Goal: Task Accomplishment & Management: Use online tool/utility

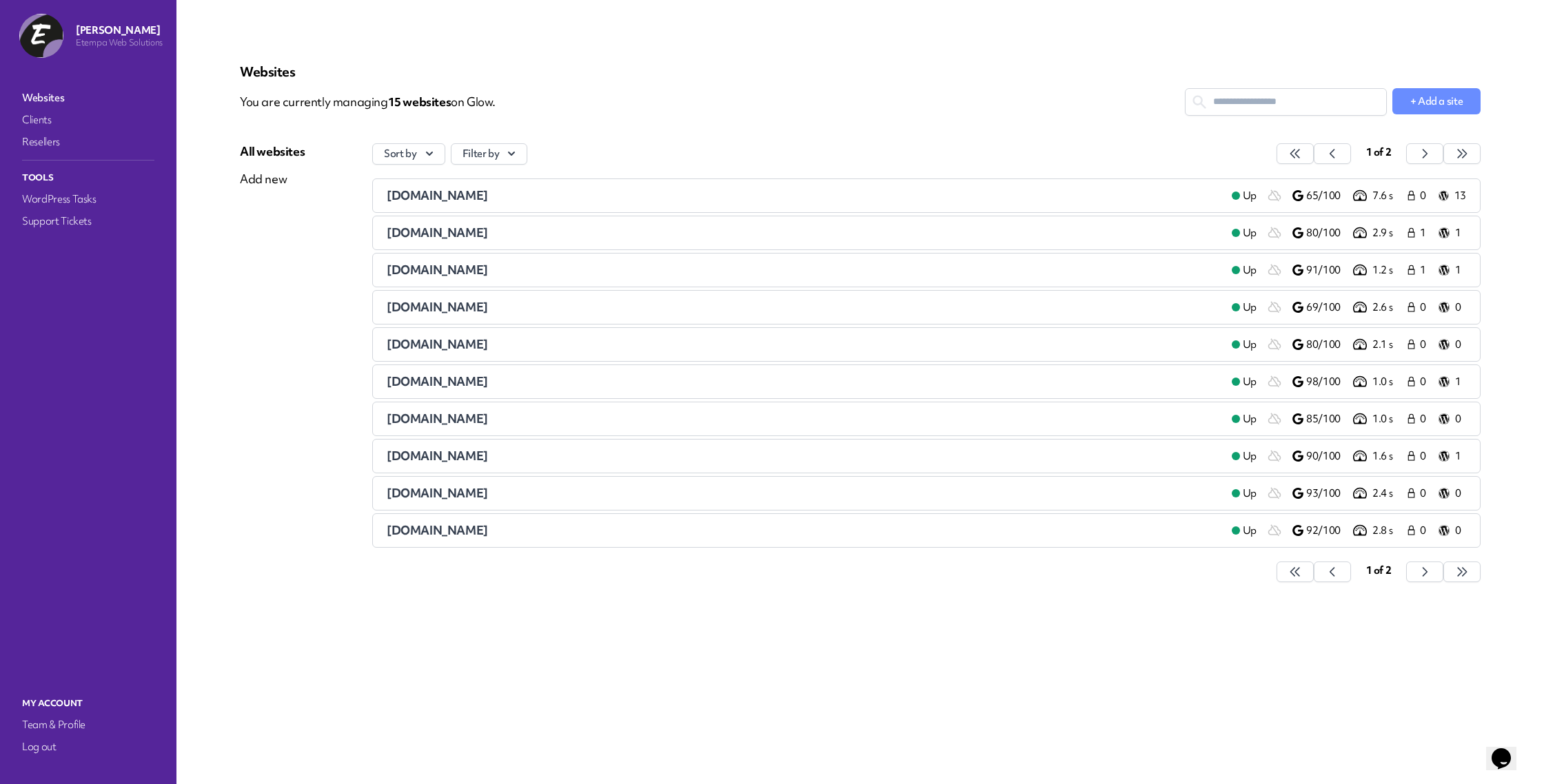
click at [462, 198] on span "[DOMAIN_NAME]" at bounding box center [437, 196] width 101 height 16
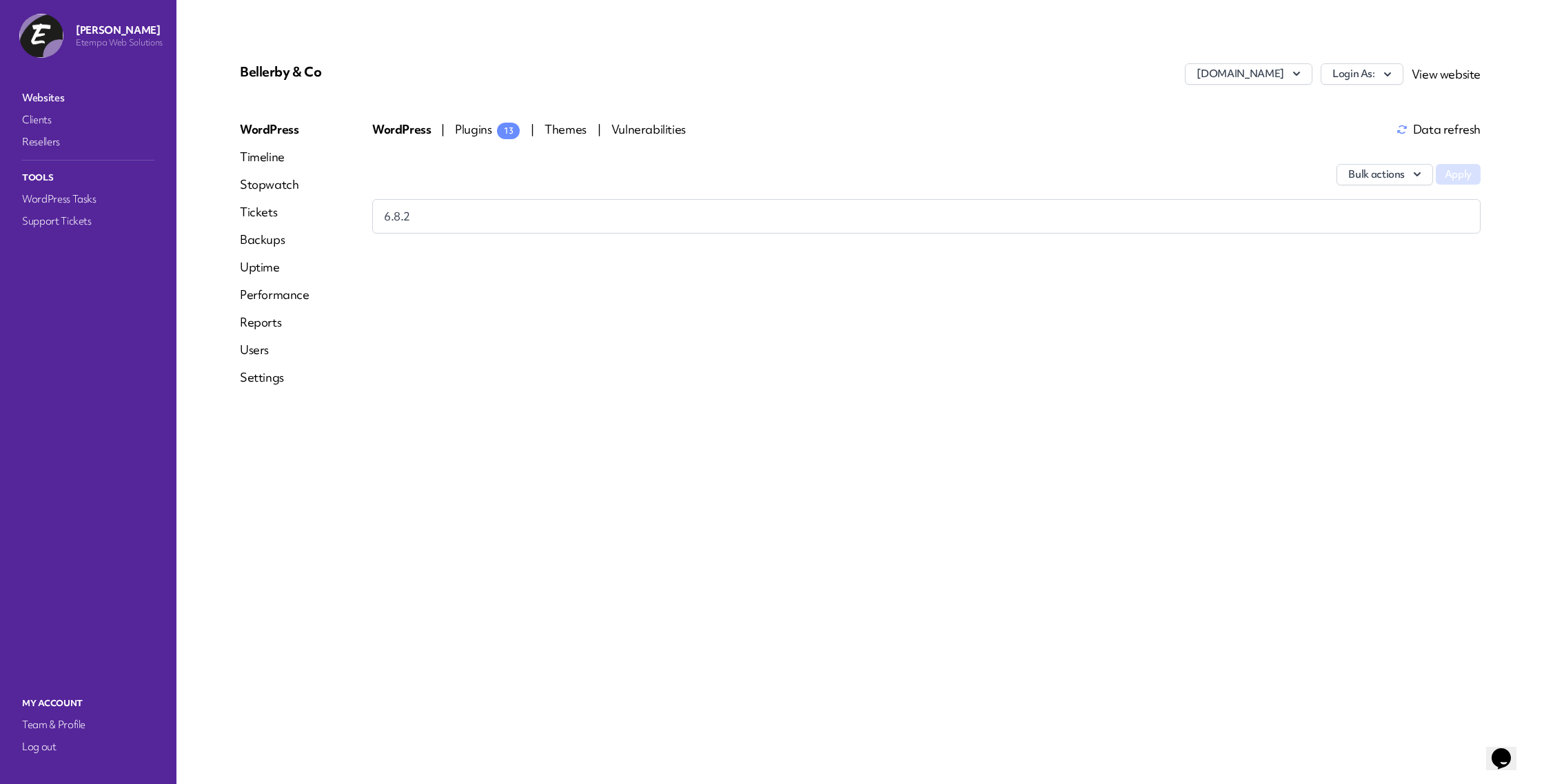
click at [485, 138] on div "Bulk actions Apply" at bounding box center [927, 168] width 1109 height 63
click at [486, 129] on span "Plugins 13" at bounding box center [487, 129] width 65 height 16
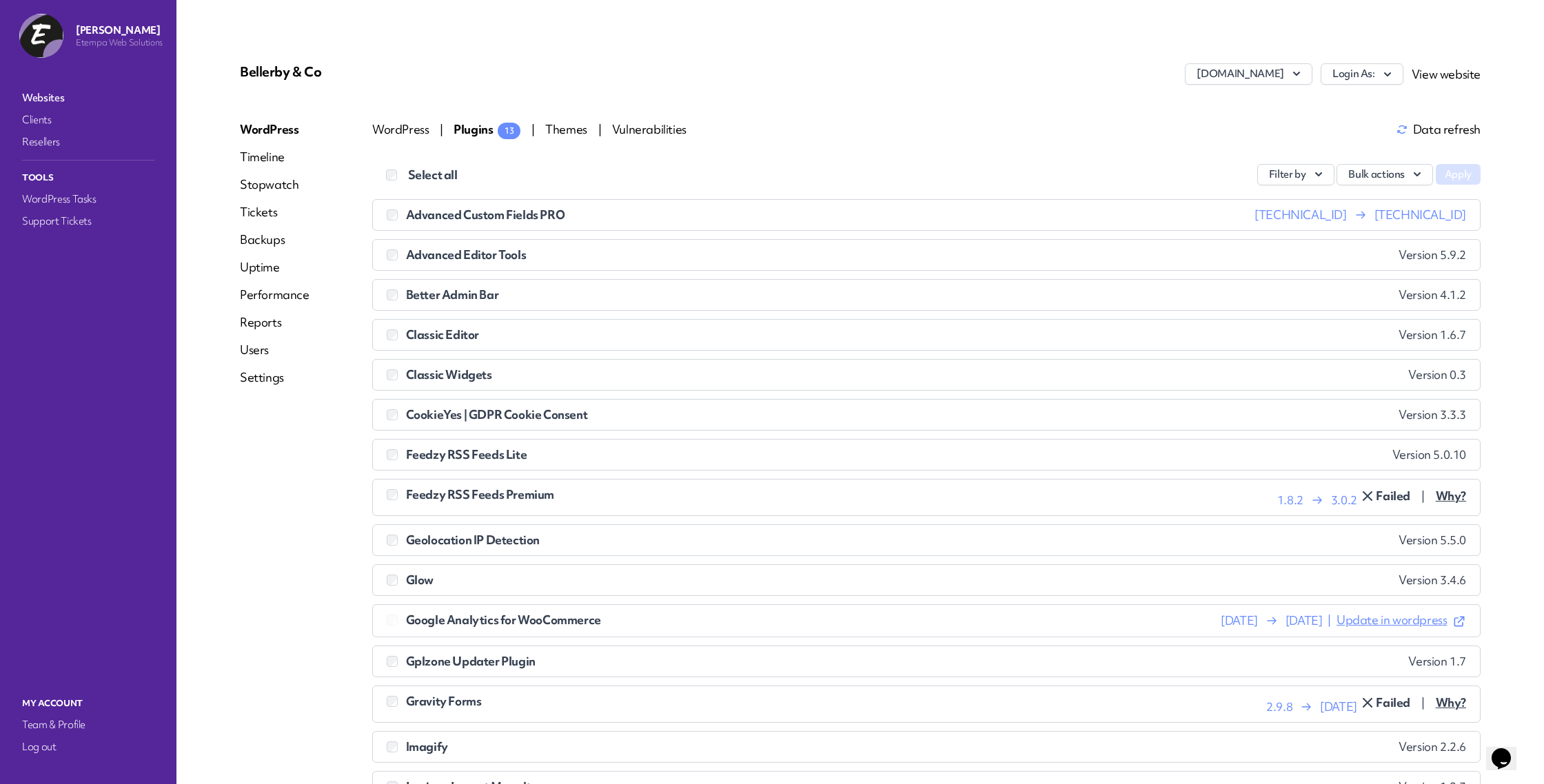
click at [1424, 77] on link "View website" at bounding box center [1446, 74] width 69 height 16
click at [1391, 180] on button "Bulk actions" at bounding box center [1384, 174] width 97 height 22
click at [1355, 211] on link "Update" at bounding box center [1356, 207] width 153 height 26
click at [1452, 178] on button "Apply" at bounding box center [1459, 174] width 45 height 21
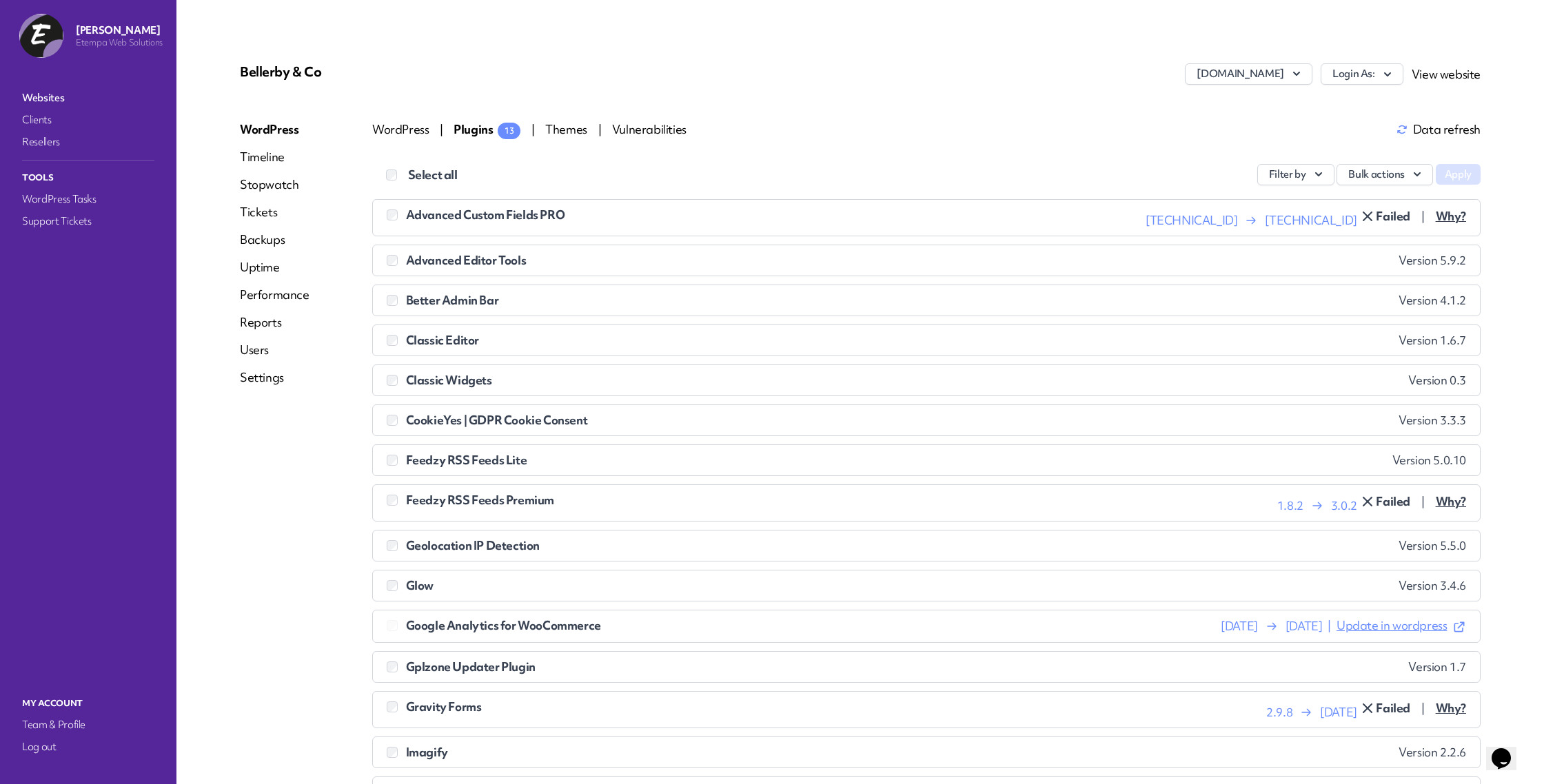
click at [383, 207] on li "Advanced Custom Fields PRO [TECHNICAL_ID] [TECHNICAL_ID] Failed | Why? Error. W…" at bounding box center [927, 217] width 1109 height 38
click at [1394, 169] on button "Bulk actions" at bounding box center [1384, 174] width 97 height 22
click at [1366, 208] on link "Update" at bounding box center [1356, 207] width 153 height 26
click at [1456, 181] on button "Apply" at bounding box center [1459, 174] width 45 height 21
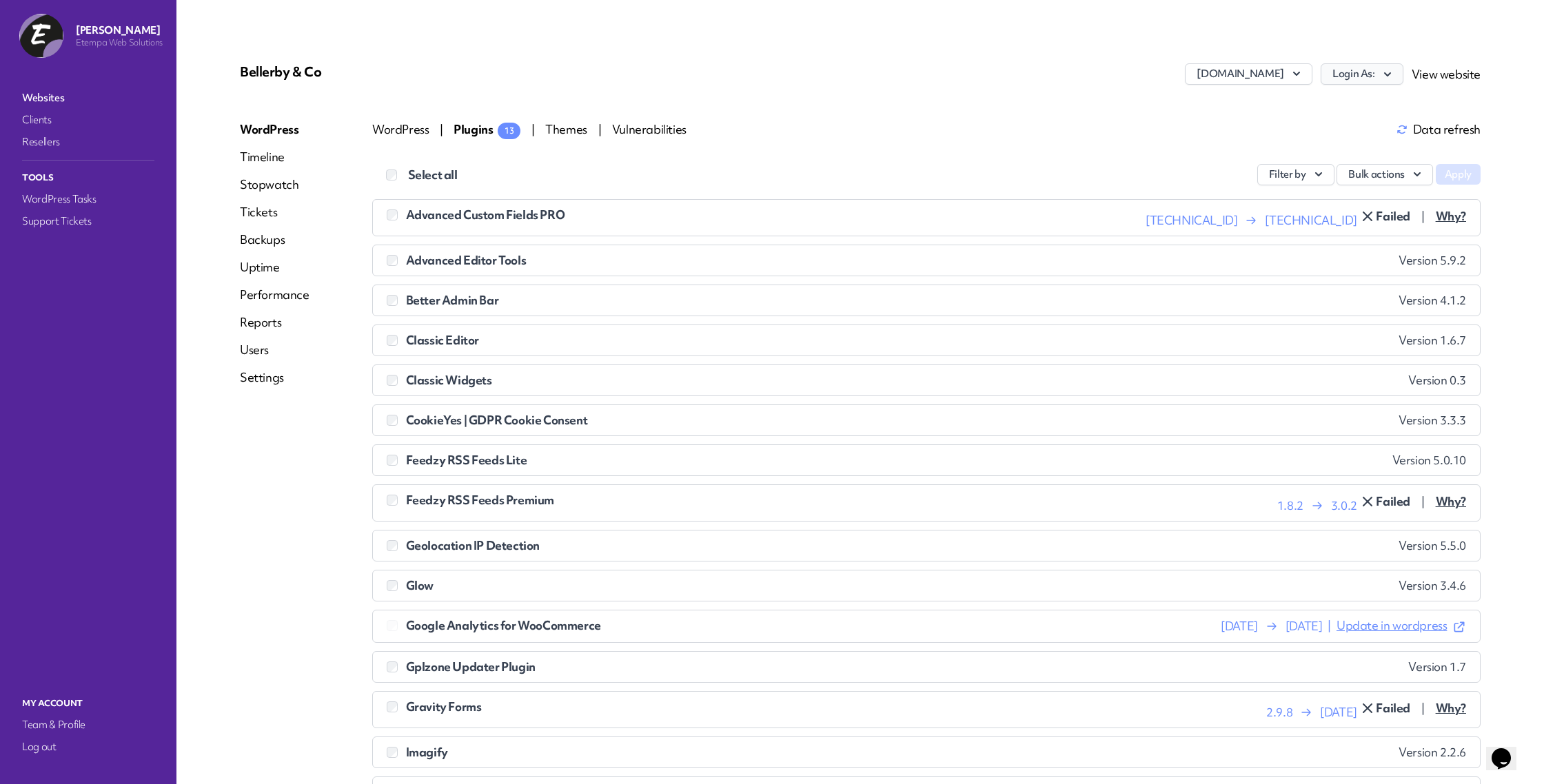
click at [1356, 63] on button "Login As:" at bounding box center [1362, 73] width 83 height 22
click at [1301, 98] on link "etempa" at bounding box center [1327, 104] width 153 height 26
click at [1387, 180] on button "Bulk actions" at bounding box center [1384, 174] width 97 height 22
click at [1345, 199] on link "Update" at bounding box center [1356, 207] width 153 height 26
click at [1459, 174] on button "Apply" at bounding box center [1459, 174] width 45 height 21
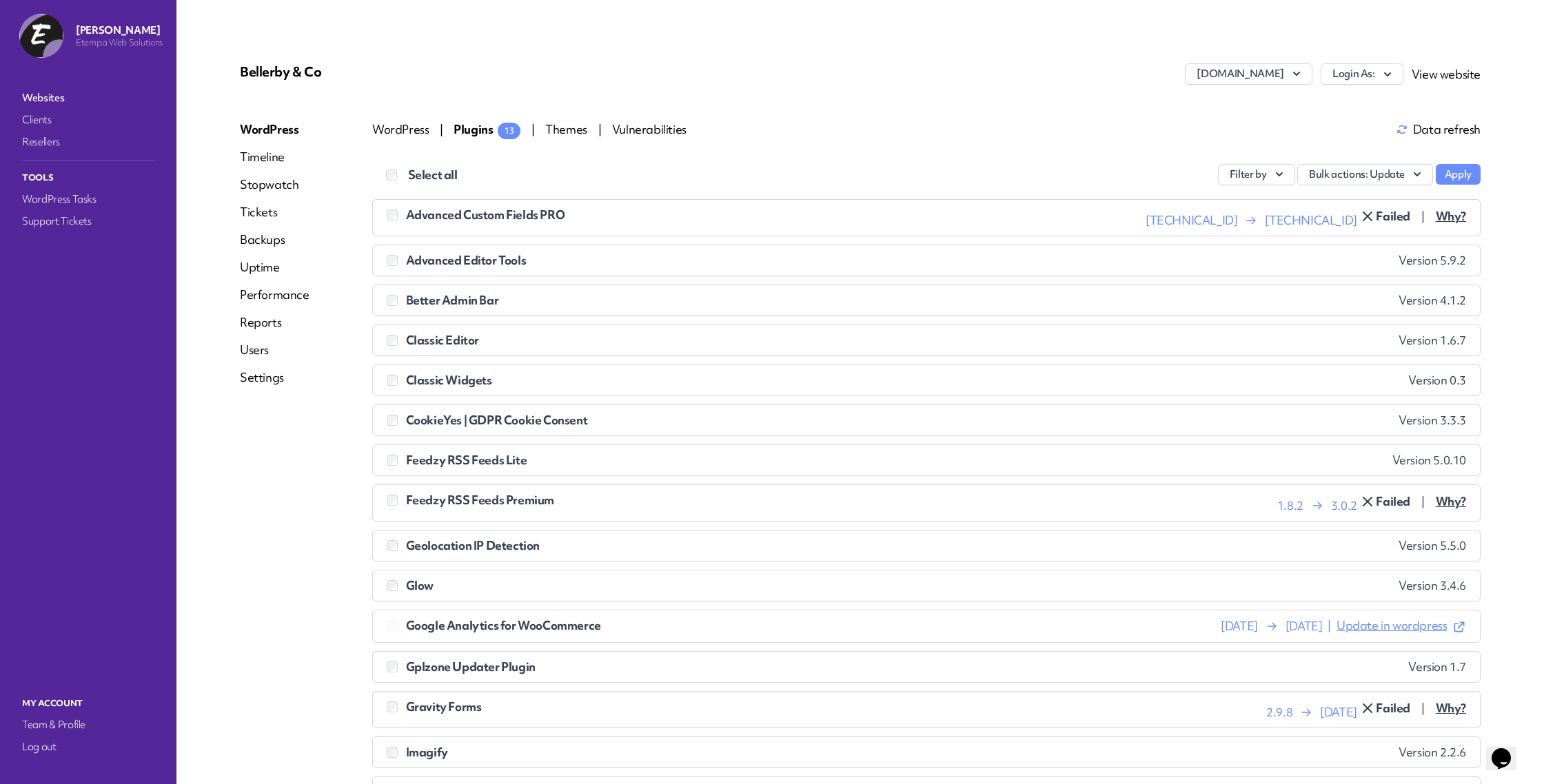
scroll to position [1, 0]
click at [460, 85] on div "Bellerby & Co" at bounding box center [447, 78] width 414 height 30
click at [490, 72] on p "Bellerby & Co" at bounding box center [447, 71] width 414 height 17
click at [42, 98] on link "Websites" at bounding box center [88, 97] width 138 height 19
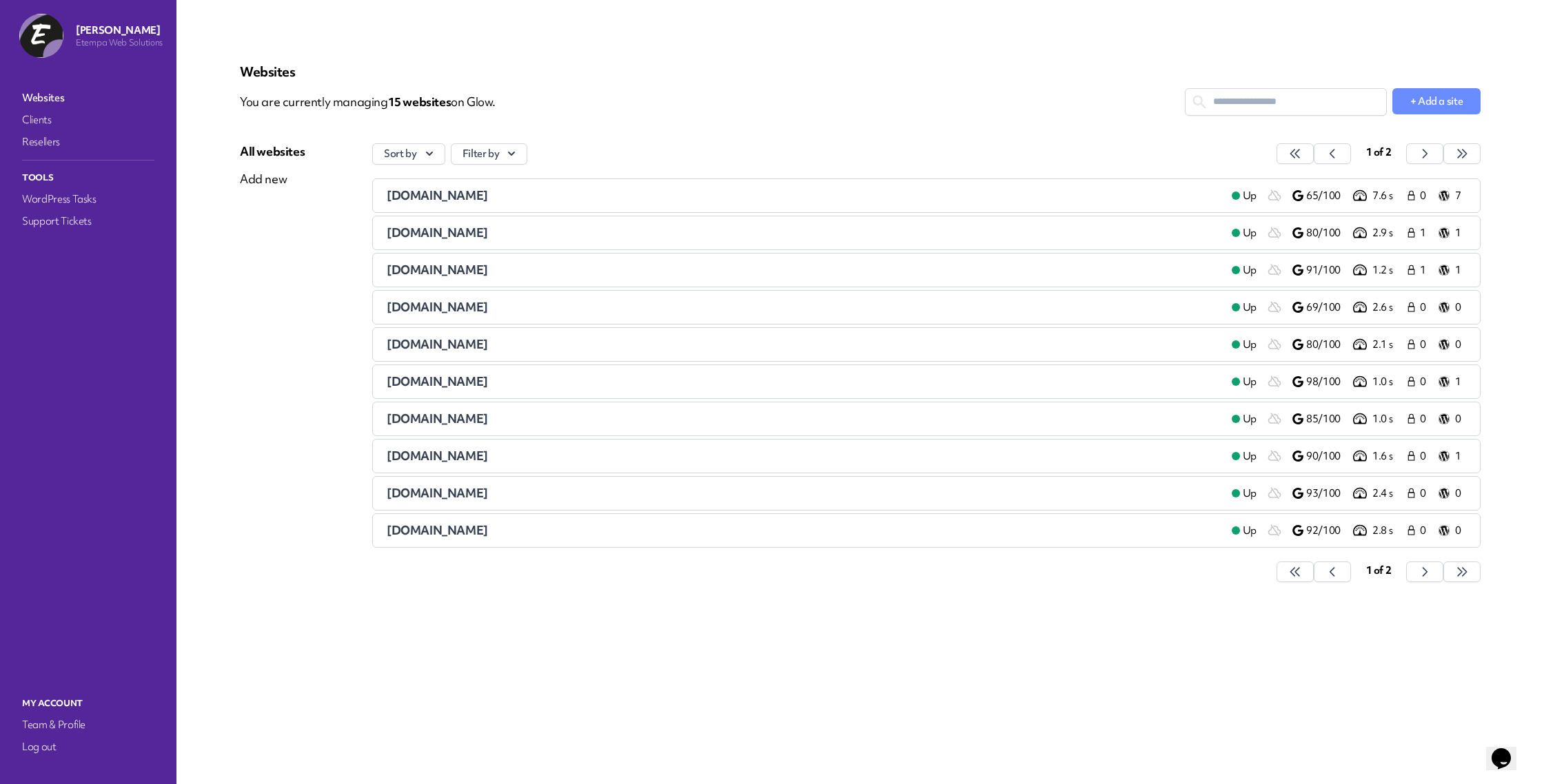
click at [439, 229] on span "[DOMAIN_NAME]" at bounding box center [437, 232] width 101 height 16
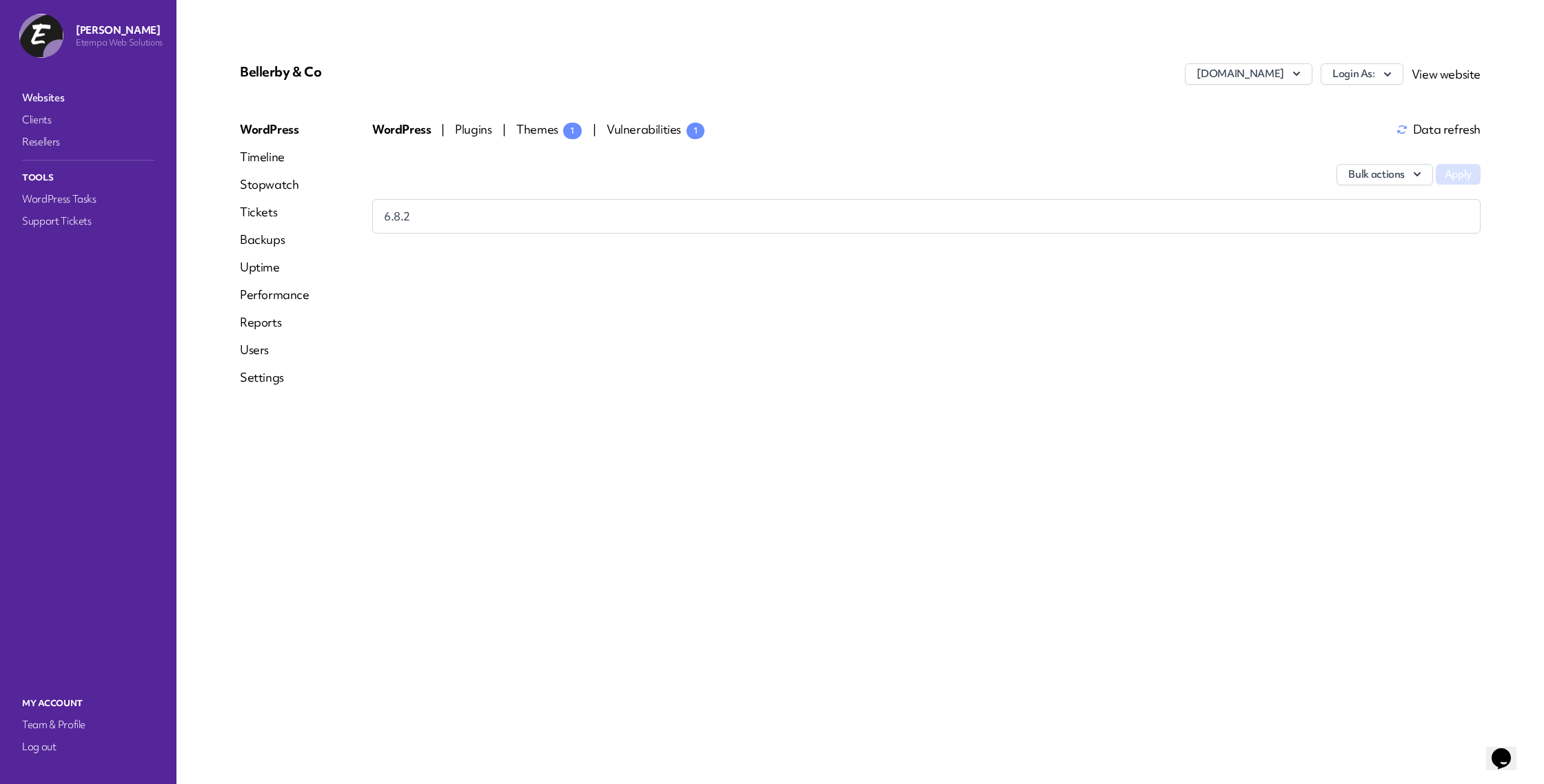
click at [566, 137] on div "Bulk actions Apply" at bounding box center [927, 168] width 1109 height 63
click at [525, 129] on span "Themes 1" at bounding box center [549, 129] width 65 height 16
click at [1381, 81] on button "Login As:" at bounding box center [1362, 73] width 83 height 22
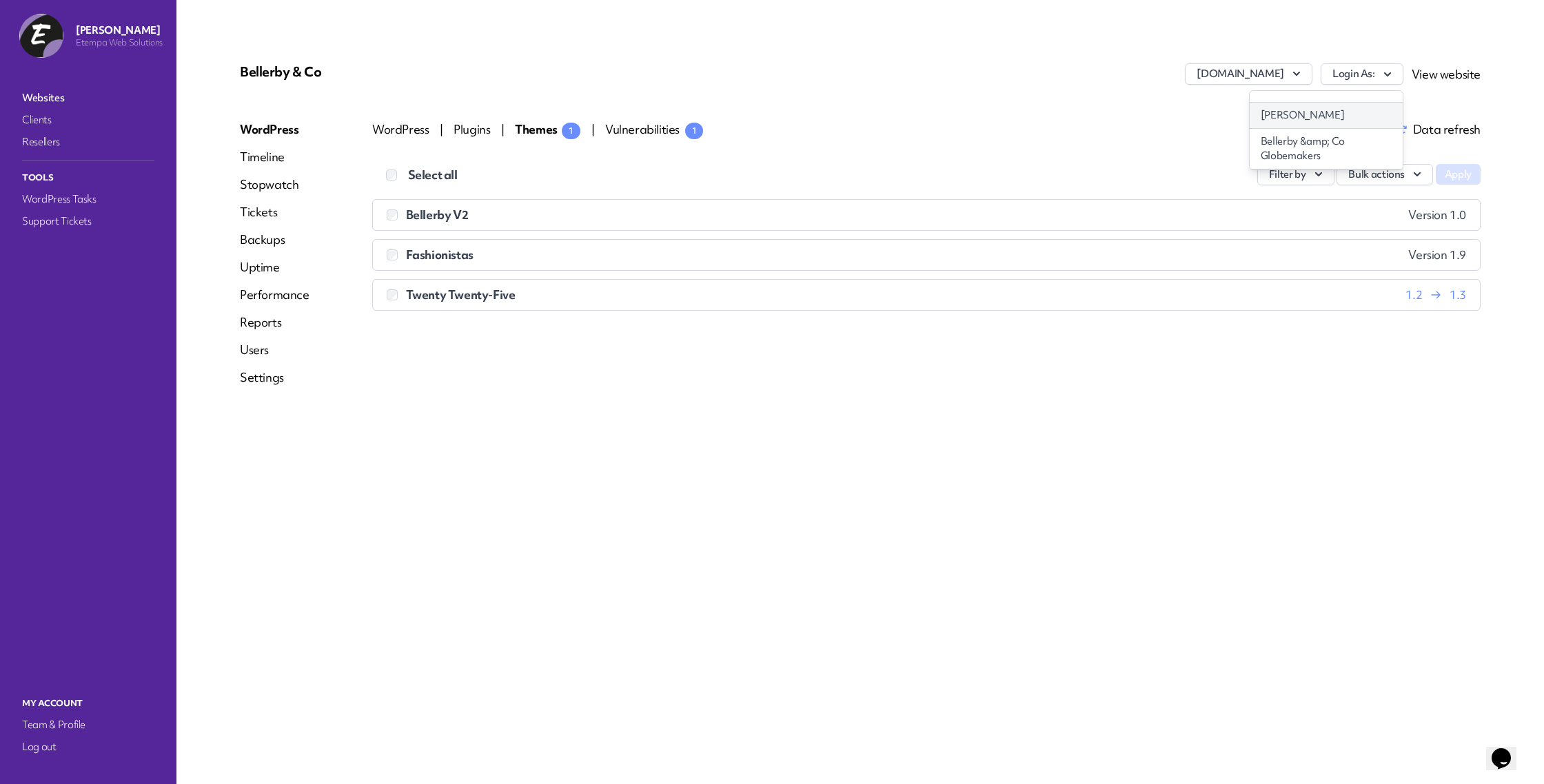
click at [1320, 109] on link "[PERSON_NAME]" at bounding box center [1327, 116] width 153 height 26
click at [30, 86] on nav "Websites Clients Resellers Tools WordPress Tasks Support Tickets" at bounding box center [88, 378] width 149 height 584
click at [32, 104] on link "Websites" at bounding box center [88, 97] width 138 height 19
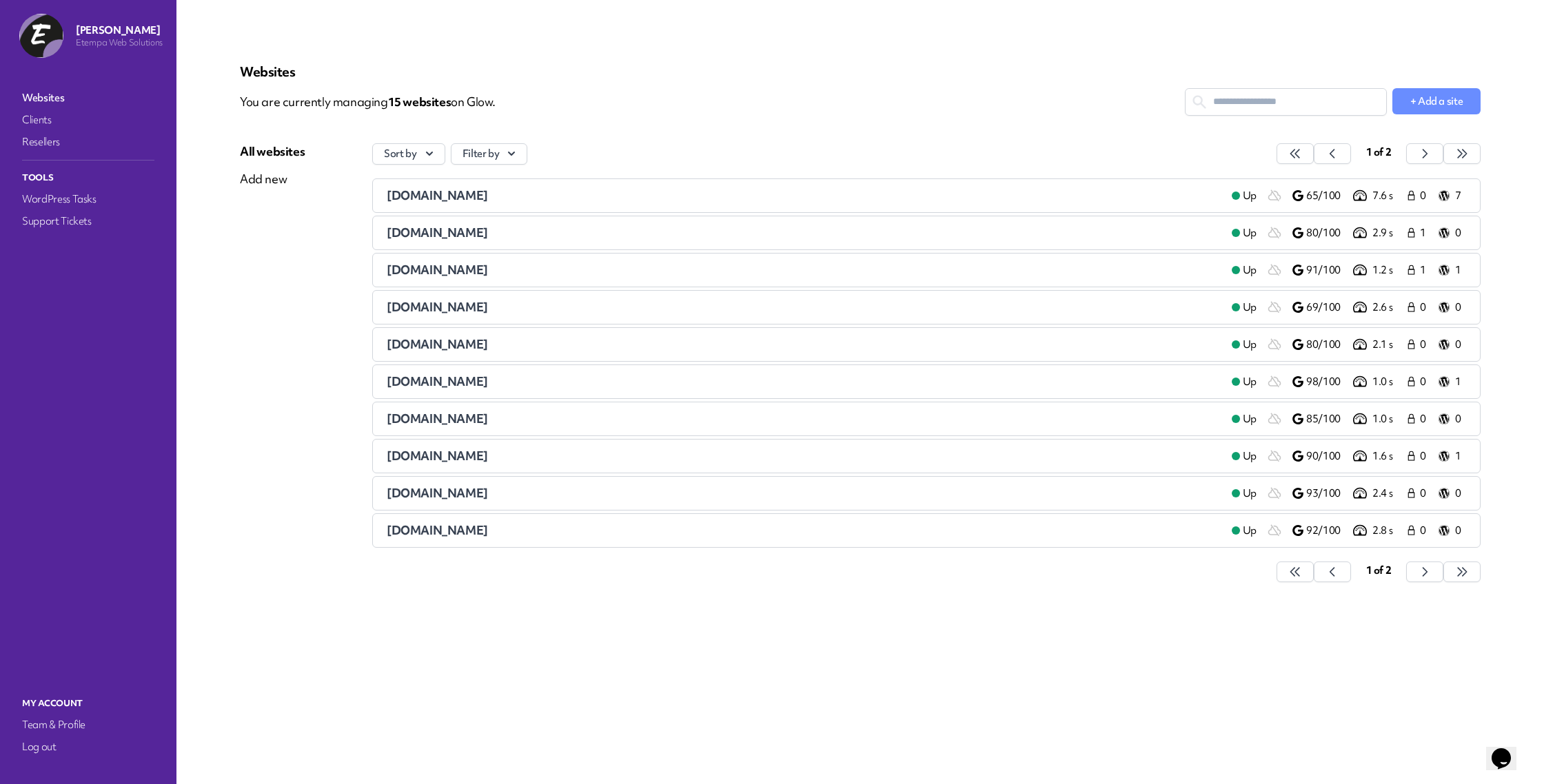
click at [445, 267] on span "[DOMAIN_NAME]" at bounding box center [437, 270] width 101 height 16
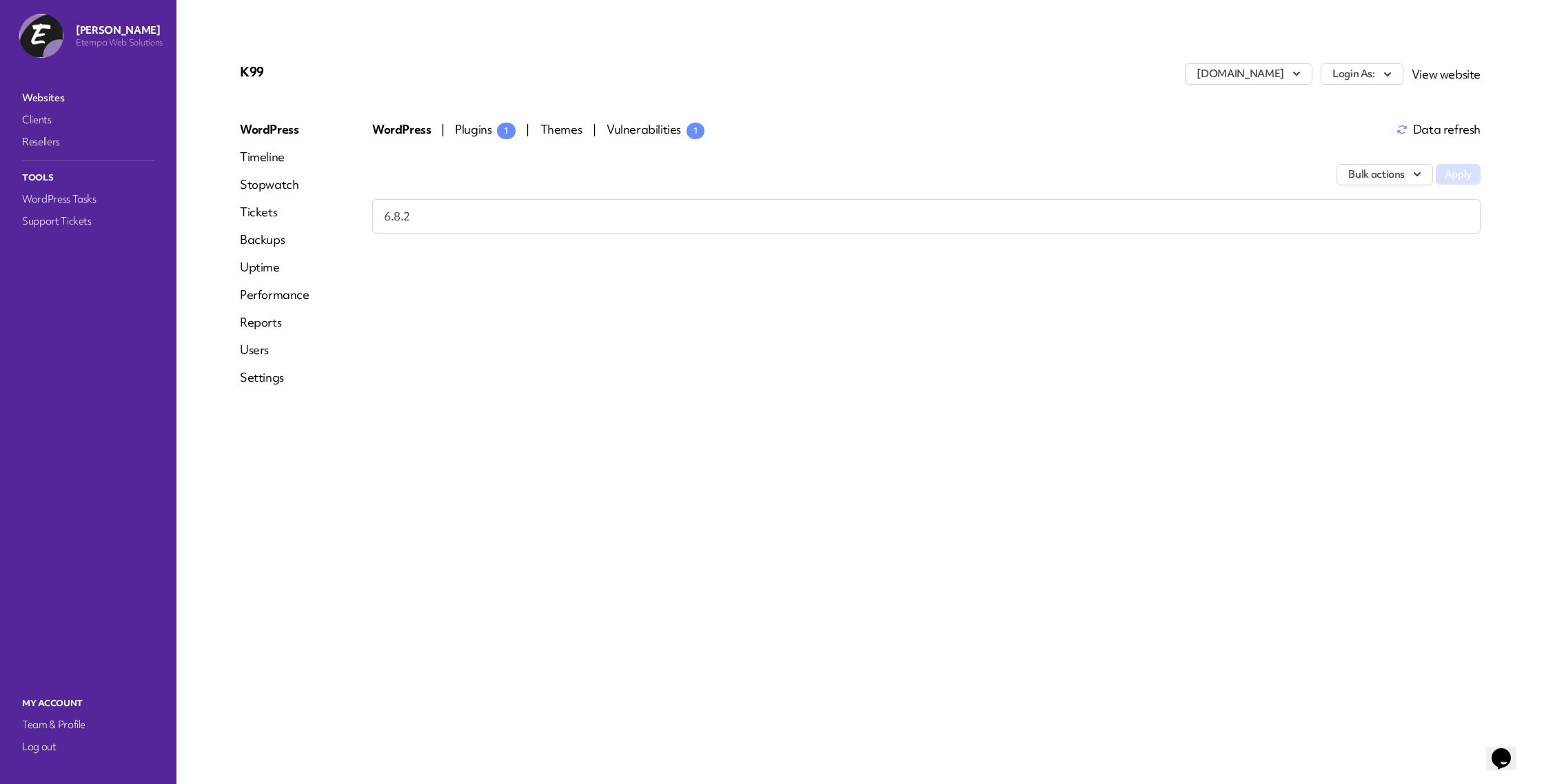
click at [475, 128] on span "Plugins 1" at bounding box center [486, 129] width 61 height 16
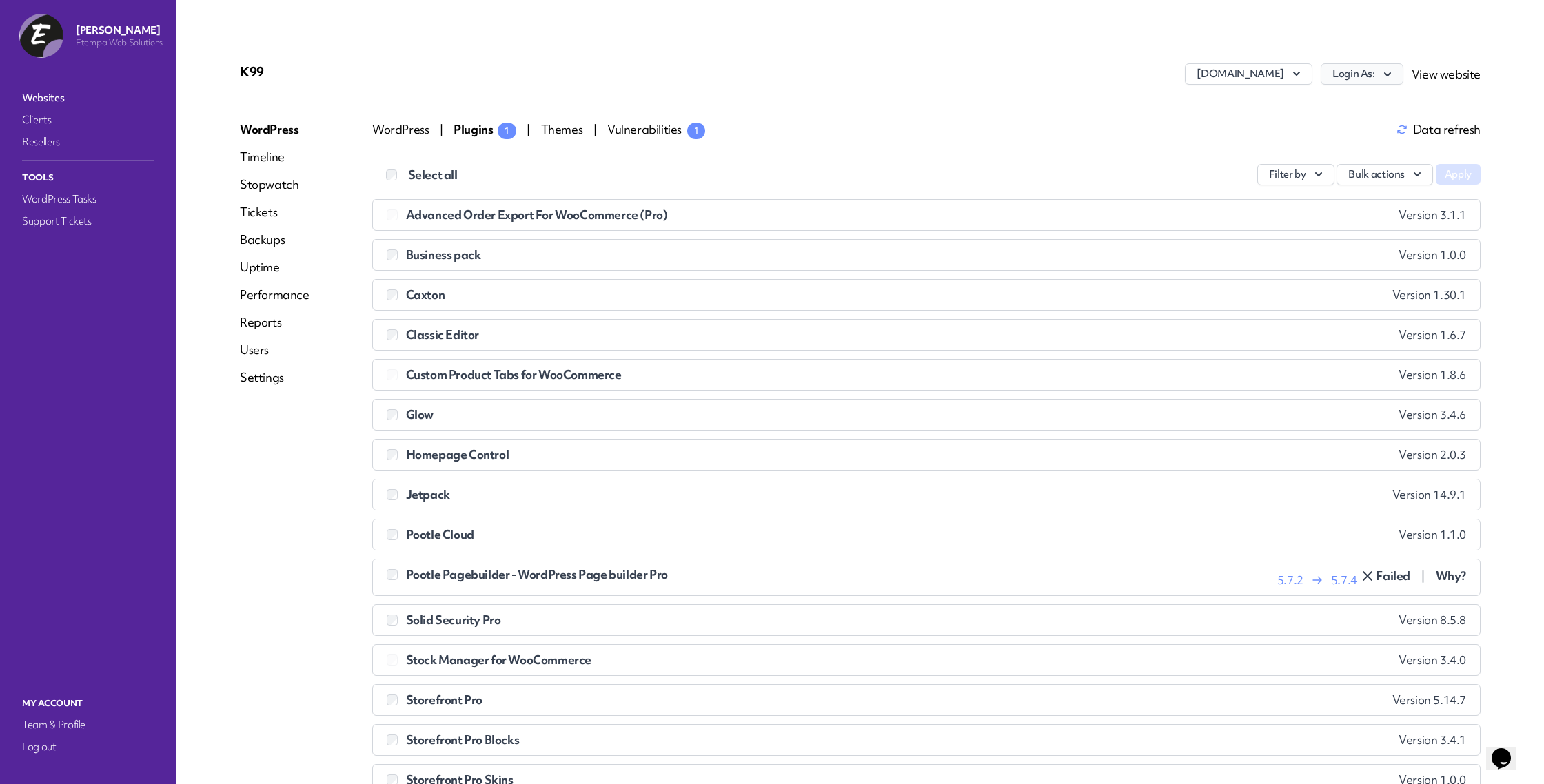
click at [1362, 80] on button "Login As:" at bounding box center [1362, 73] width 83 height 22
click at [1336, 102] on link "[PERSON_NAME]" at bounding box center [1327, 104] width 153 height 26
click at [635, 128] on span "Vulnerabilities 1" at bounding box center [656, 129] width 98 height 16
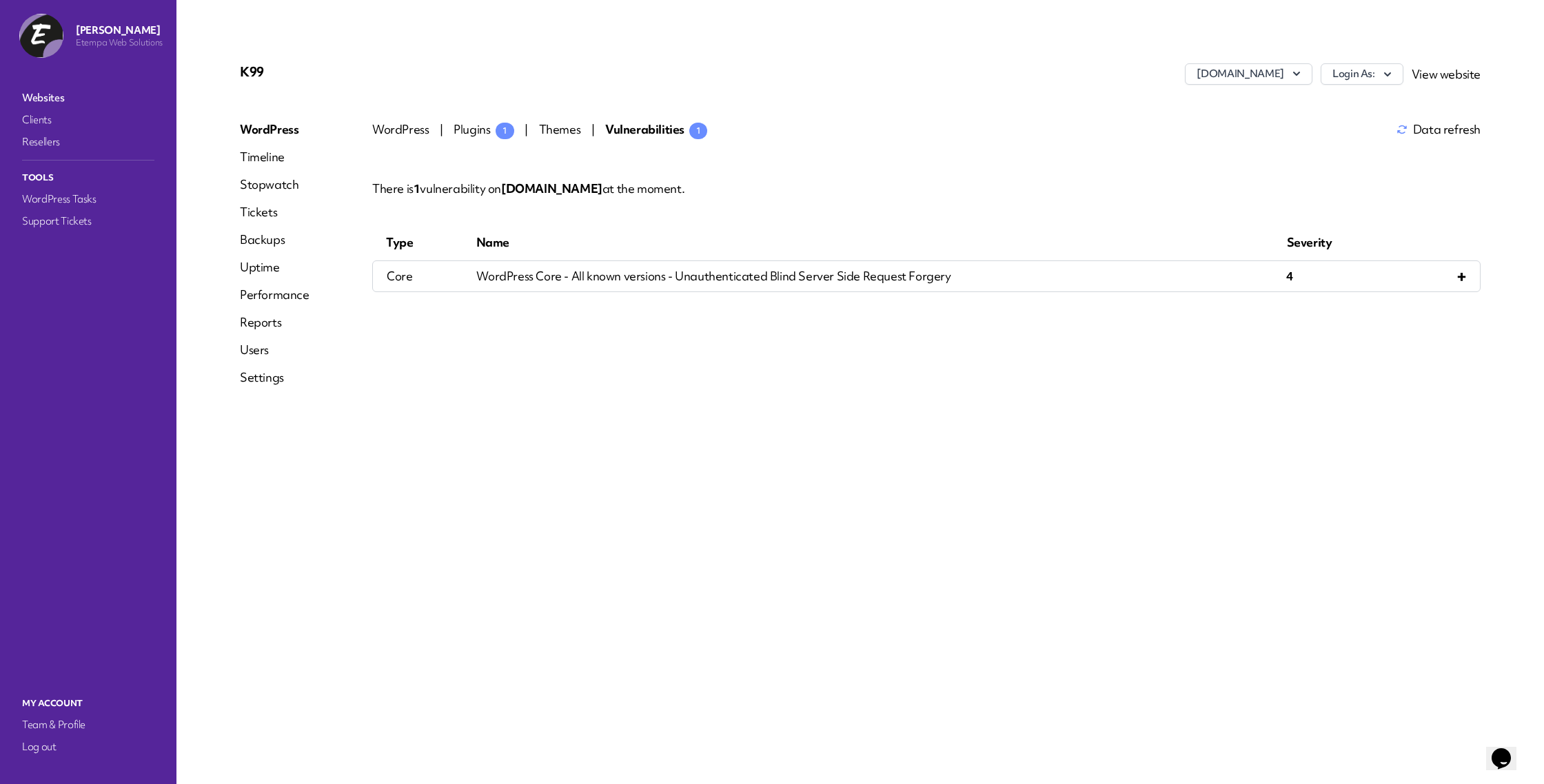
click at [244, 213] on link "Tickets" at bounding box center [274, 212] width 69 height 17
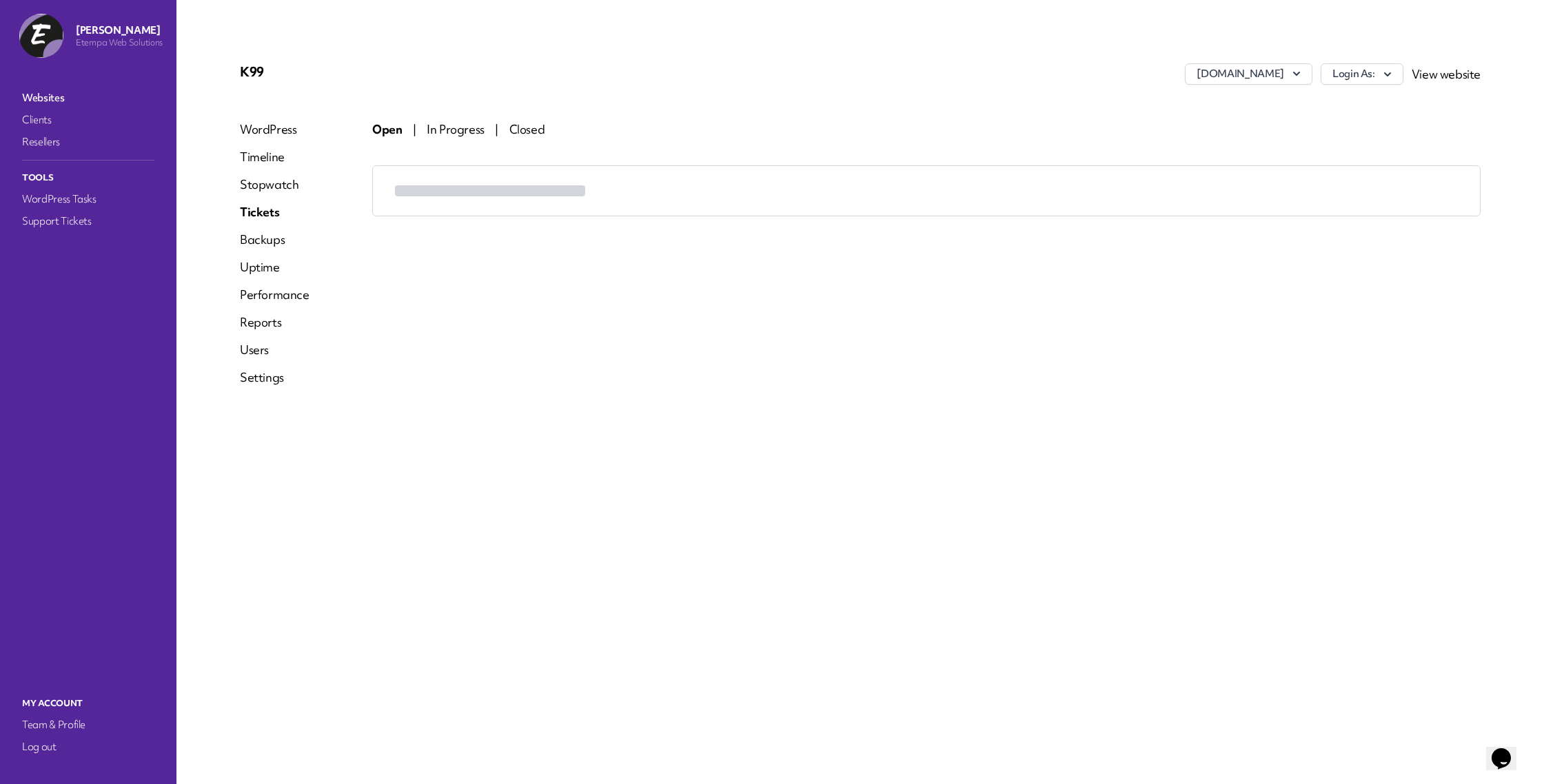
click at [259, 192] on link "Stopwatch" at bounding box center [274, 184] width 69 height 17
select select "******"
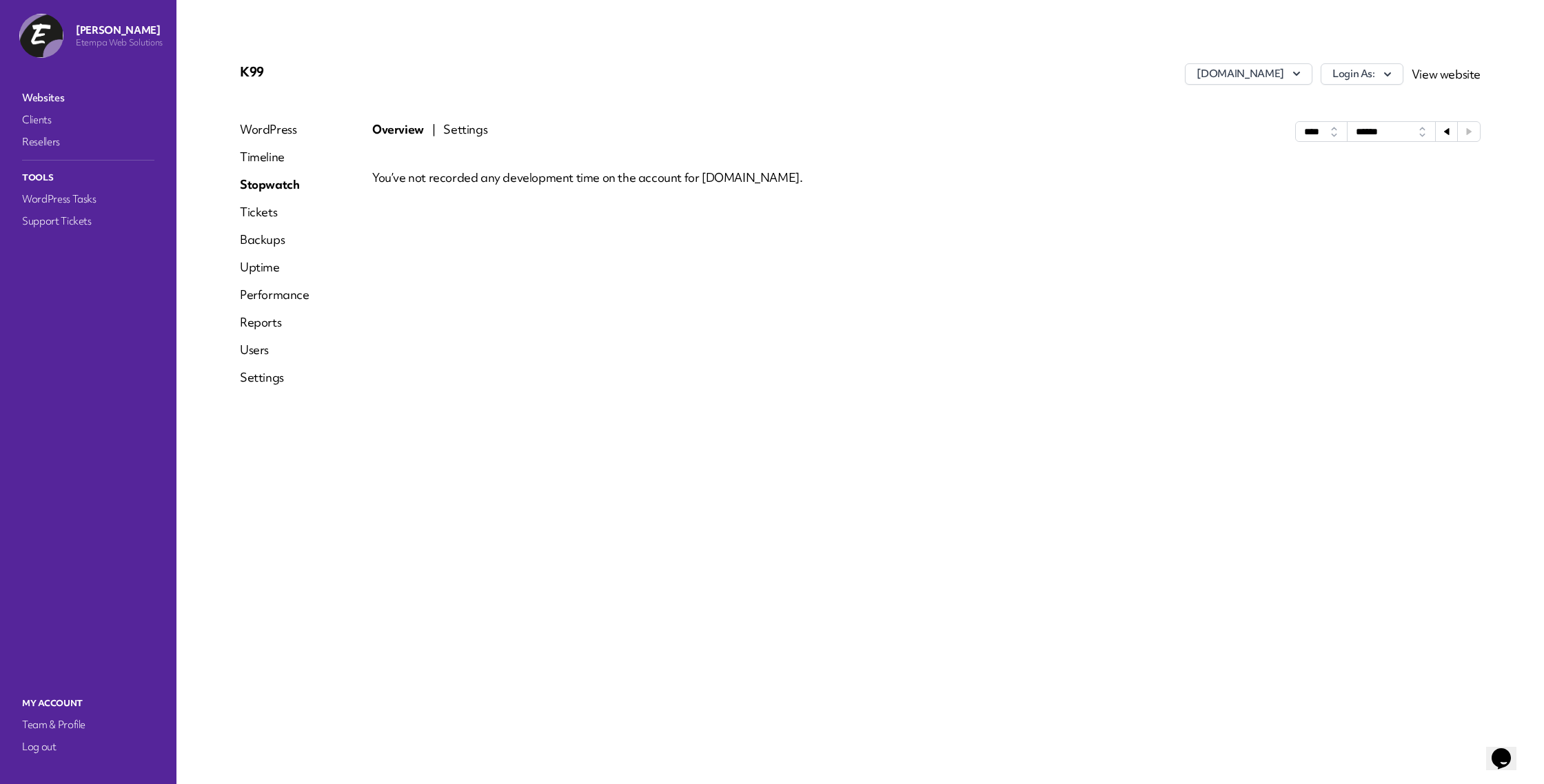
click at [244, 212] on link "Tickets" at bounding box center [274, 212] width 69 height 17
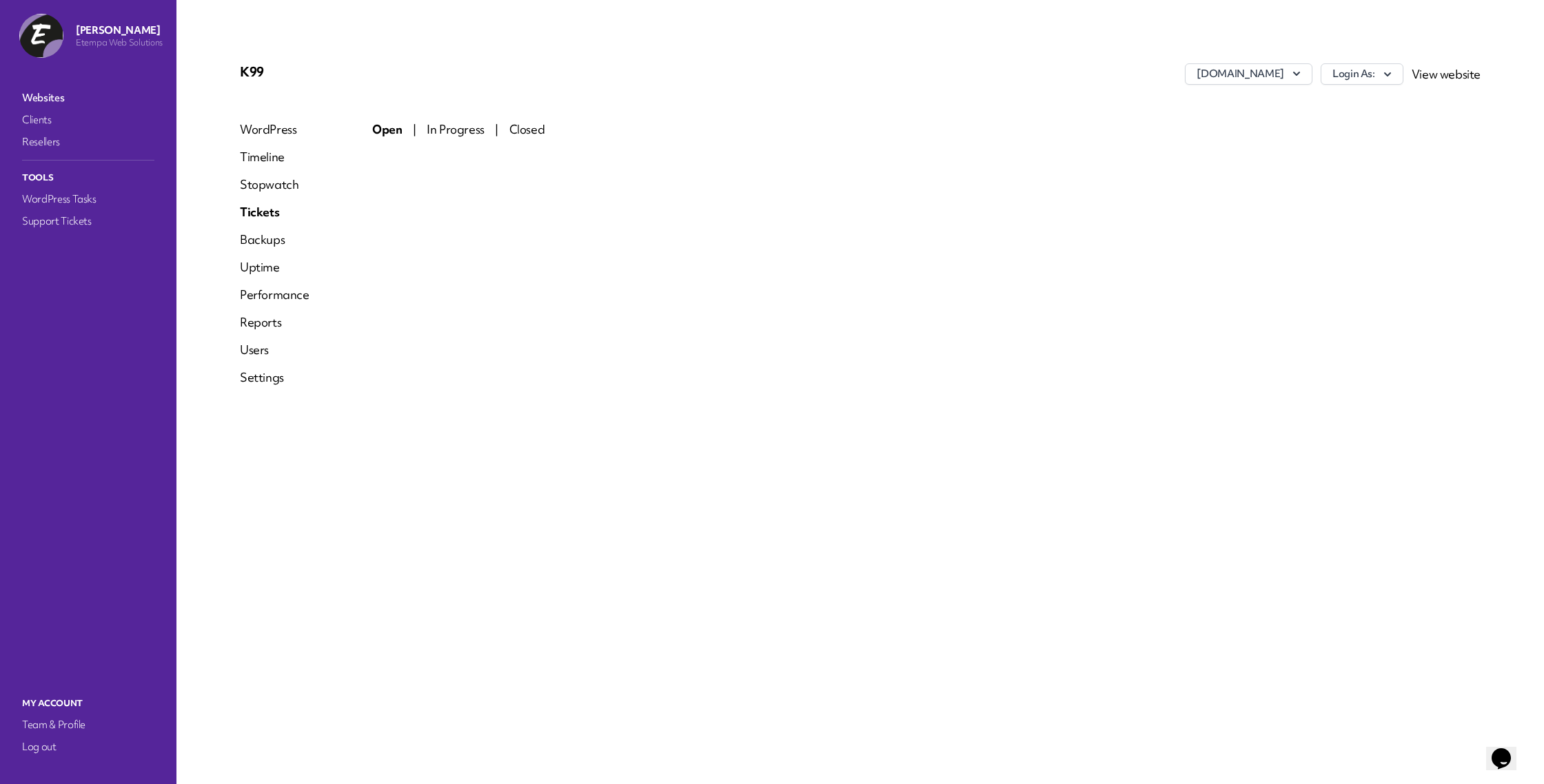
click at [50, 99] on link "Websites" at bounding box center [88, 97] width 138 height 19
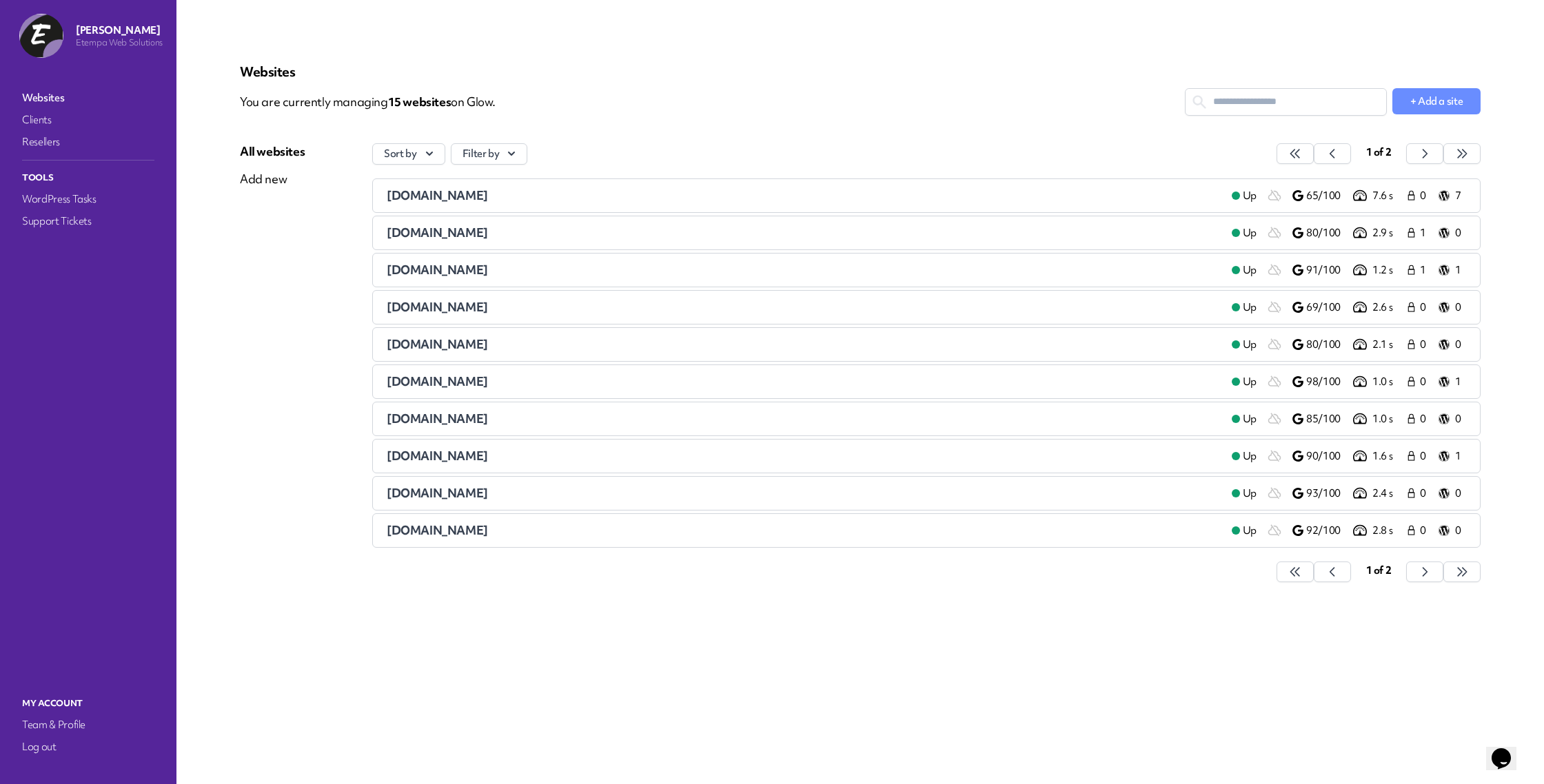
click at [457, 300] on span "[DOMAIN_NAME]" at bounding box center [437, 307] width 101 height 16
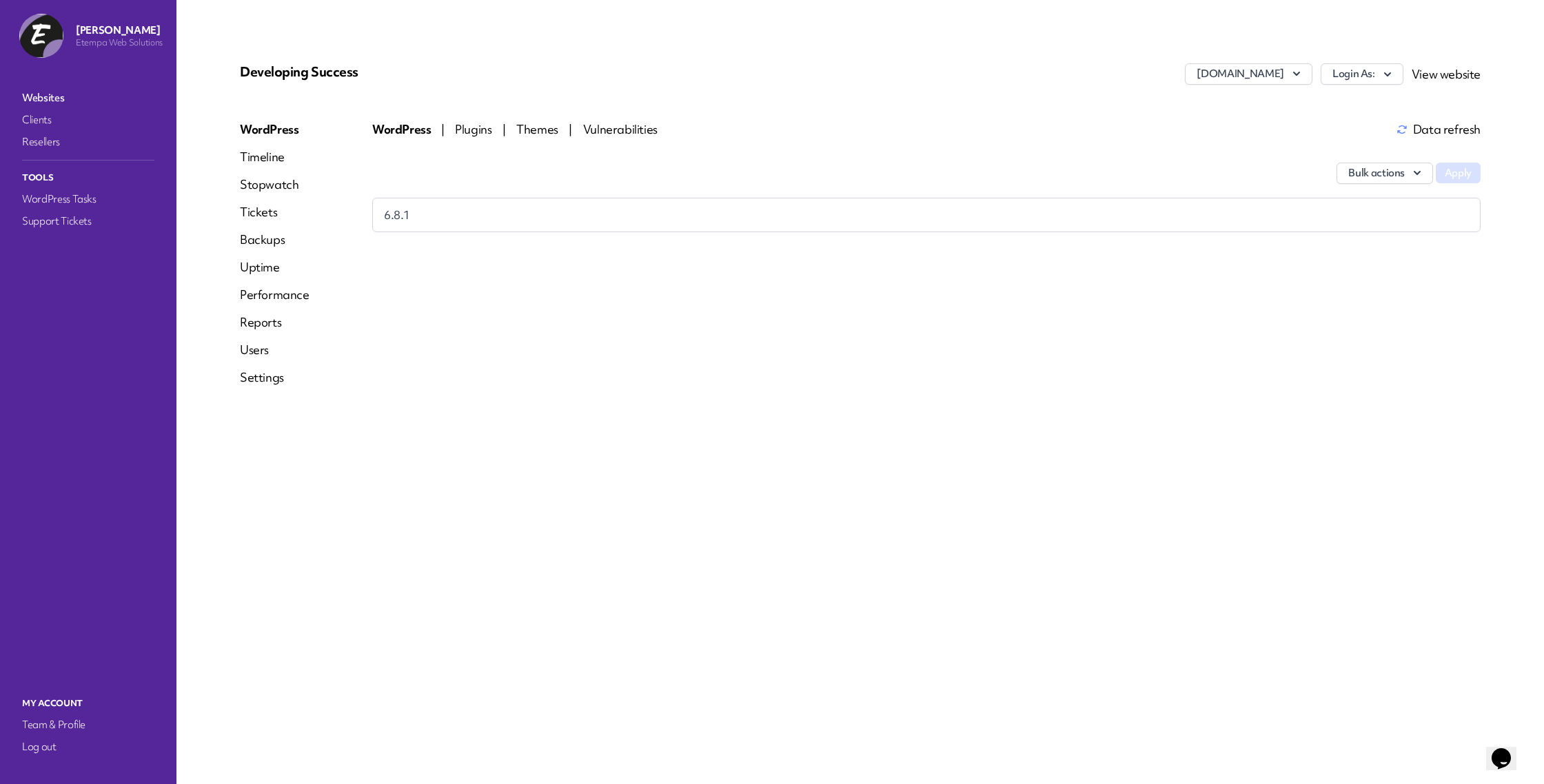
click at [477, 141] on div "Bulk actions Apply" at bounding box center [927, 166] width 1109 height 63
click at [477, 138] on div "Bulk actions Apply" at bounding box center [927, 166] width 1109 height 63
click at [478, 133] on span "Plugins" at bounding box center [474, 129] width 39 height 16
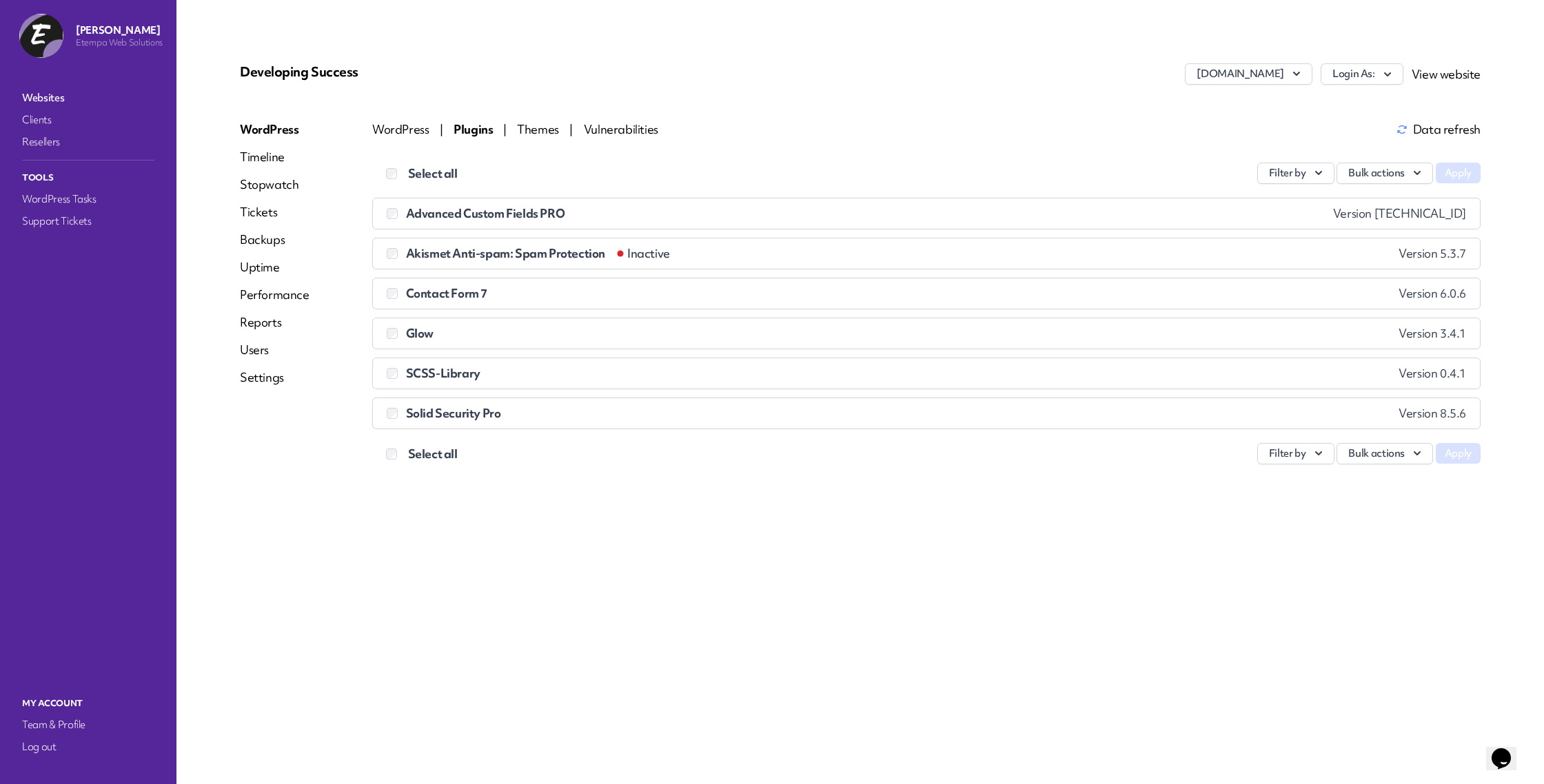
click at [524, 132] on span "Themes" at bounding box center [538, 129] width 44 height 16
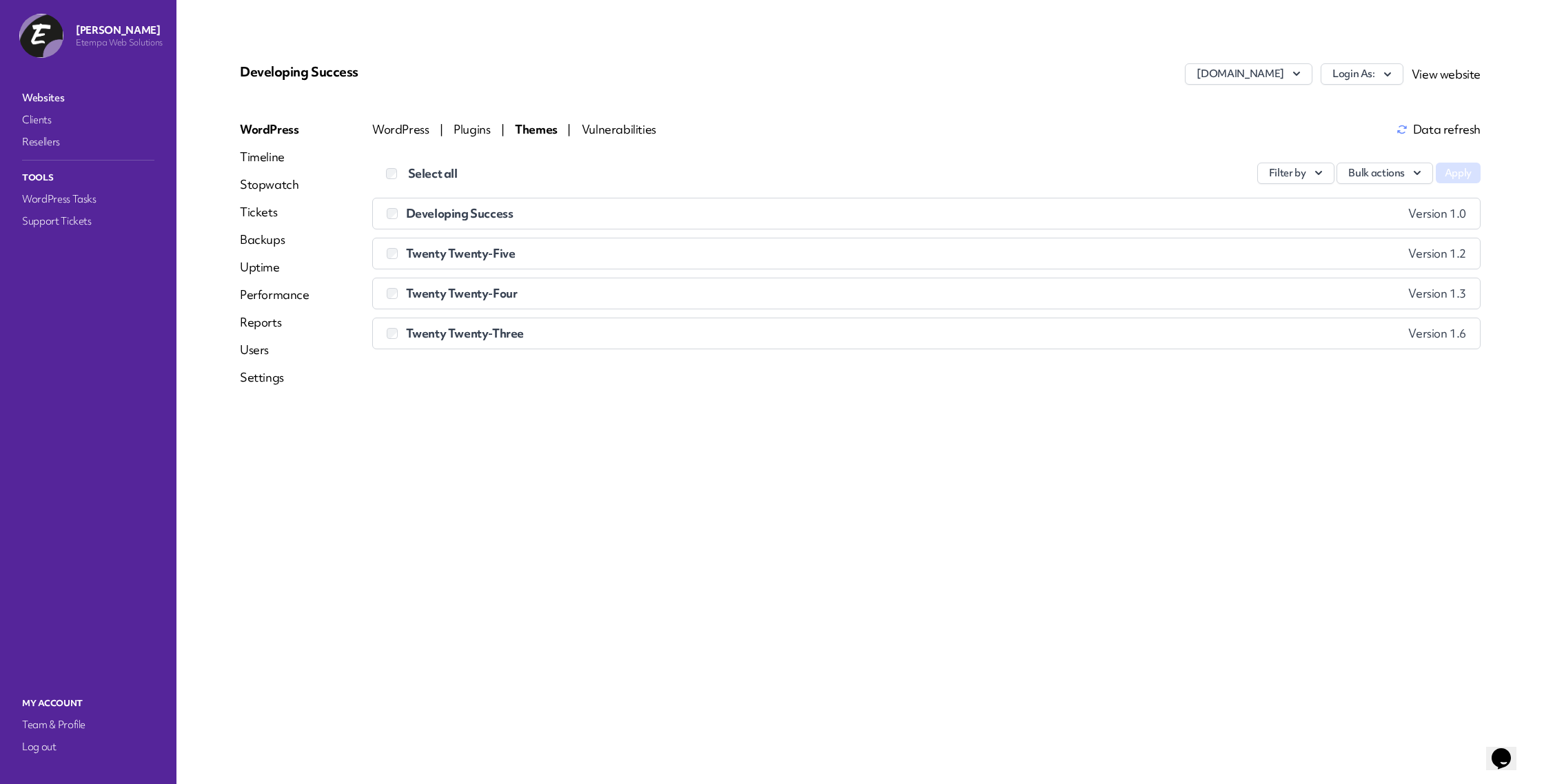
click at [252, 196] on div "WordPress Timeline Stopwatch Tickets Backups Uptime Performance Reports Users S…" at bounding box center [274, 259] width 69 height 275
click at [251, 208] on link "Tickets" at bounding box center [274, 212] width 69 height 17
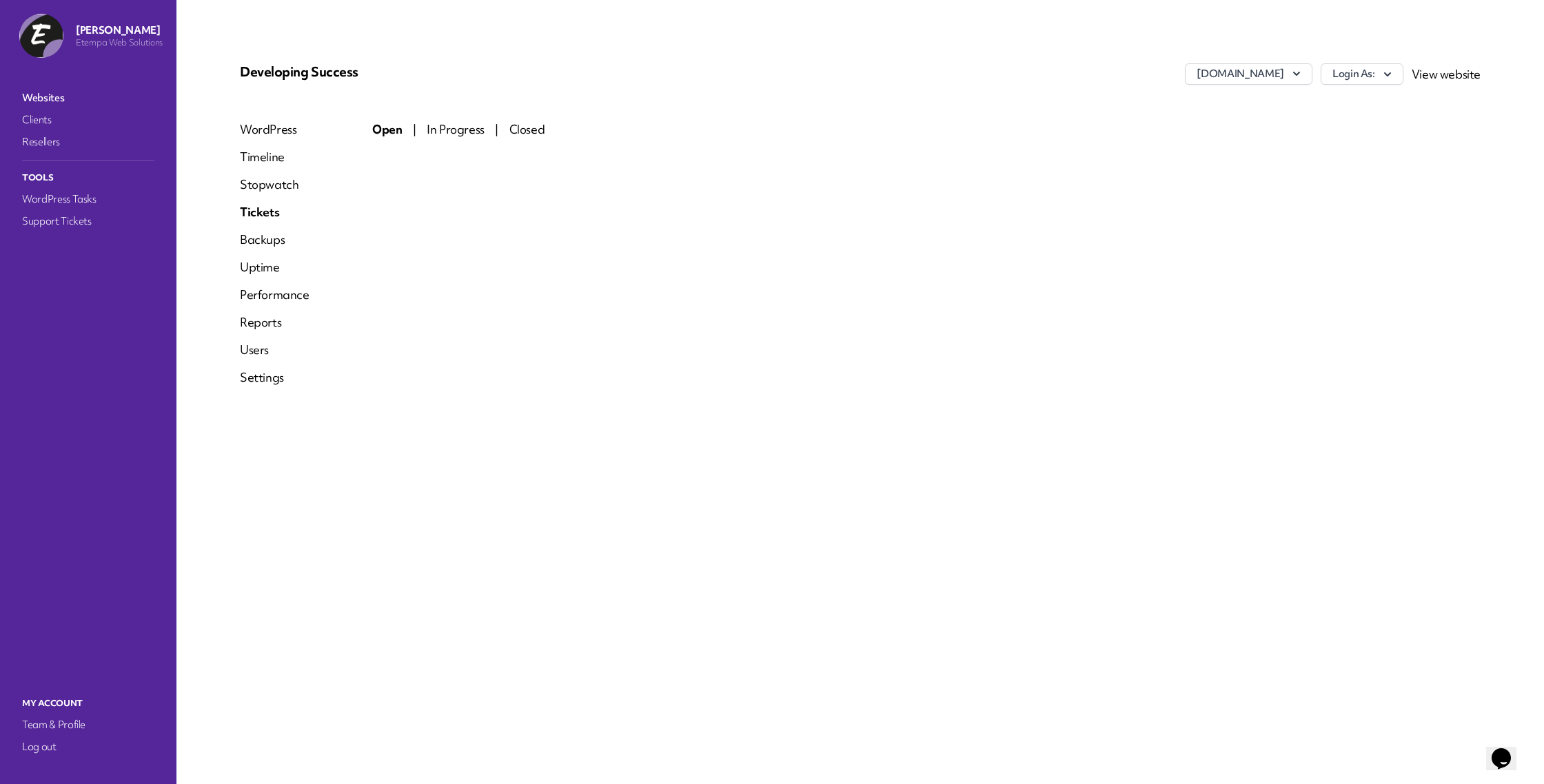
click at [46, 97] on link "Websites" at bounding box center [88, 97] width 138 height 19
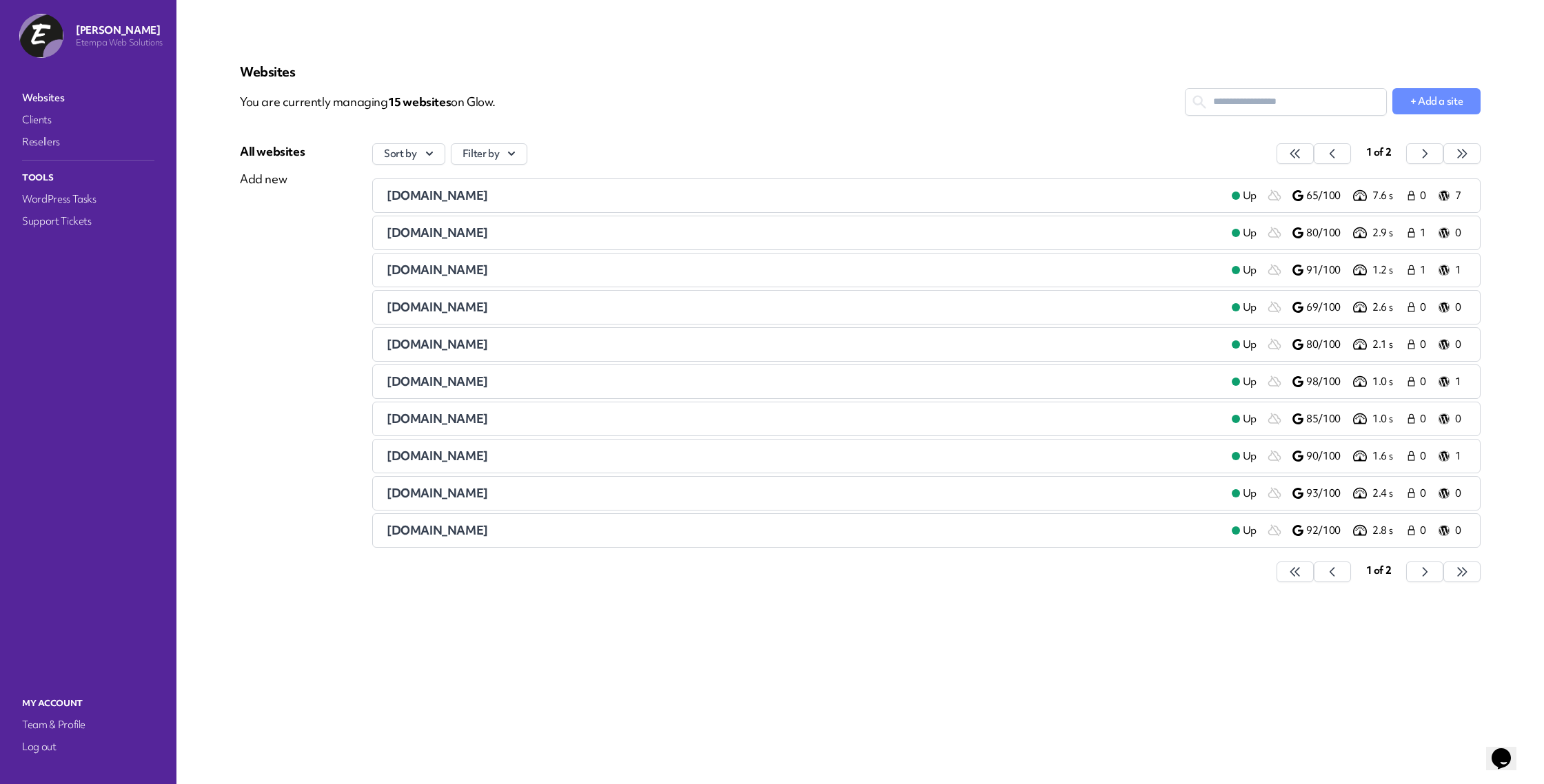
click at [443, 342] on span "[DOMAIN_NAME]" at bounding box center [437, 344] width 101 height 16
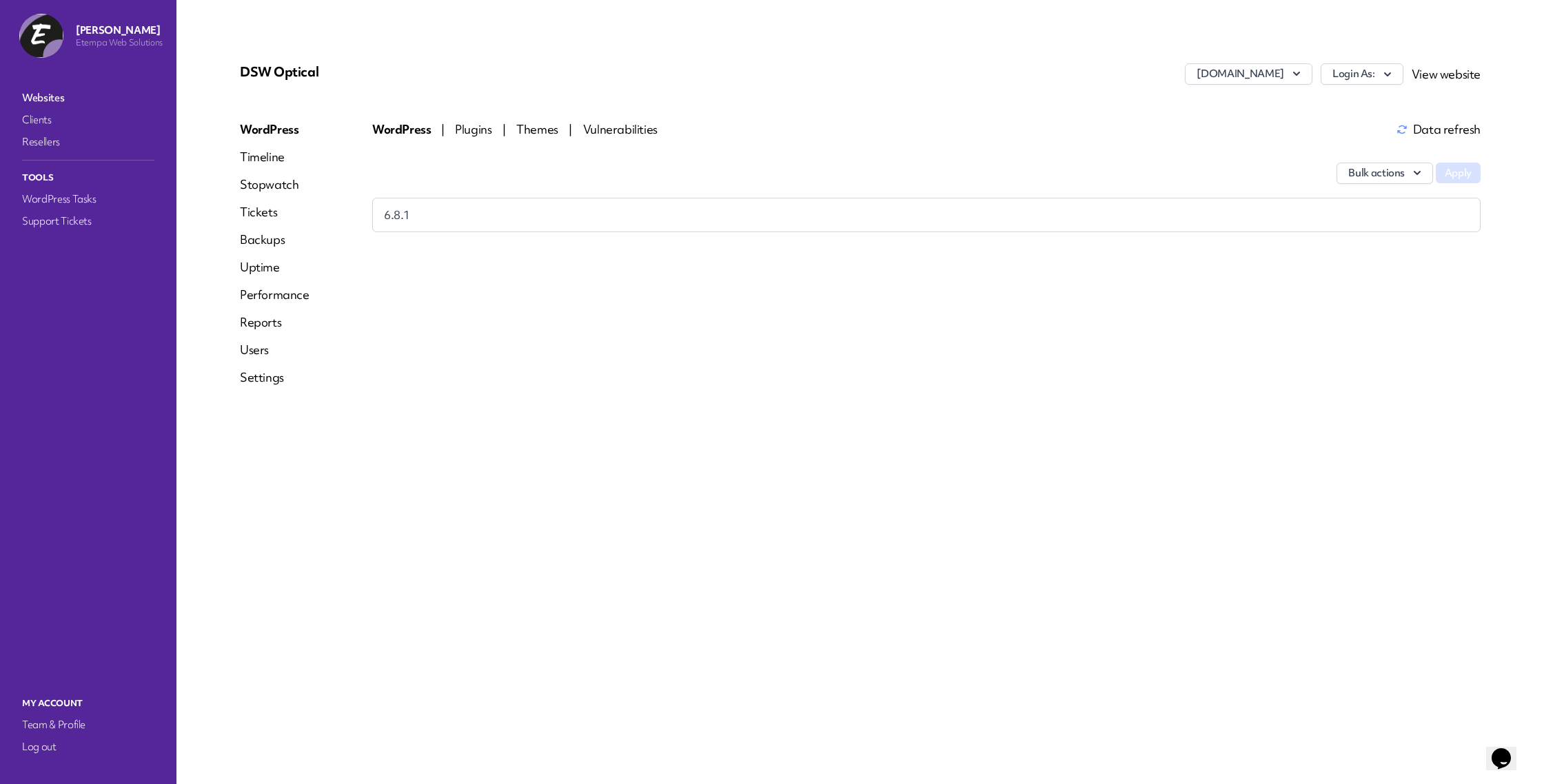
click at [481, 131] on span "Plugins" at bounding box center [474, 129] width 39 height 16
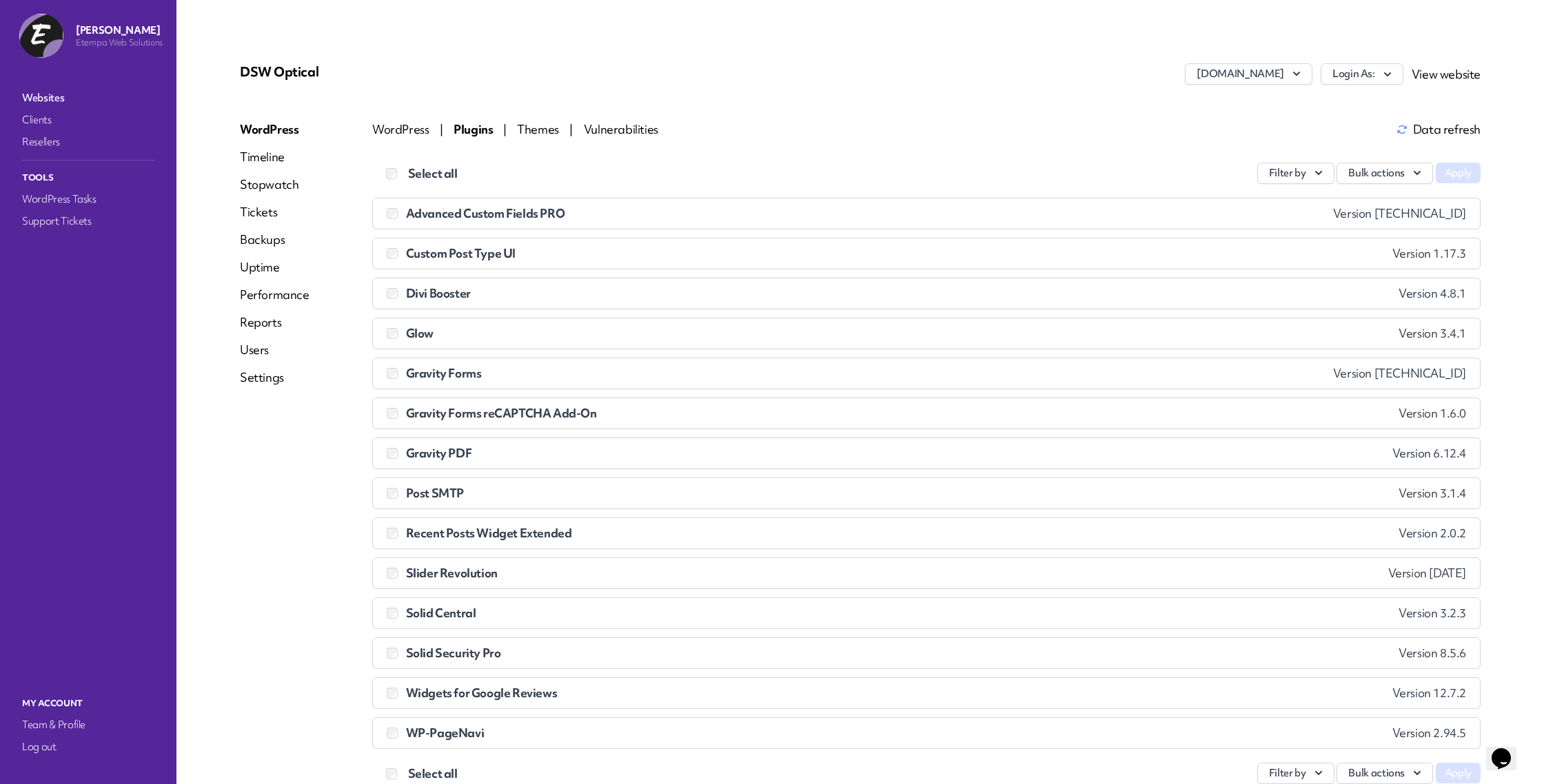
click at [518, 128] on span "Themes" at bounding box center [538, 129] width 44 height 16
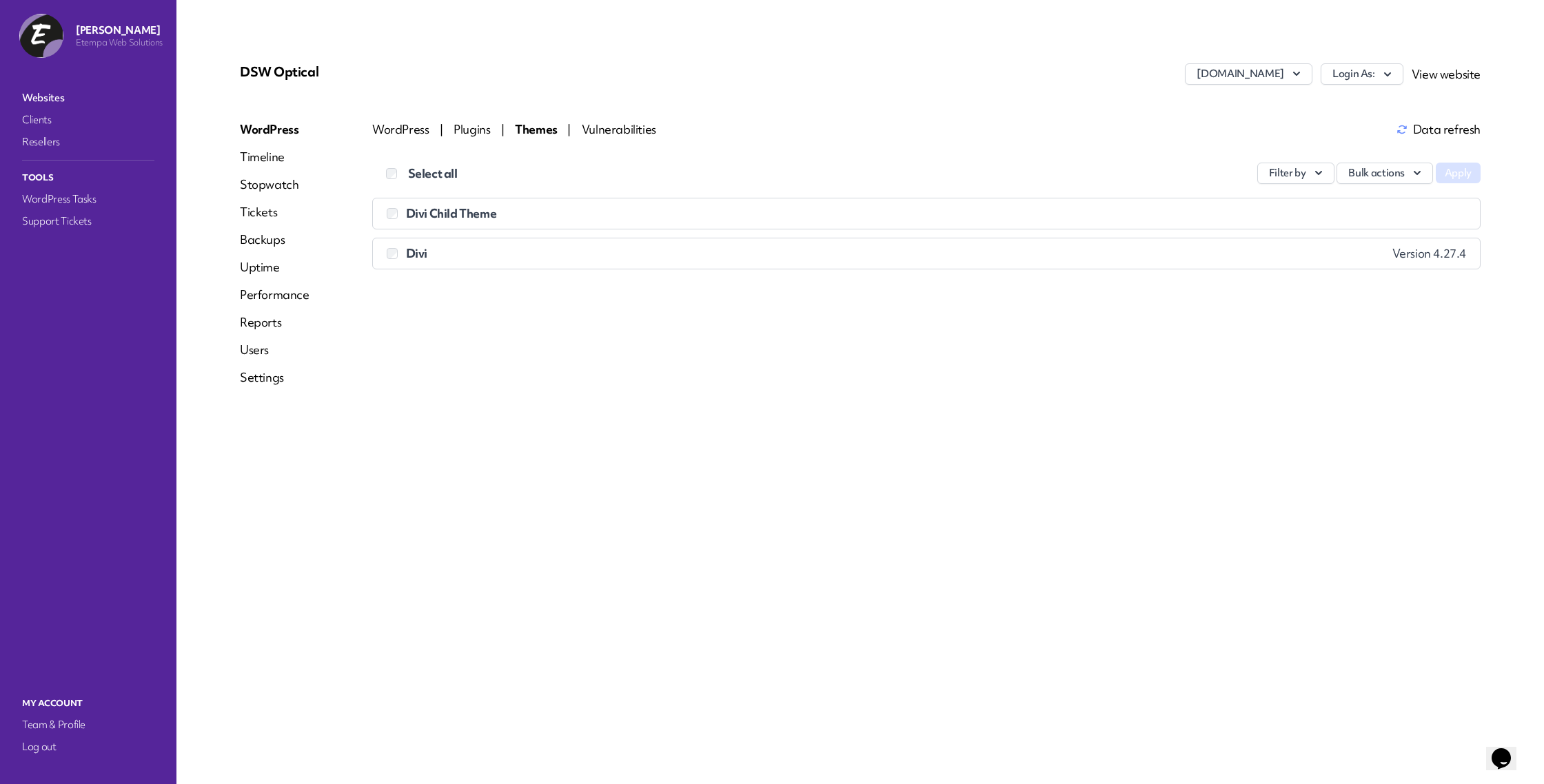
click at [258, 212] on link "Tickets" at bounding box center [274, 212] width 69 height 17
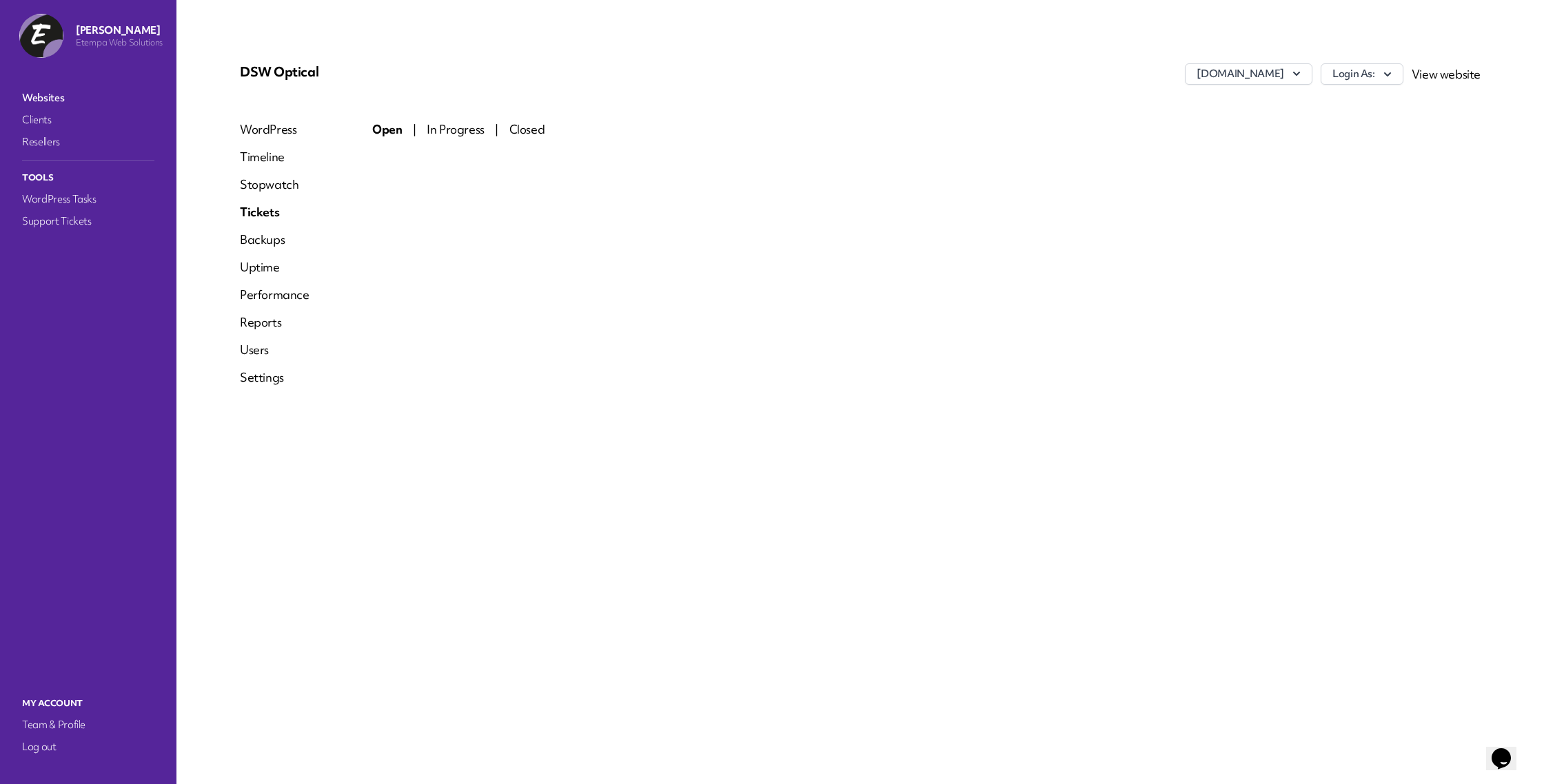
click at [50, 99] on link "Websites" at bounding box center [88, 97] width 138 height 19
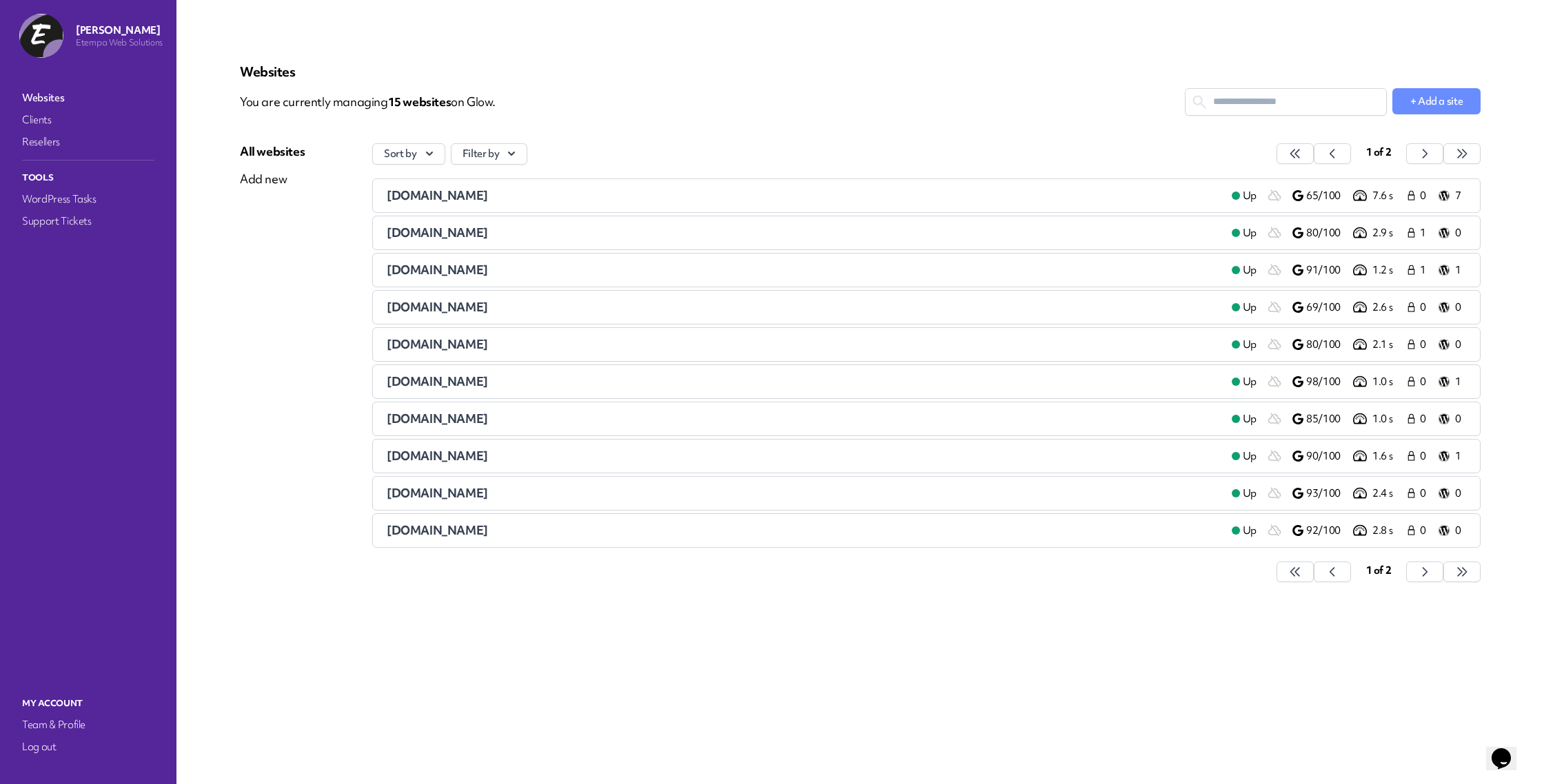
click at [457, 382] on span "[DOMAIN_NAME]" at bounding box center [437, 382] width 101 height 16
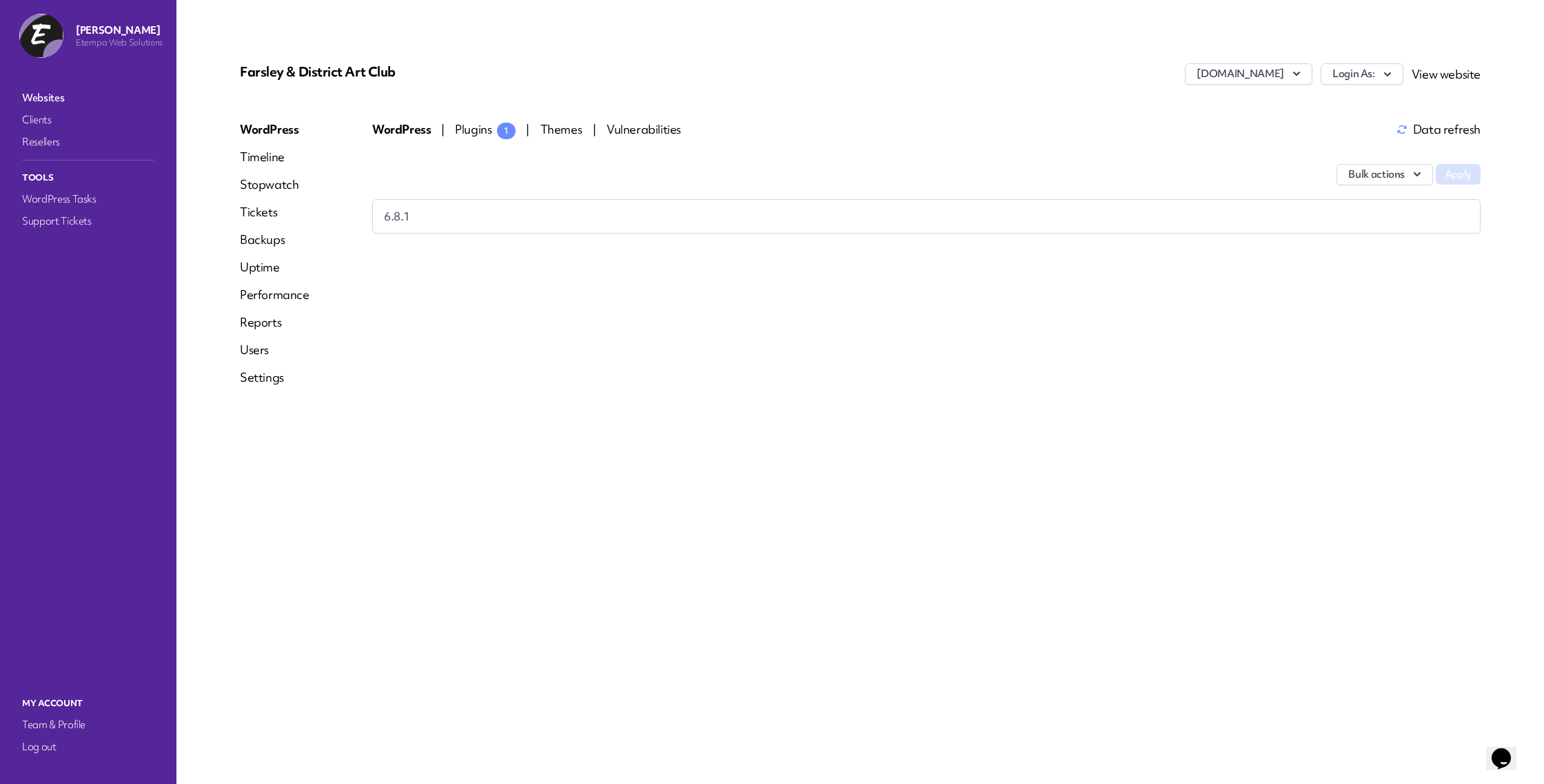
click at [455, 125] on span "Plugins 1" at bounding box center [486, 129] width 61 height 16
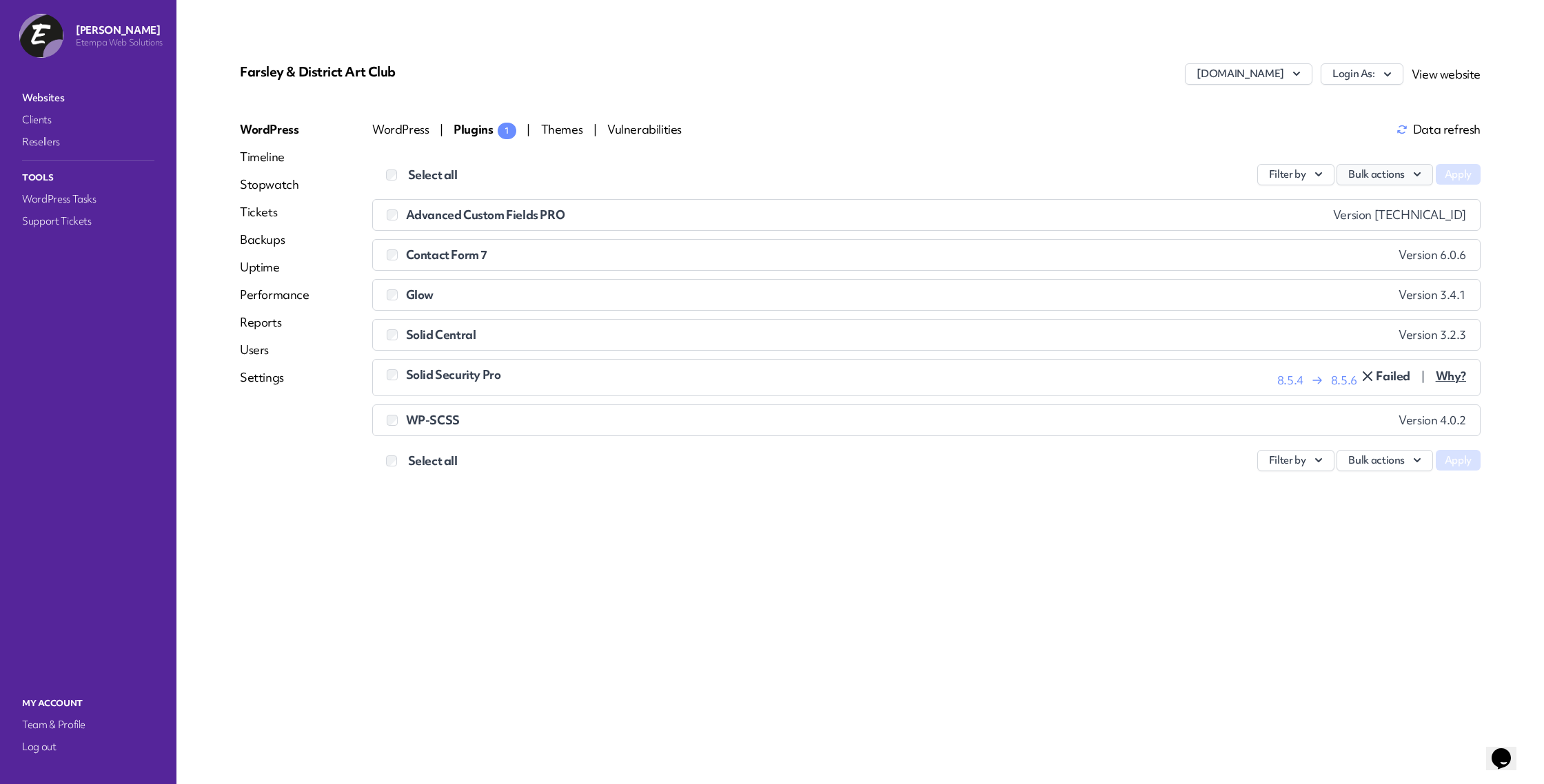
click at [1358, 178] on button "Bulk actions" at bounding box center [1384, 174] width 97 height 22
click at [1309, 205] on link "Update" at bounding box center [1356, 207] width 153 height 26
click at [260, 219] on link "Tickets" at bounding box center [274, 212] width 69 height 17
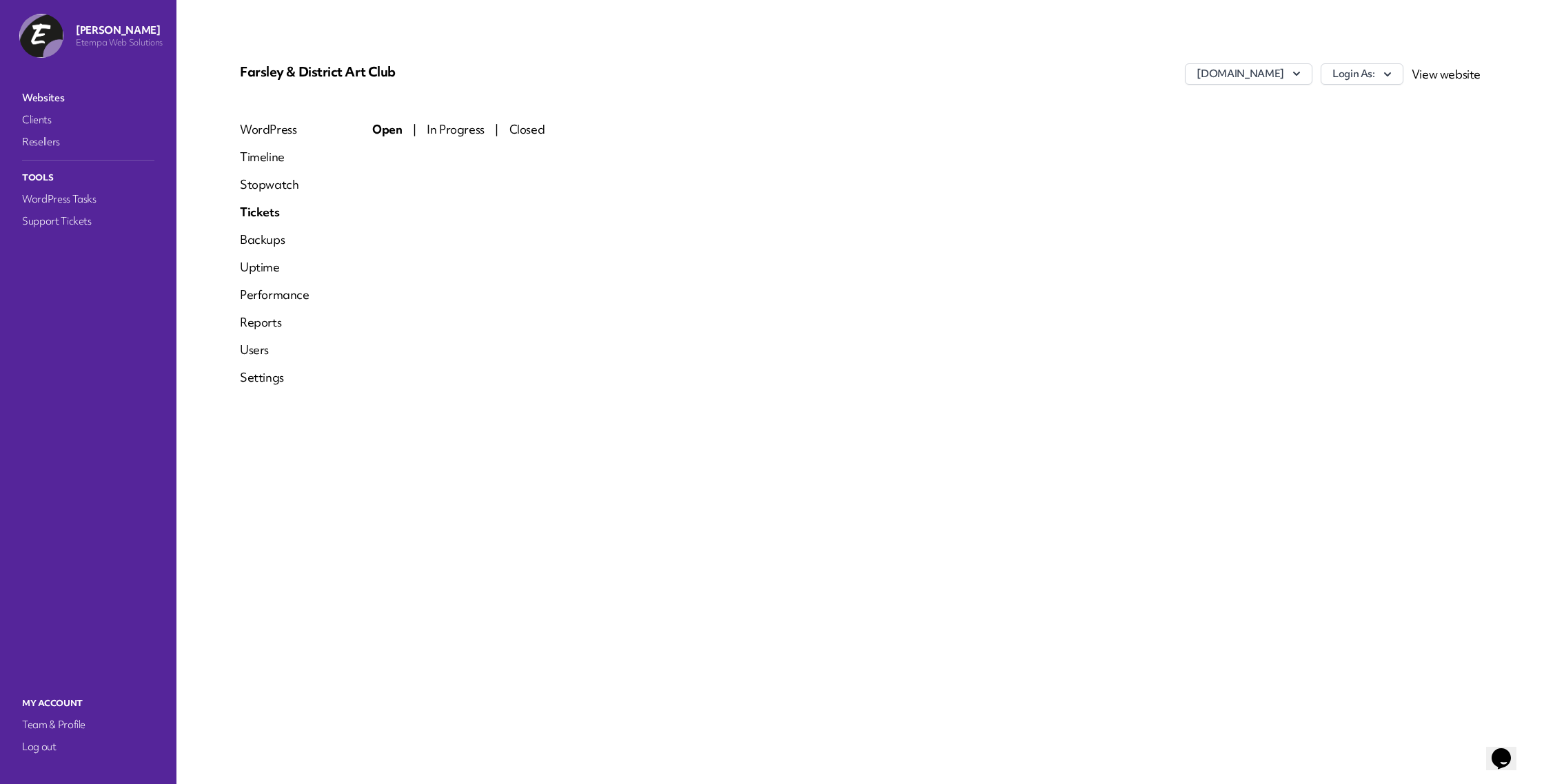
click at [591, 269] on div "Open | In Progress | Closed" at bounding box center [927, 259] width 1109 height 275
click at [58, 101] on link "Websites" at bounding box center [88, 97] width 138 height 19
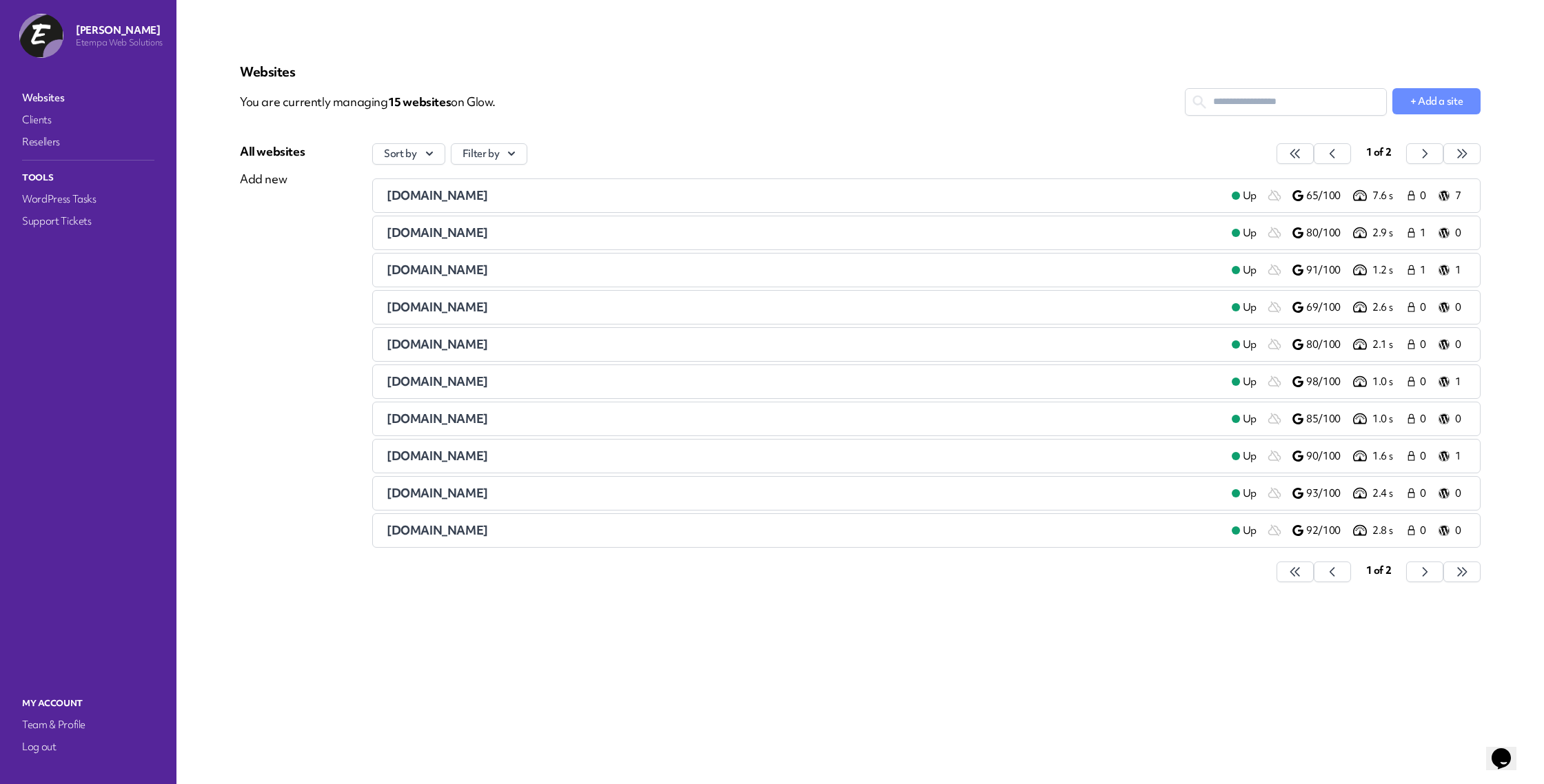
click at [460, 462] on span "[DOMAIN_NAME]" at bounding box center [437, 456] width 101 height 16
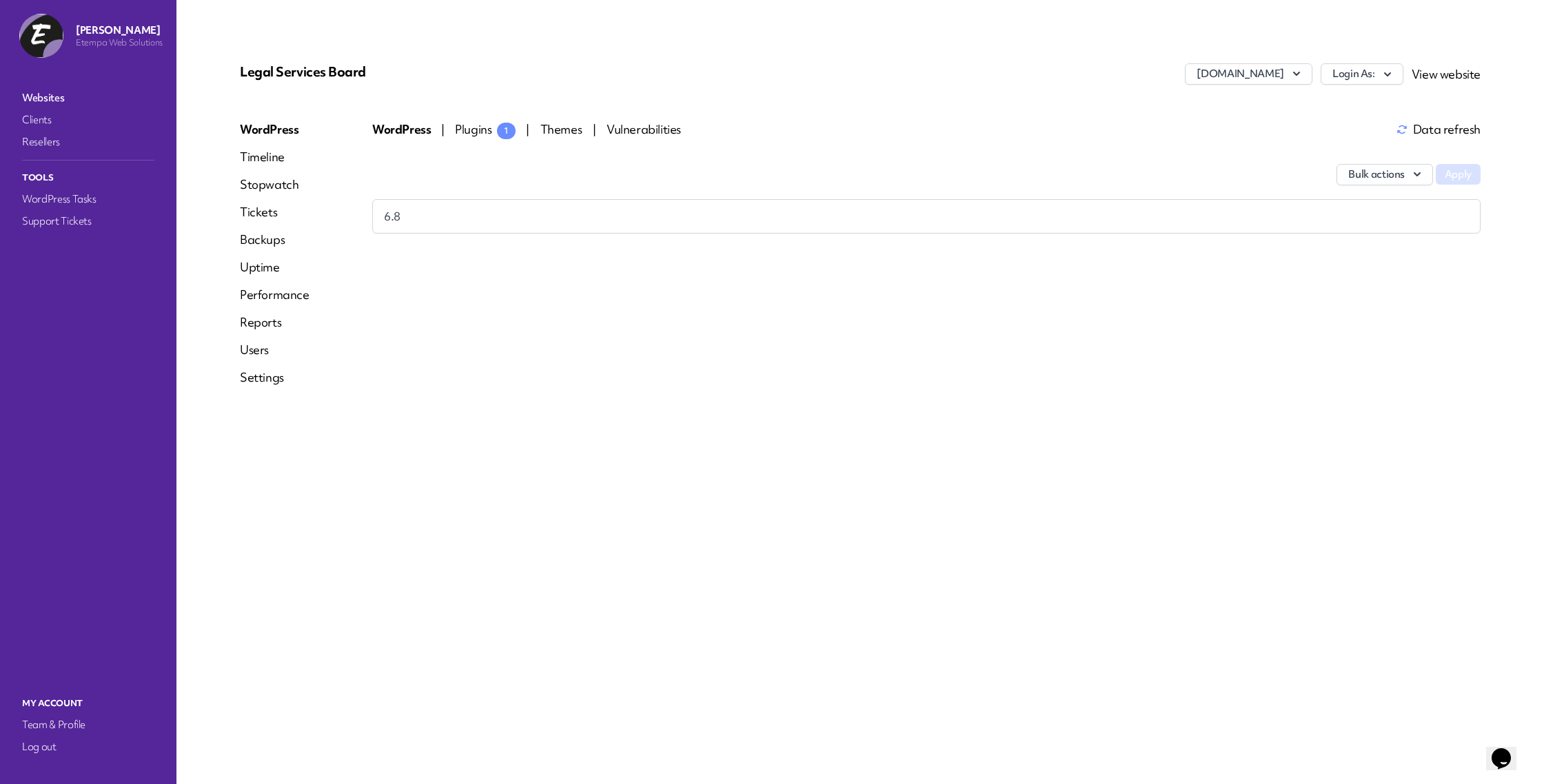
click at [470, 129] on span "Plugins 1" at bounding box center [486, 129] width 61 height 16
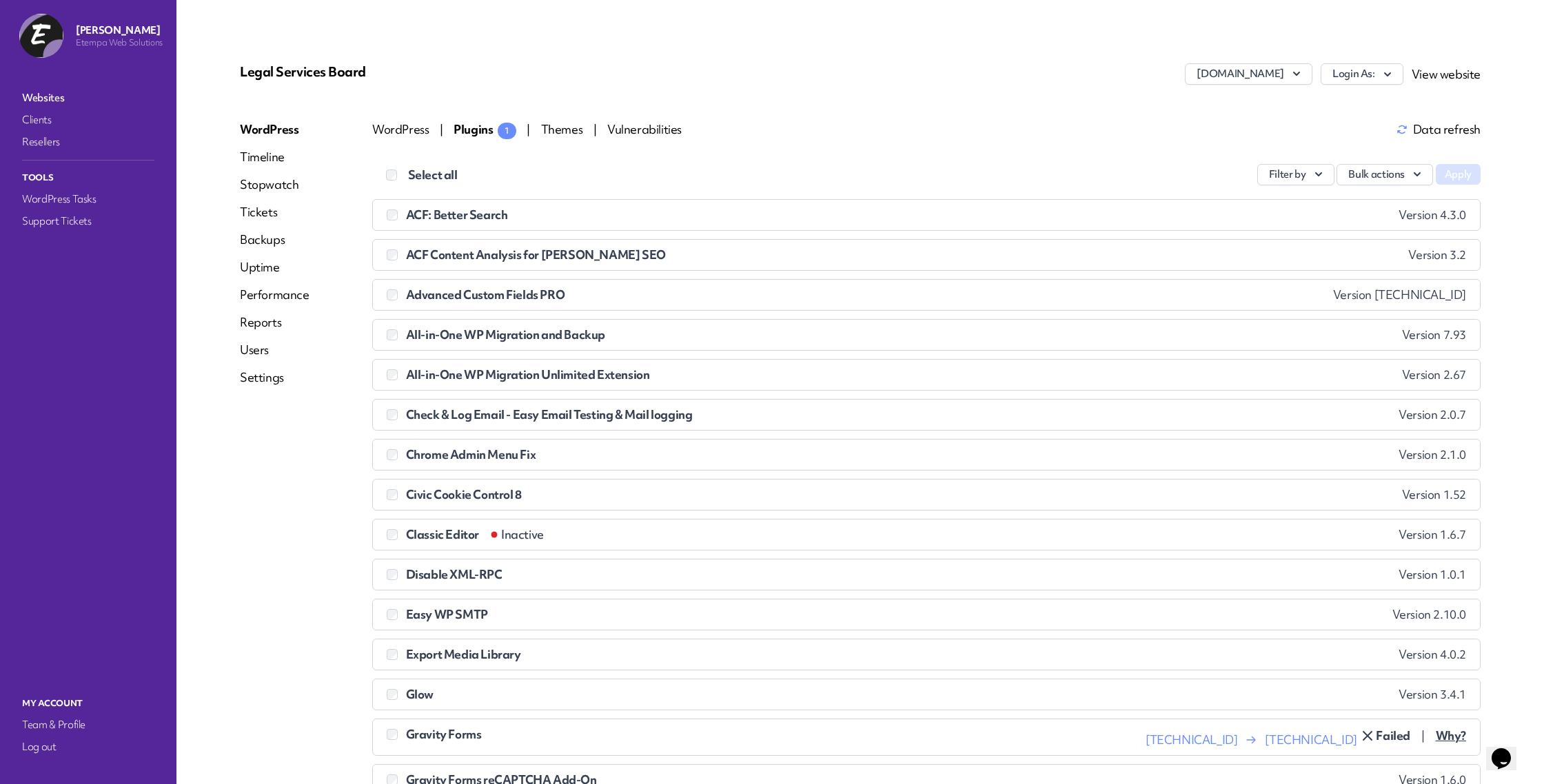
click at [260, 208] on link "Tickets" at bounding box center [274, 212] width 69 height 17
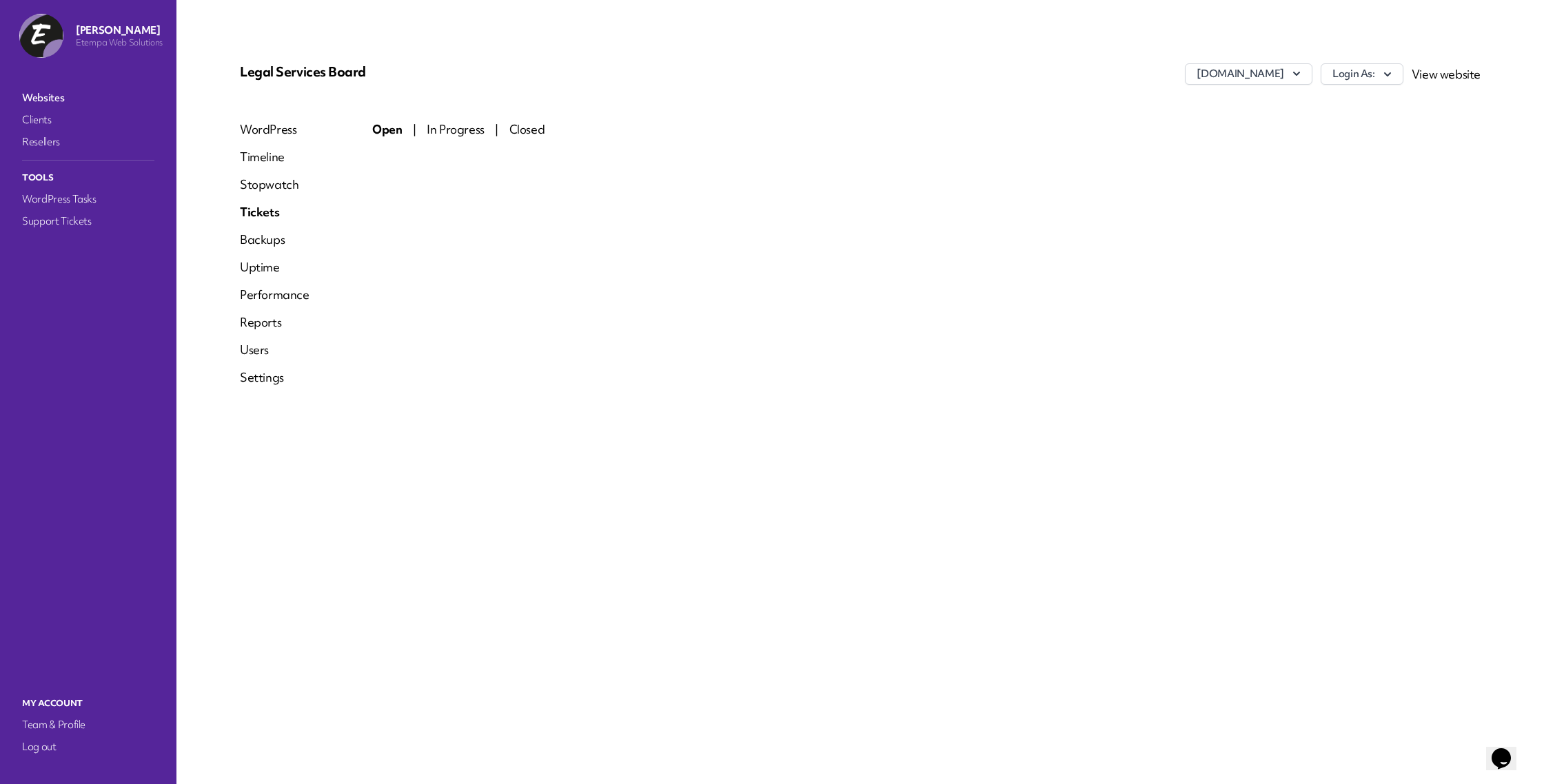
click at [34, 97] on link "Websites" at bounding box center [88, 97] width 138 height 19
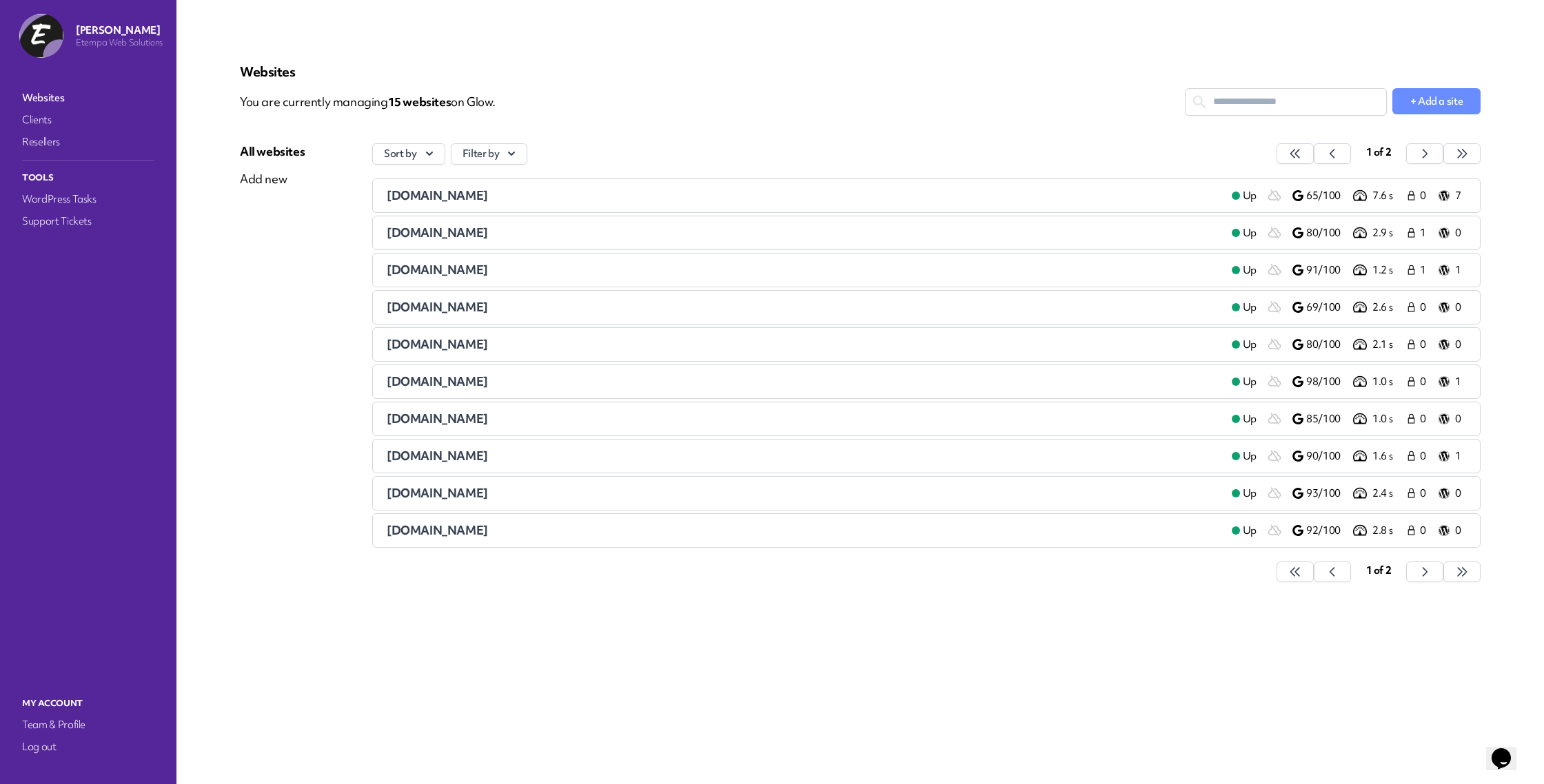
click at [435, 490] on span "[DOMAIN_NAME]" at bounding box center [437, 493] width 101 height 16
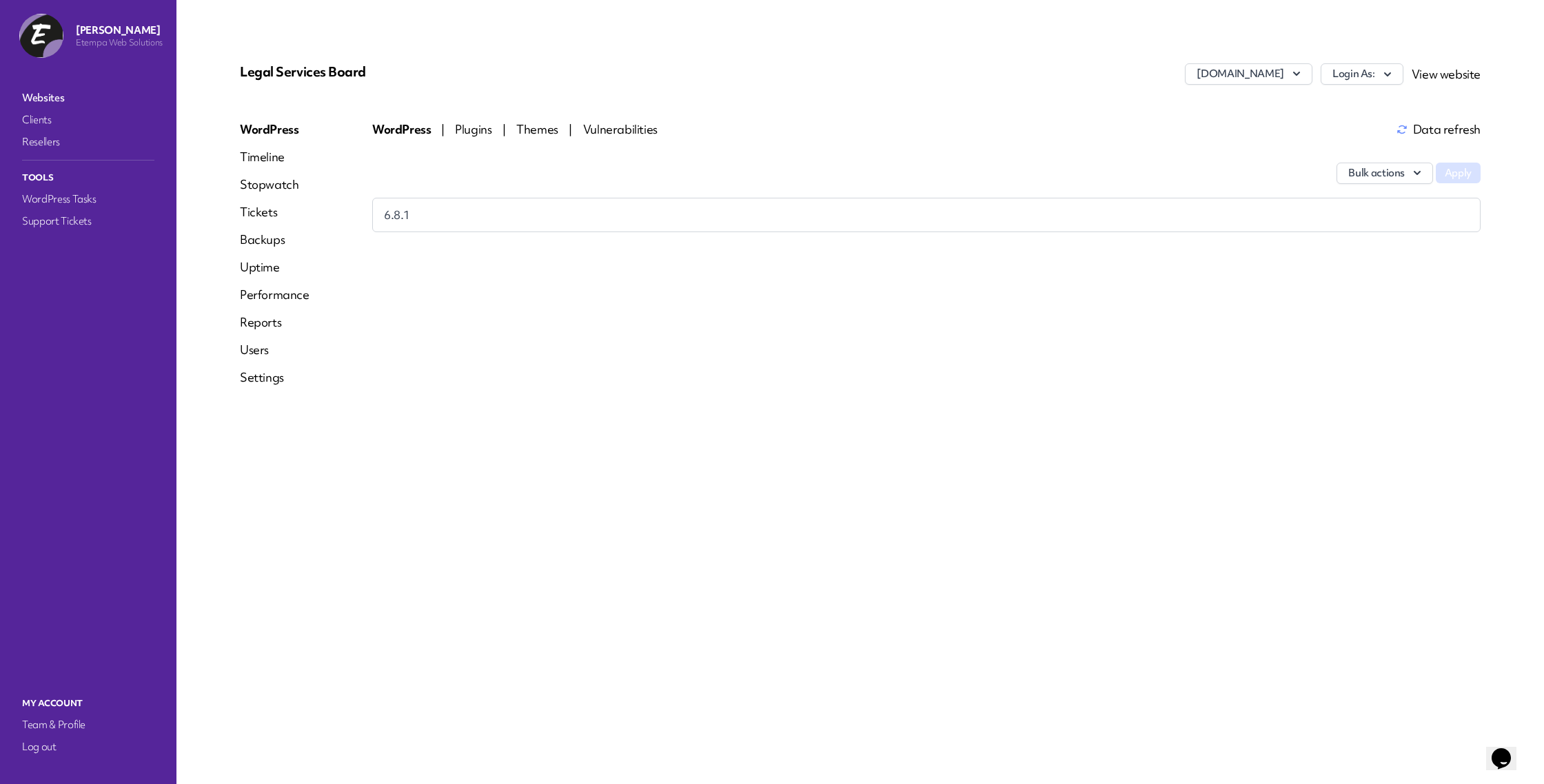
click at [236, 219] on div "Legal Services Board [DOMAIN_NAME] Login As: View website WordPress Timeline St…" at bounding box center [860, 230] width 1274 height 366
click at [248, 216] on link "Tickets" at bounding box center [274, 212] width 69 height 17
click at [59, 93] on link "Websites" at bounding box center [88, 97] width 138 height 19
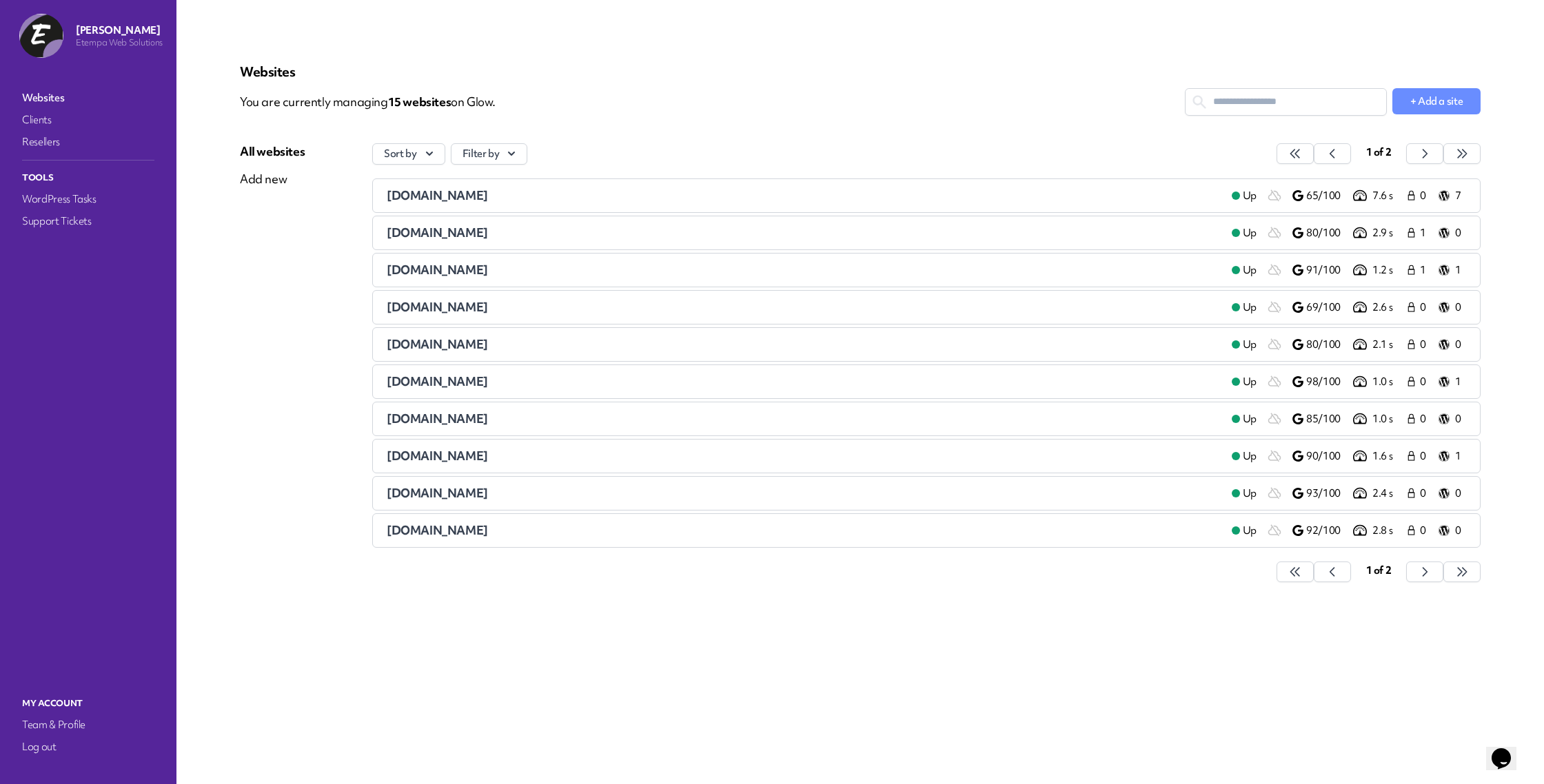
click at [1405, 160] on div "1 of 2" at bounding box center [1378, 153] width 204 height 22
click at [1314, 155] on button "button" at bounding box center [1295, 153] width 38 height 21
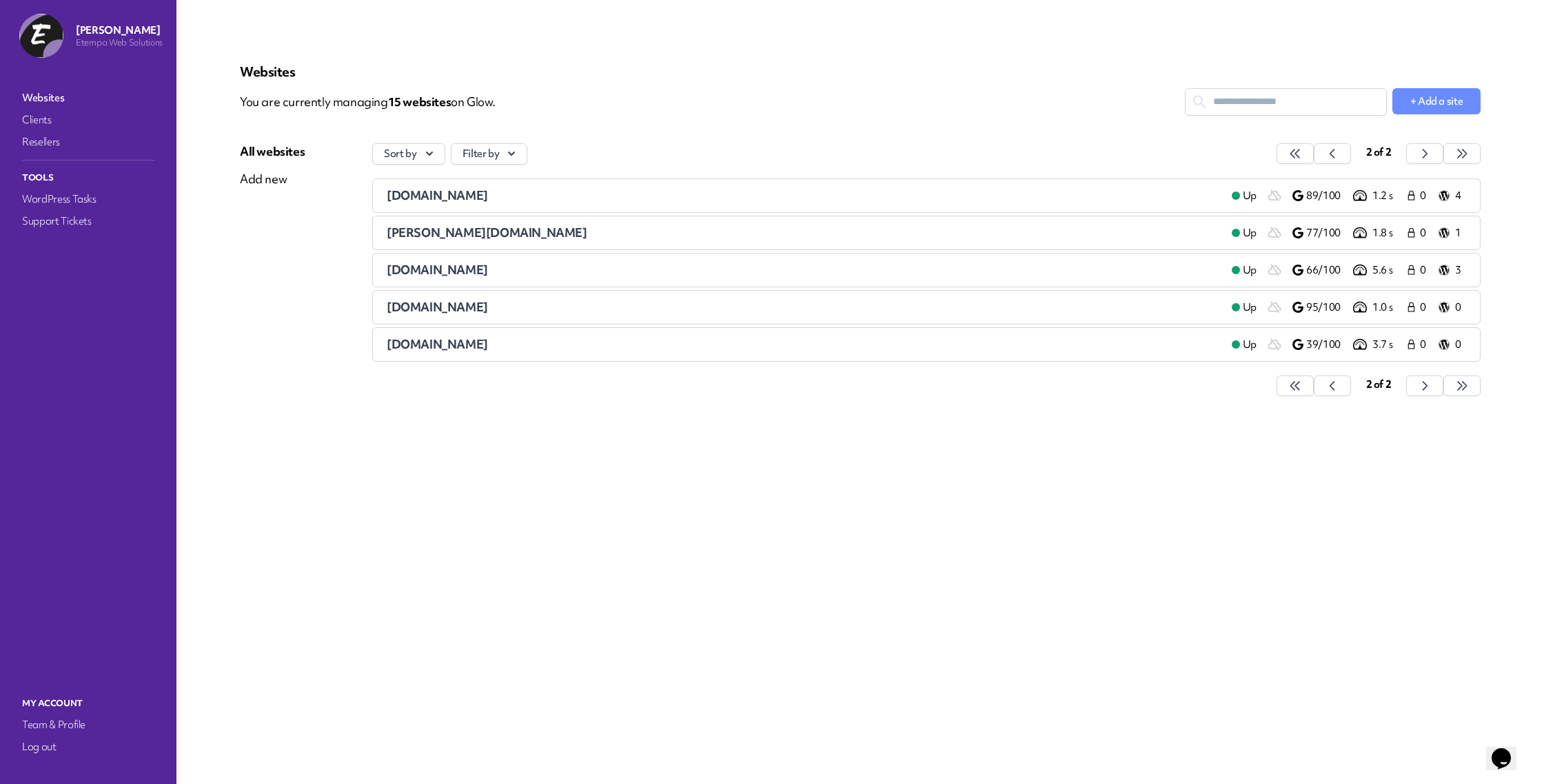
click at [478, 193] on span "[DOMAIN_NAME]" at bounding box center [437, 196] width 101 height 16
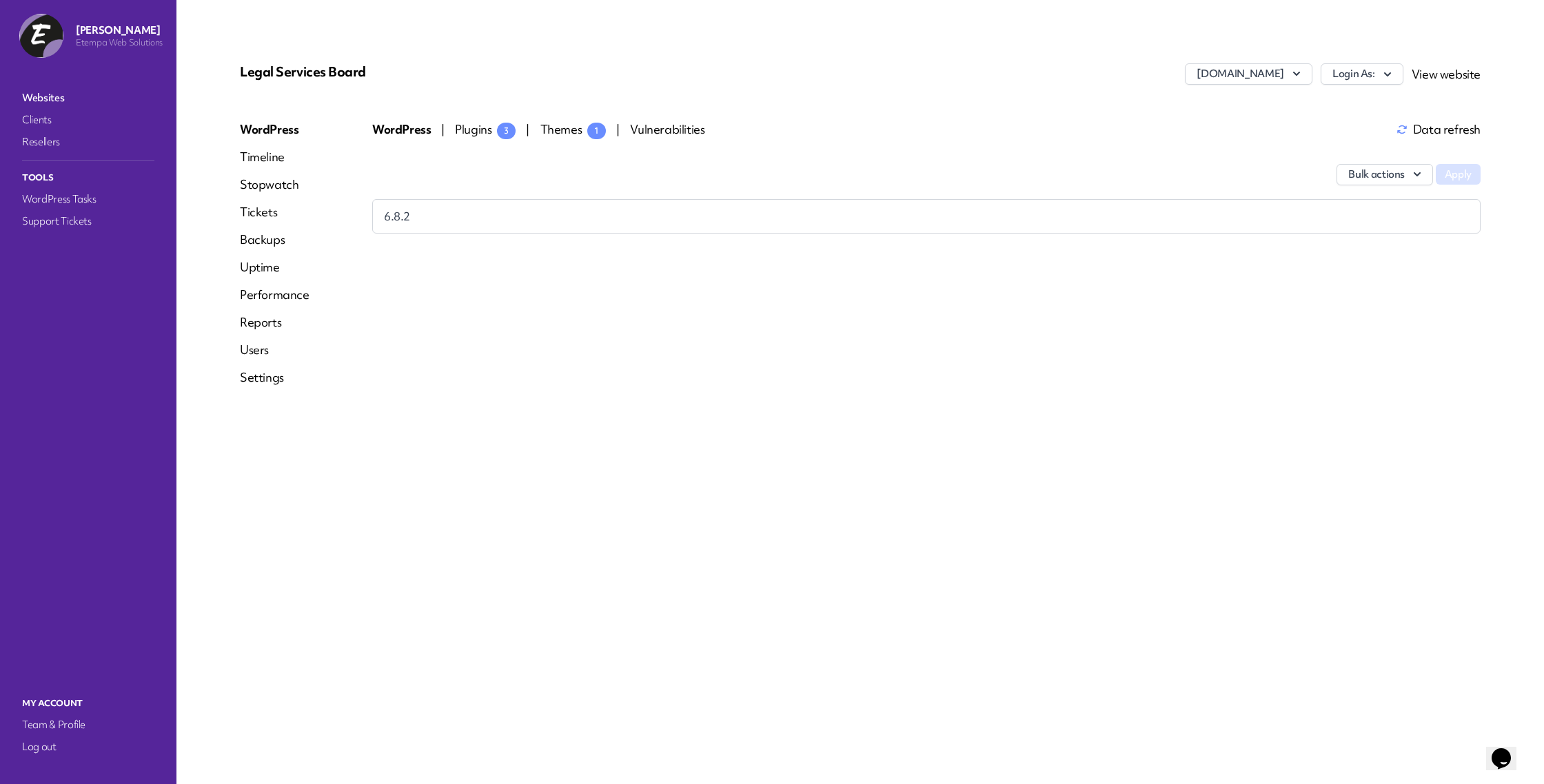
click at [470, 130] on span "Plugins 3" at bounding box center [486, 129] width 61 height 16
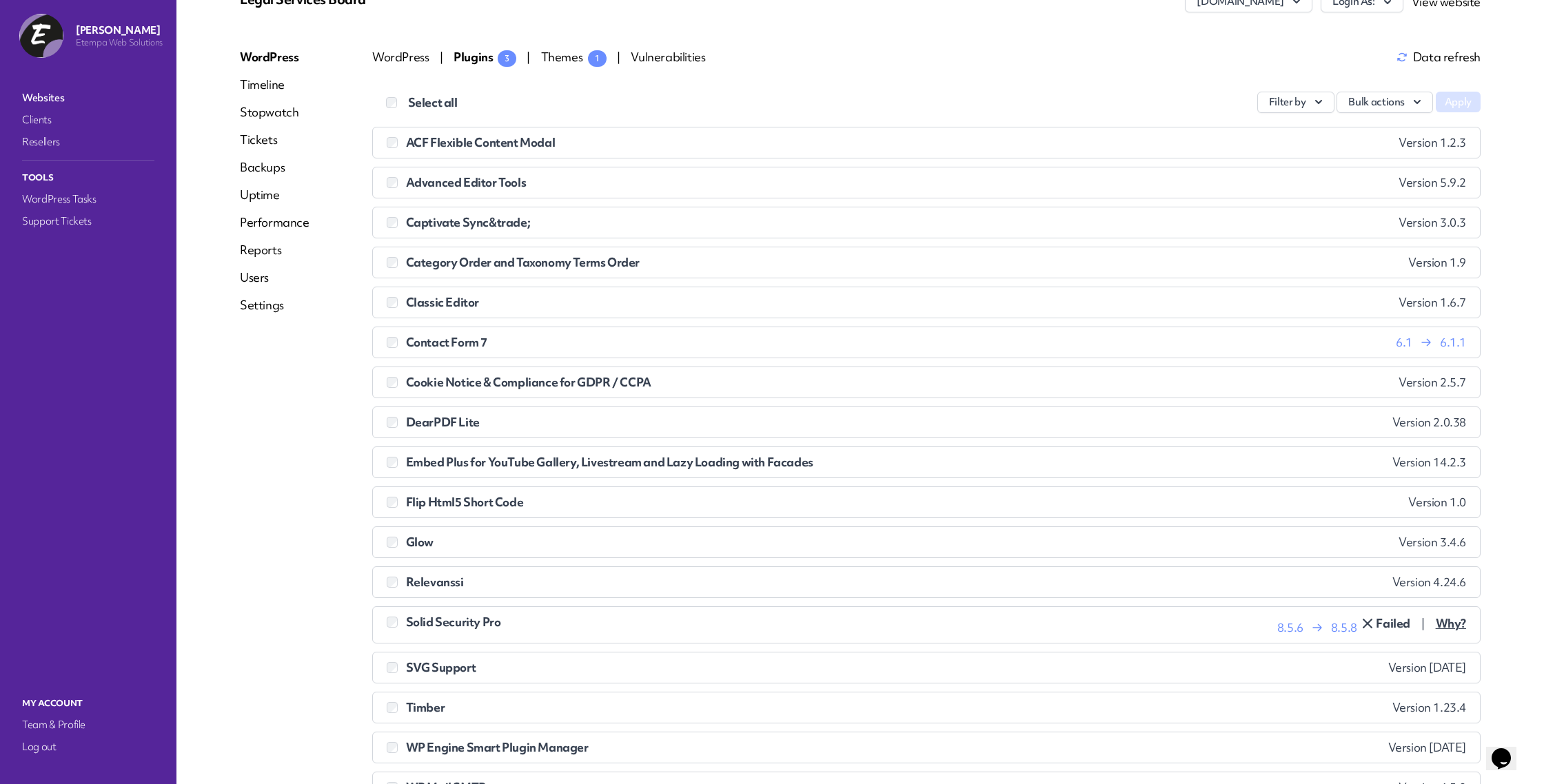
scroll to position [77, 0]
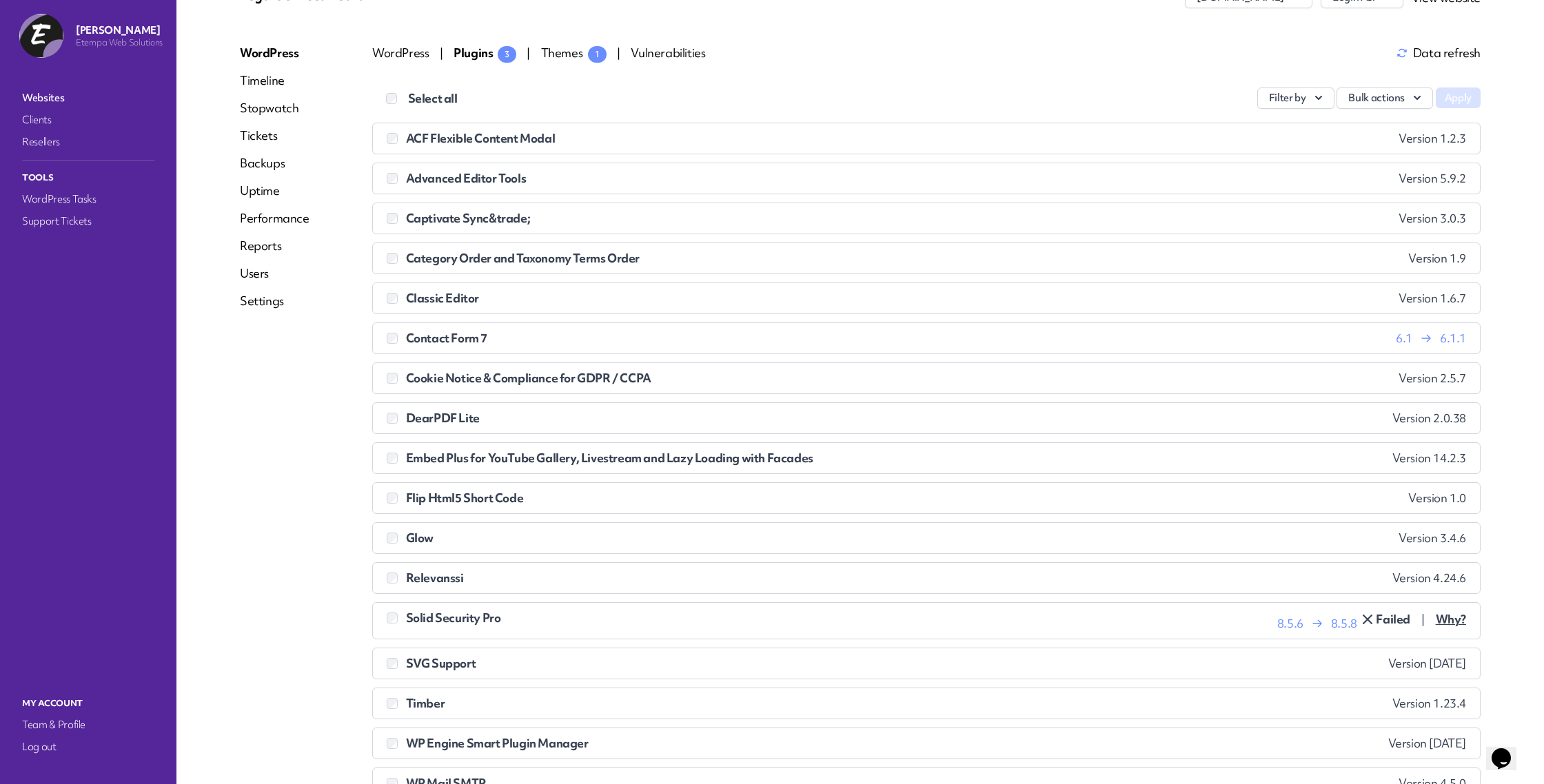
click at [383, 339] on li "Contact Form 7 6.1 6.1.1 Error. WordPress is telling Glow: The plugin is at the…" at bounding box center [927, 339] width 1109 height 32
click at [1374, 94] on button "Bulk actions" at bounding box center [1384, 98] width 97 height 22
click at [1340, 126] on link "Update" at bounding box center [1356, 131] width 153 height 26
click at [1465, 101] on button "Apply" at bounding box center [1459, 98] width 45 height 21
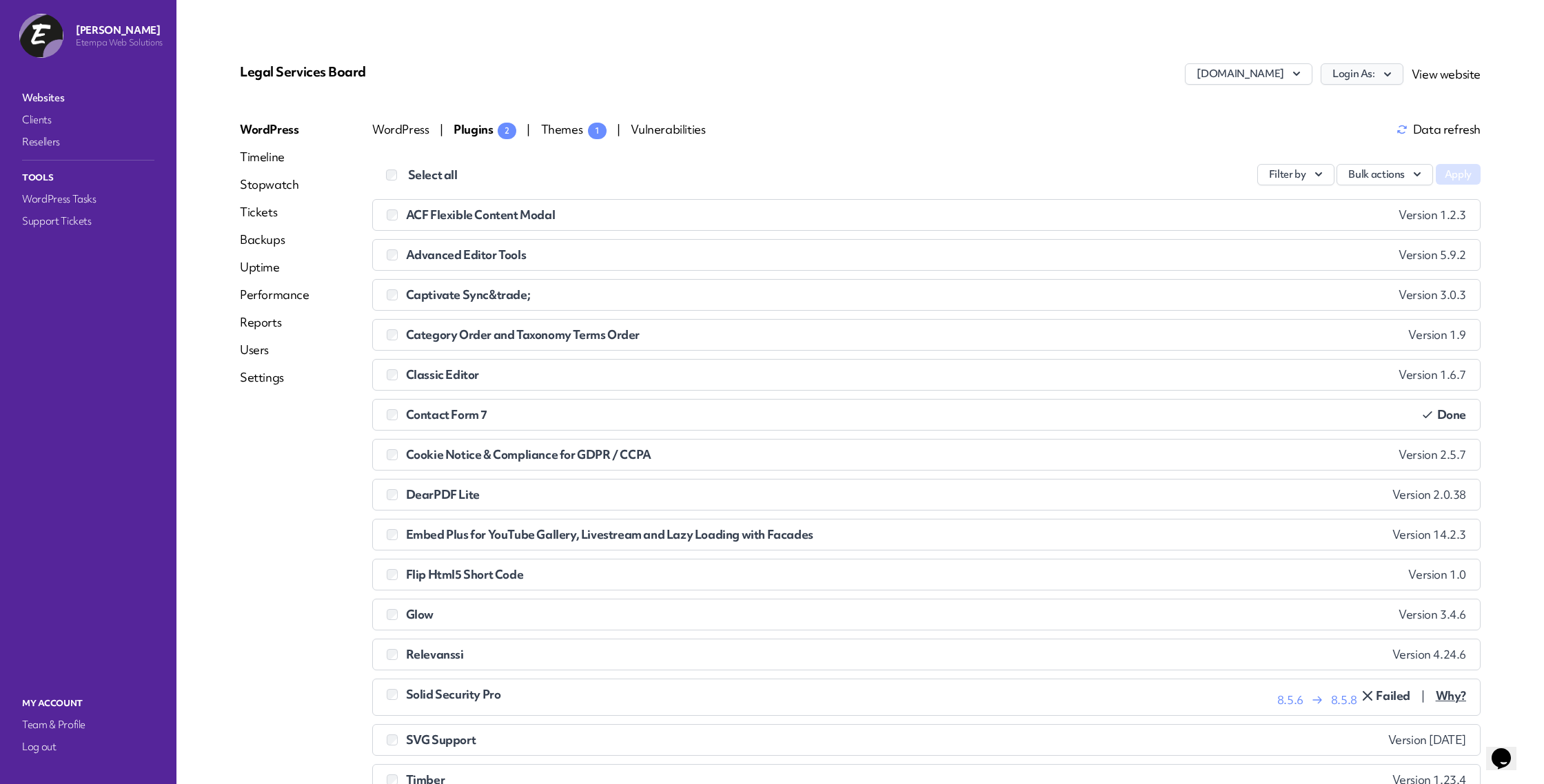
click at [1367, 69] on button "Login As:" at bounding box center [1362, 73] width 83 height 22
click at [1381, 173] on button "Bulk actions" at bounding box center [1384, 174] width 97 height 22
click at [1347, 205] on link "Update" at bounding box center [1356, 207] width 153 height 26
click at [1463, 173] on button "Apply" at bounding box center [1459, 174] width 45 height 21
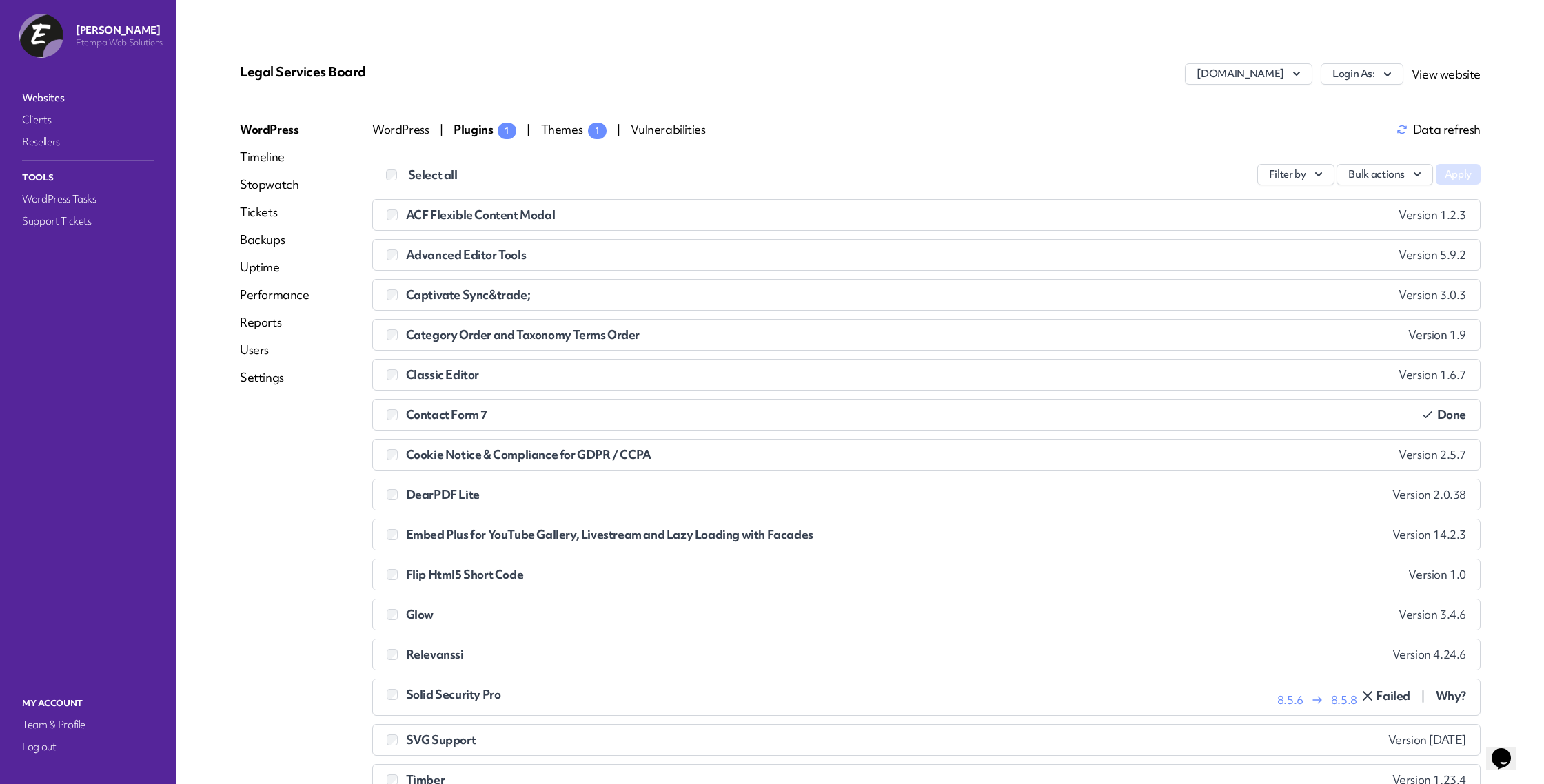
click at [560, 129] on span "Themes 1" at bounding box center [574, 129] width 65 height 16
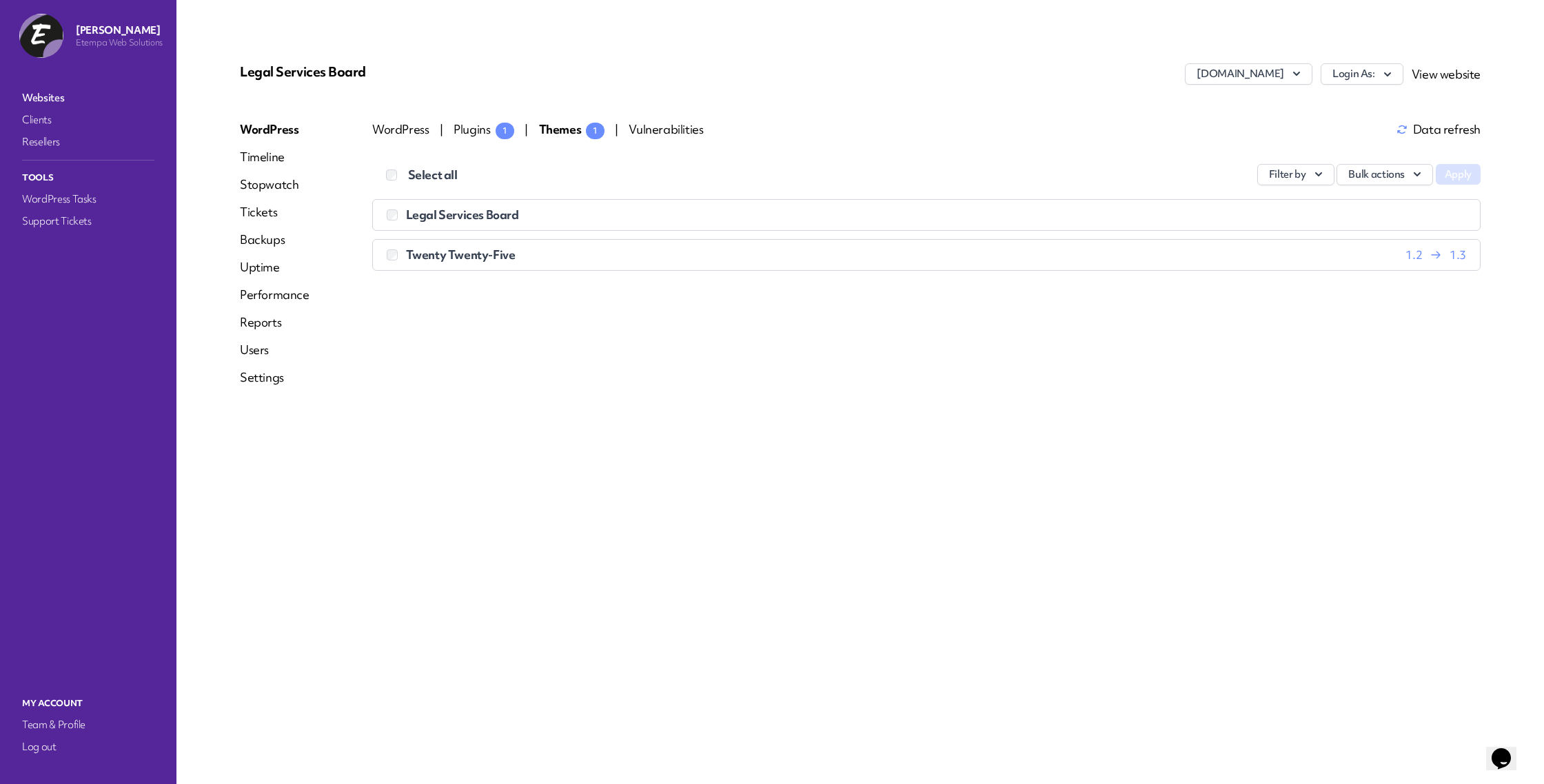
click at [320, 69] on p "Legal Services Board" at bounding box center [447, 71] width 414 height 17
click at [349, 66] on p "Legal Services Board" at bounding box center [447, 71] width 414 height 17
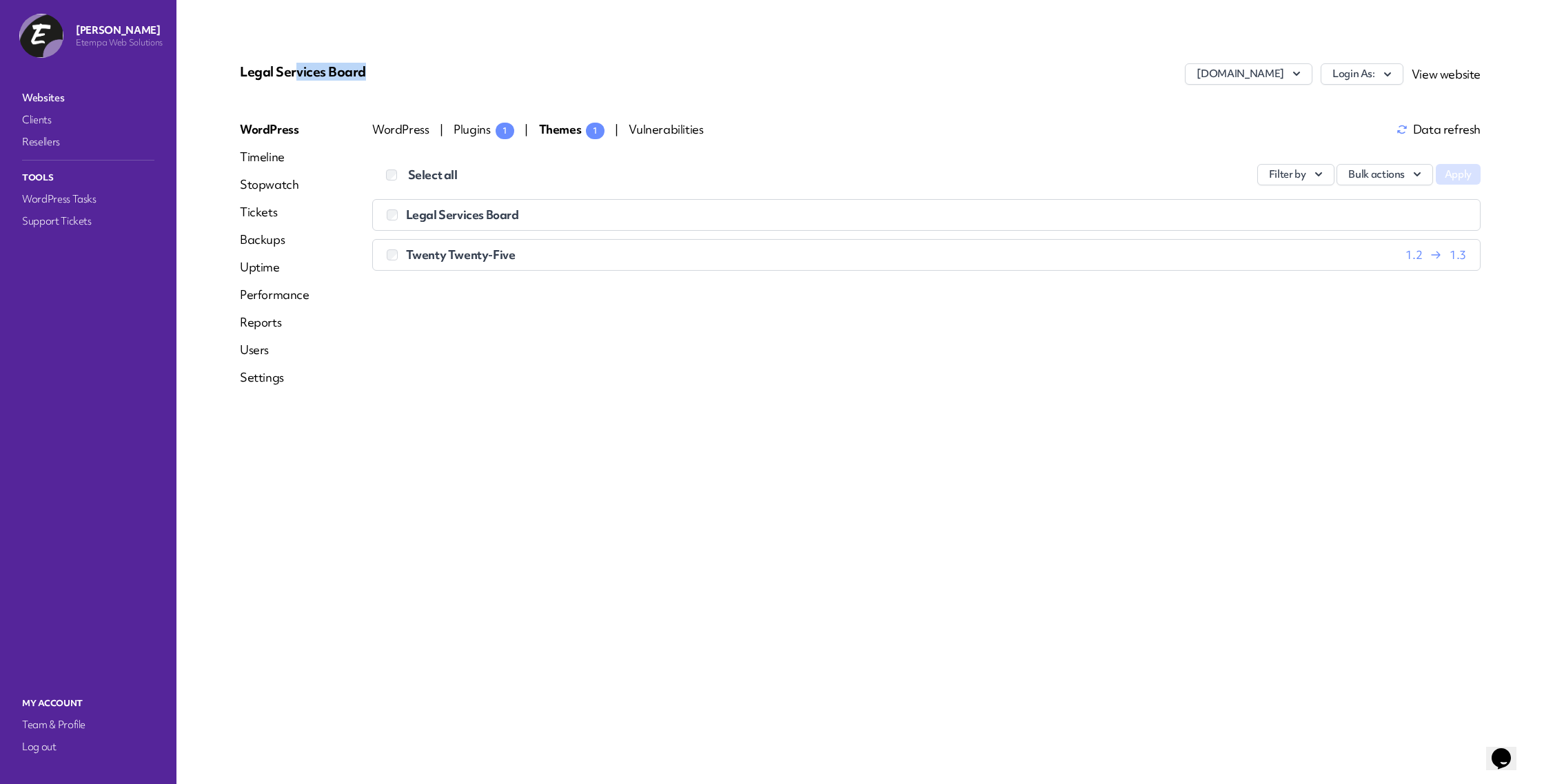
copy div "Legal Services Board"
click at [1368, 181] on button "Bulk actions" at bounding box center [1384, 174] width 97 height 22
click at [1355, 200] on link "Update" at bounding box center [1356, 207] width 153 height 26
click at [1443, 177] on button "Apply" at bounding box center [1459, 174] width 45 height 21
click at [1371, 68] on button "Login As:" at bounding box center [1362, 73] width 83 height 22
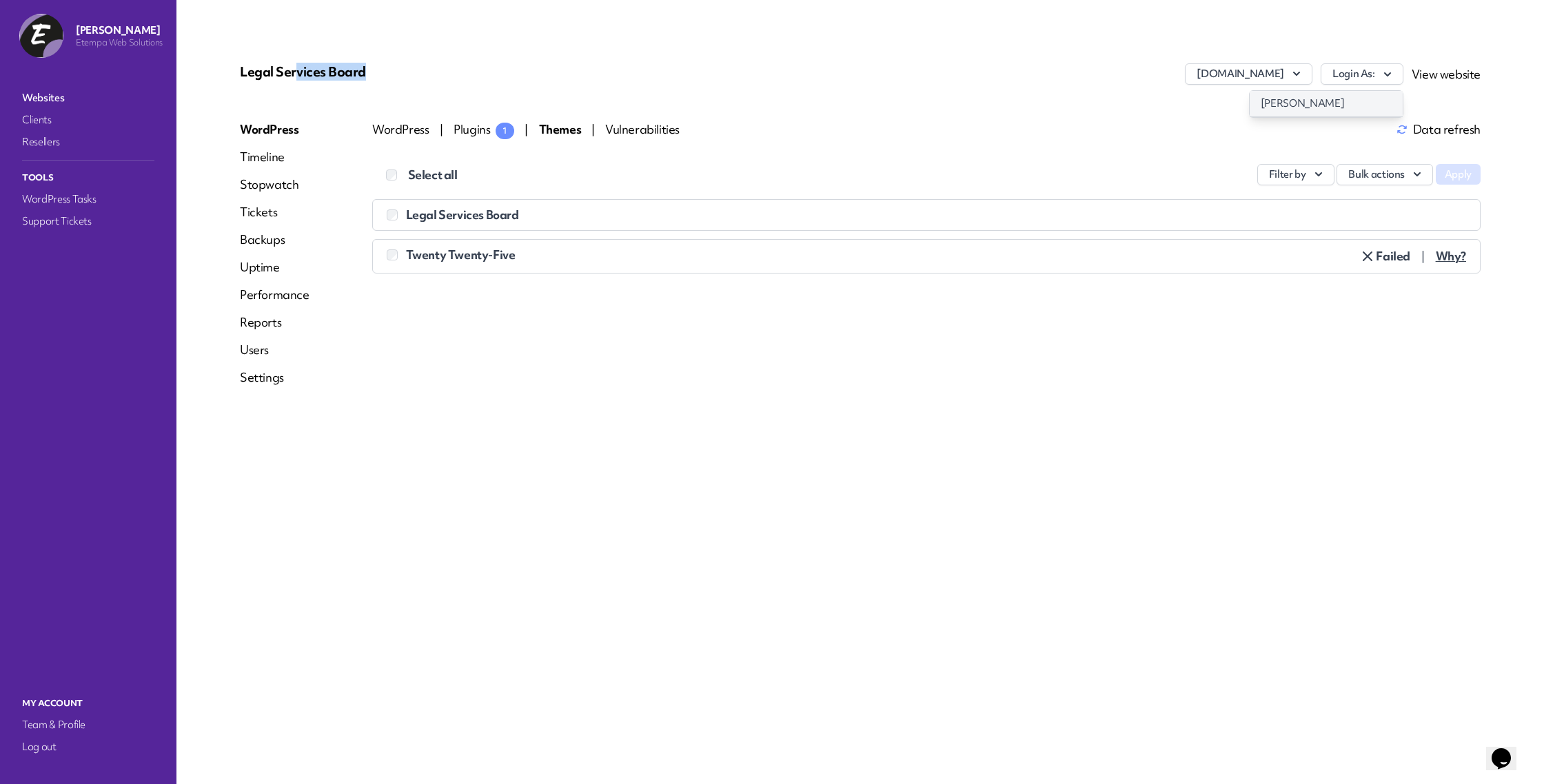
click at [1335, 102] on link "[PERSON_NAME]" at bounding box center [1327, 104] width 153 height 26
click at [635, 129] on span "Vulnerabilities" at bounding box center [642, 129] width 74 height 16
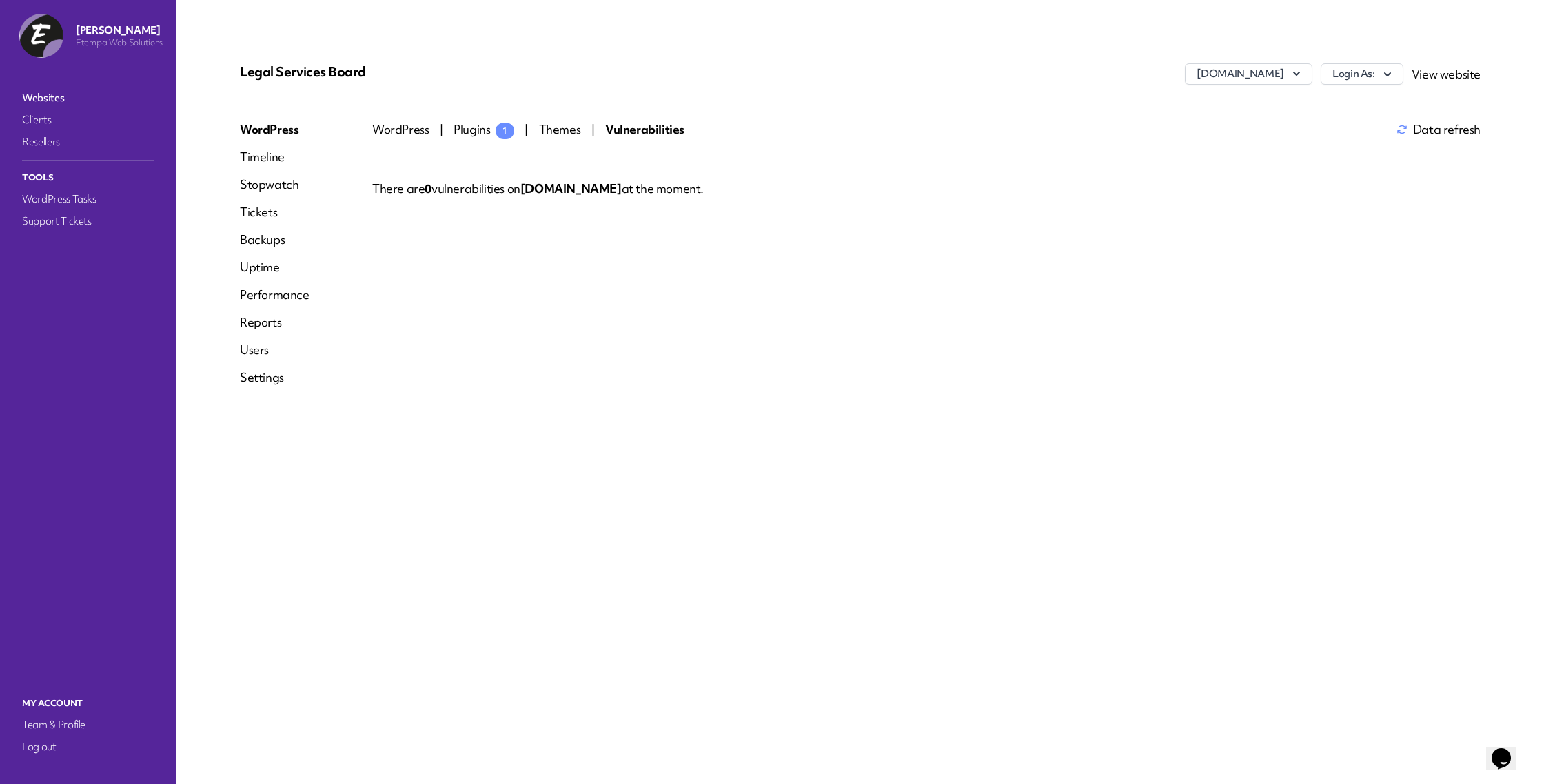
click at [65, 103] on link "Websites" at bounding box center [88, 97] width 138 height 19
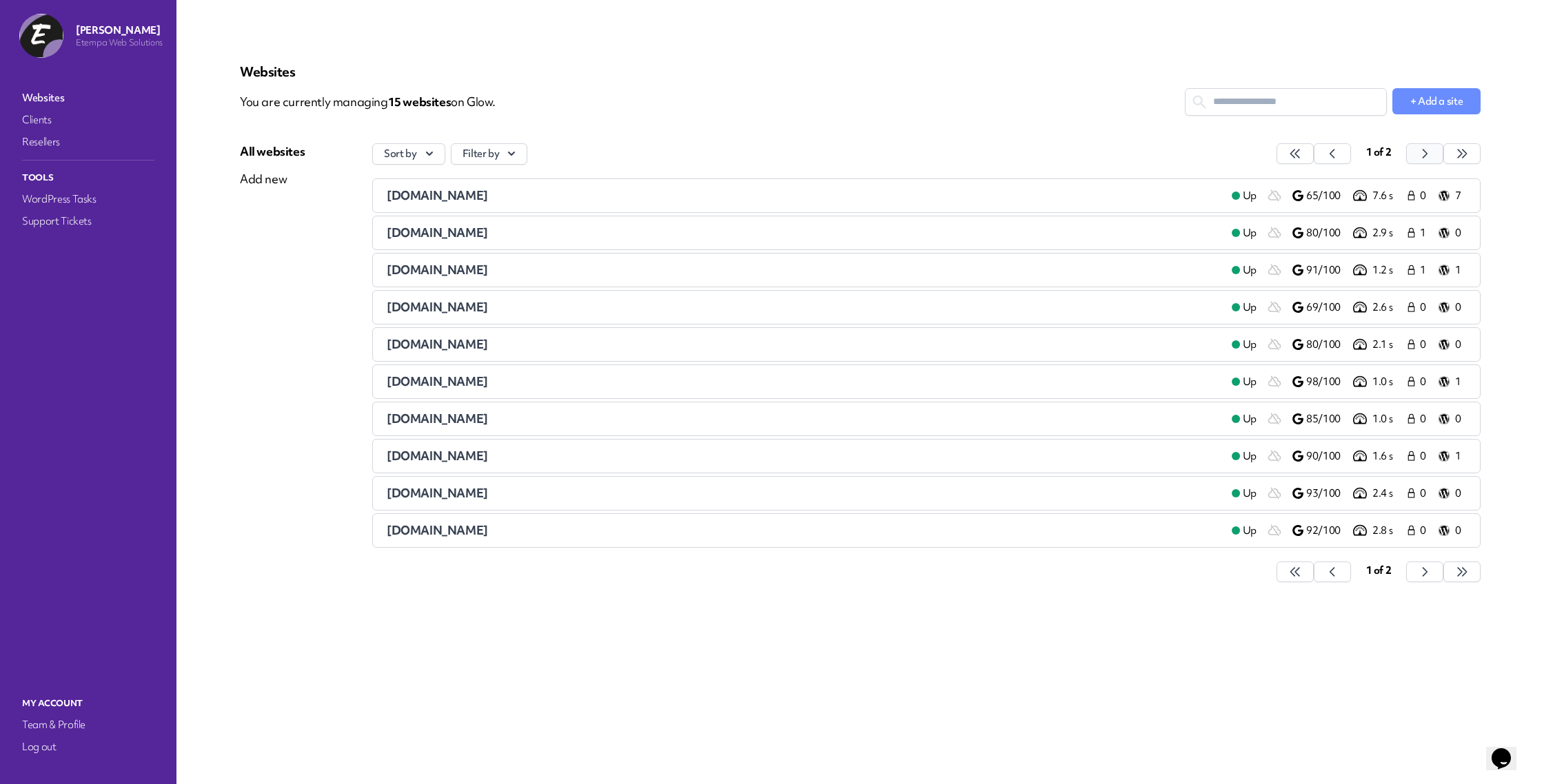
click at [1302, 154] on icon "button" at bounding box center [1295, 153] width 14 height 14
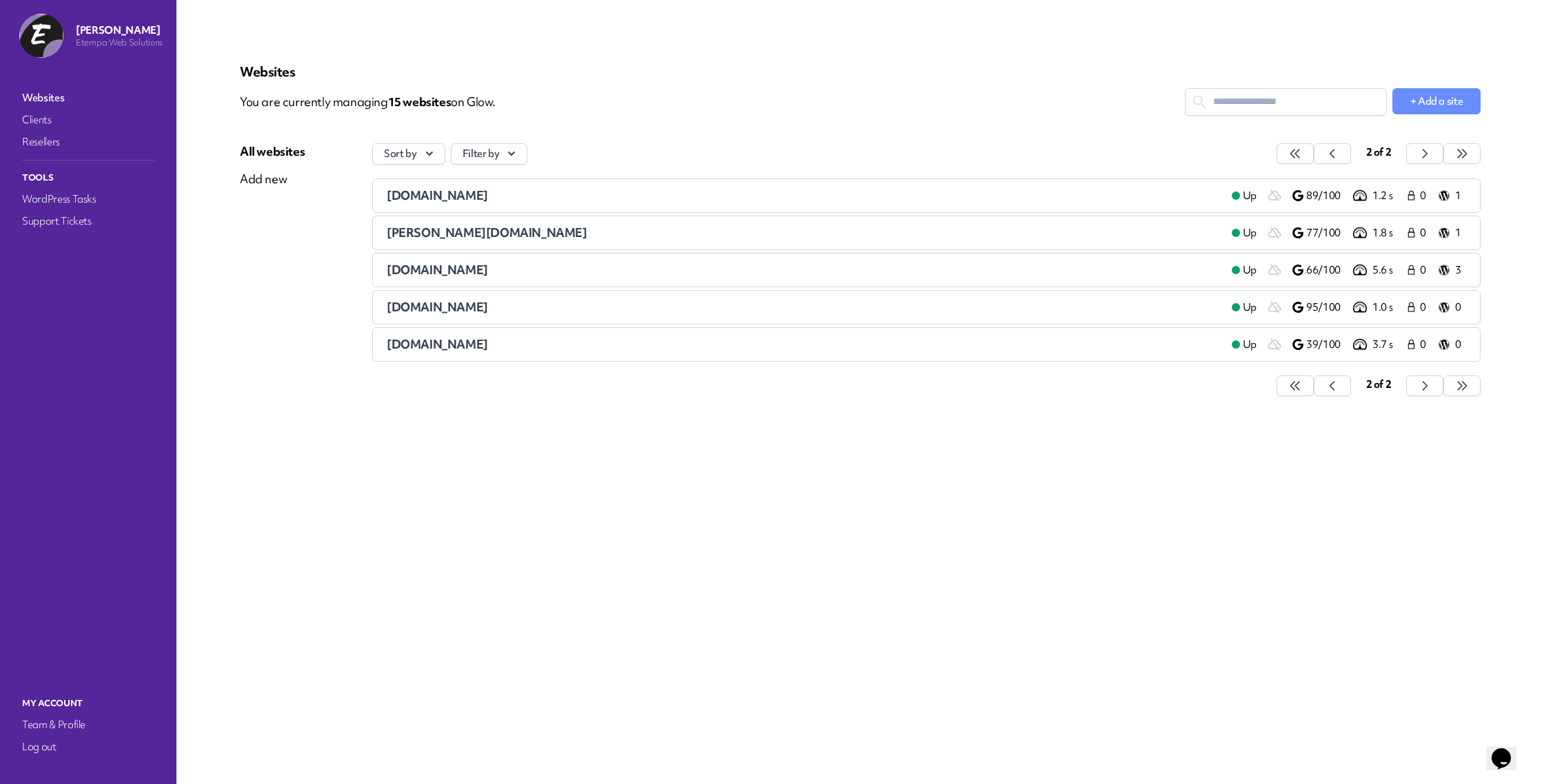
click at [450, 192] on span "[DOMAIN_NAME]" at bounding box center [437, 196] width 101 height 16
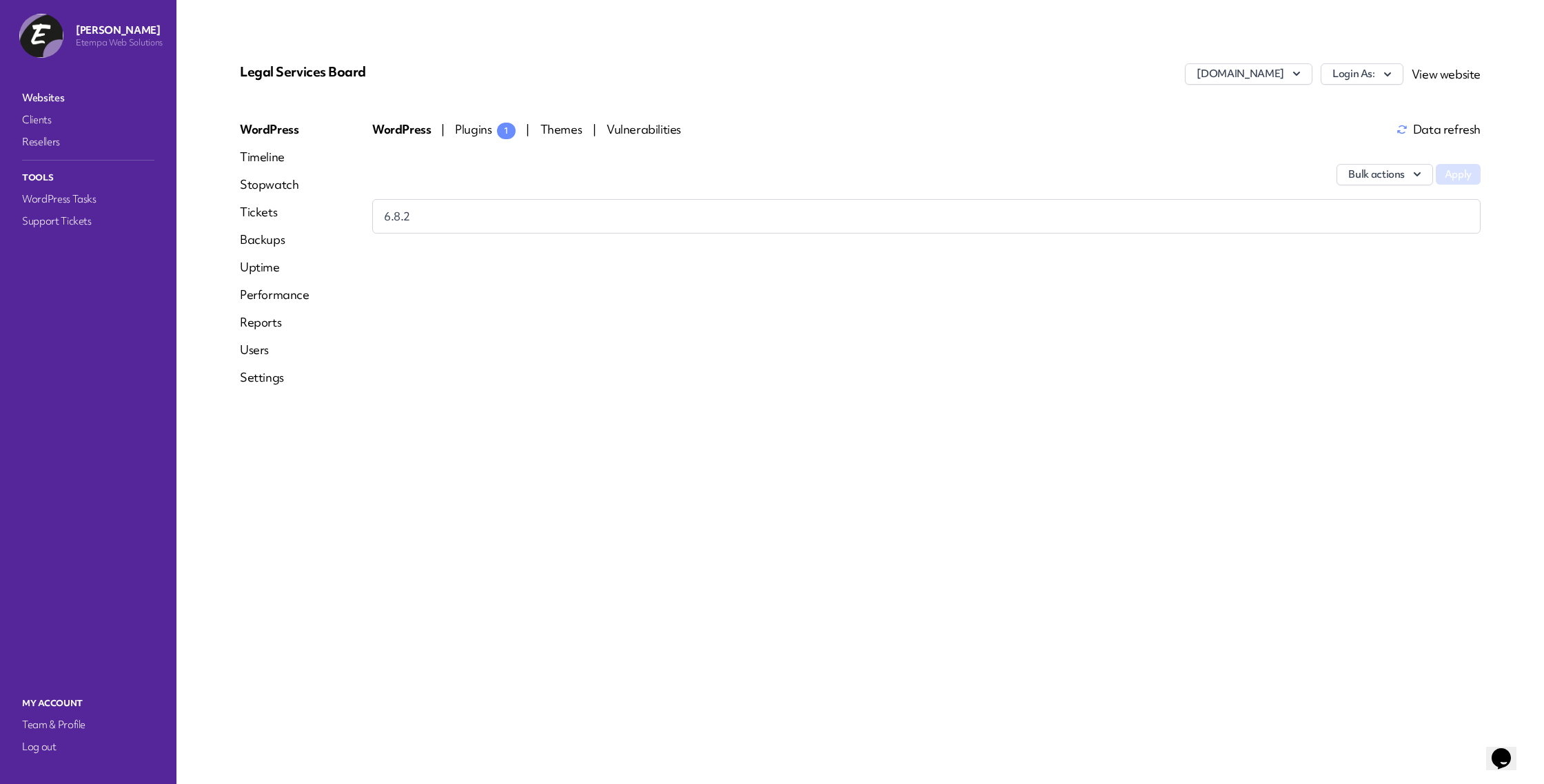
click at [470, 128] on span "Plugins 1" at bounding box center [486, 129] width 61 height 16
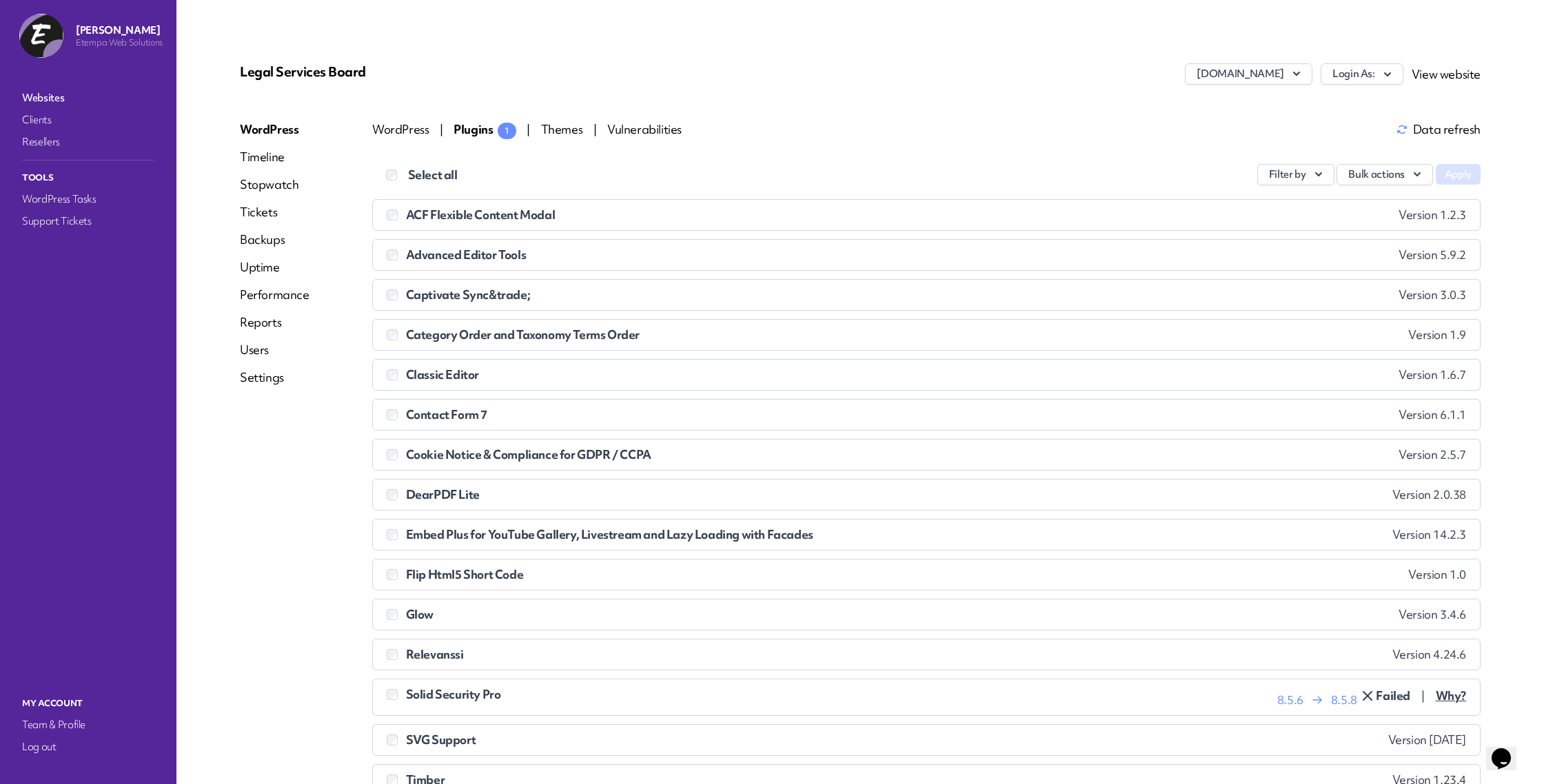
click at [561, 131] on span "Themes" at bounding box center [562, 129] width 44 height 16
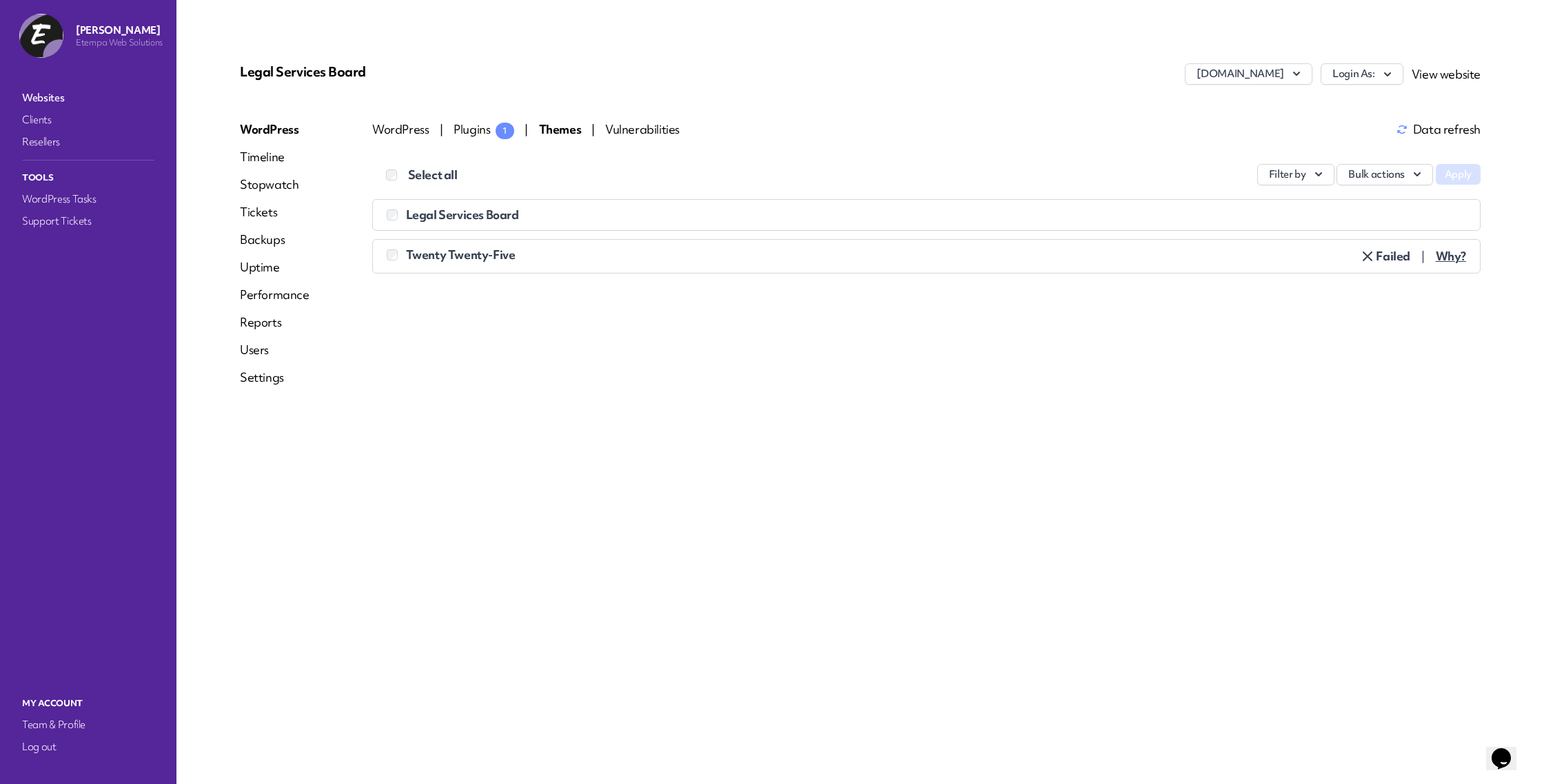
click at [662, 135] on span "Vulnerabilities" at bounding box center [642, 129] width 74 height 16
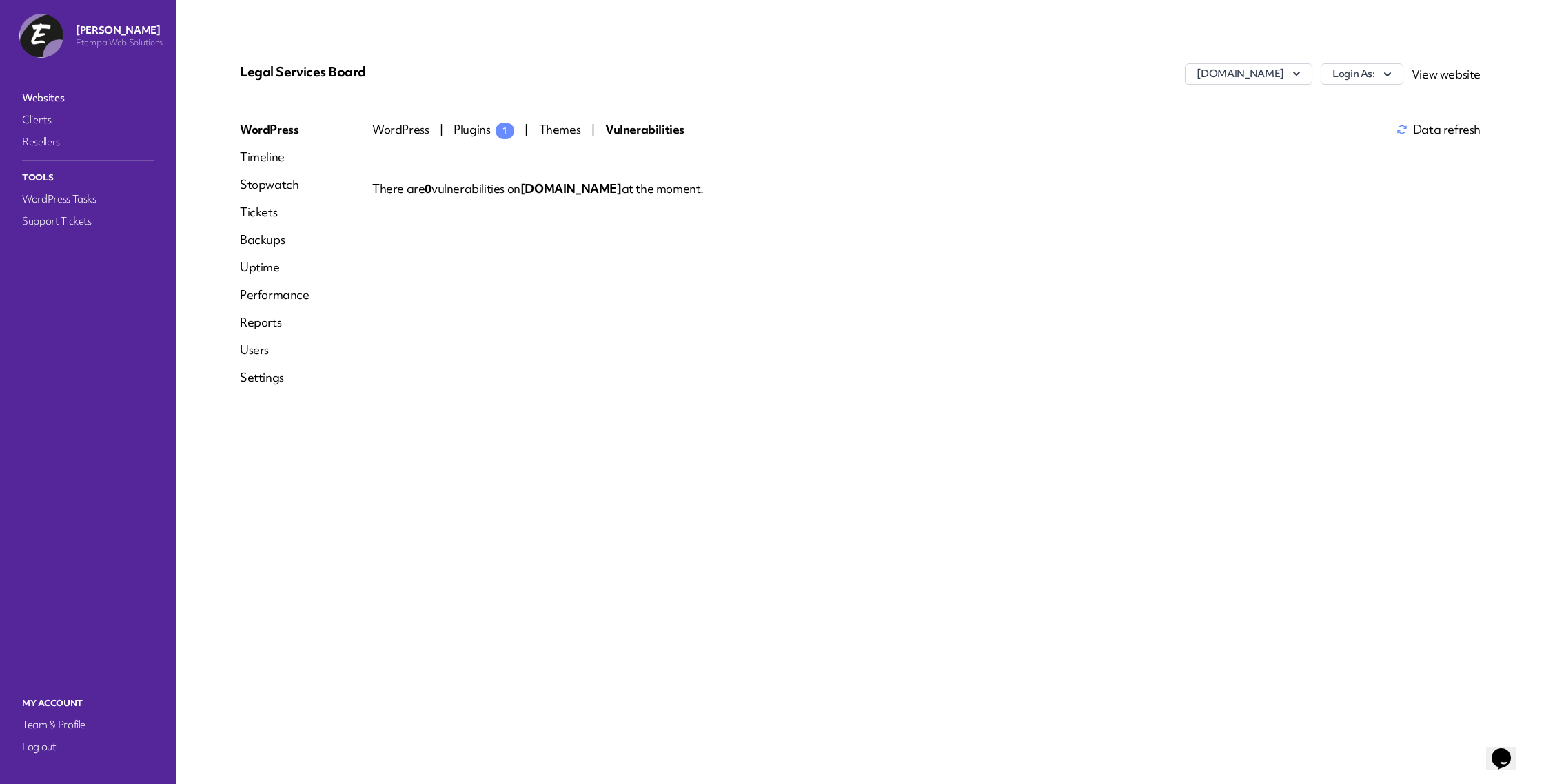
click at [259, 132] on link "WordPress" at bounding box center [274, 129] width 69 height 17
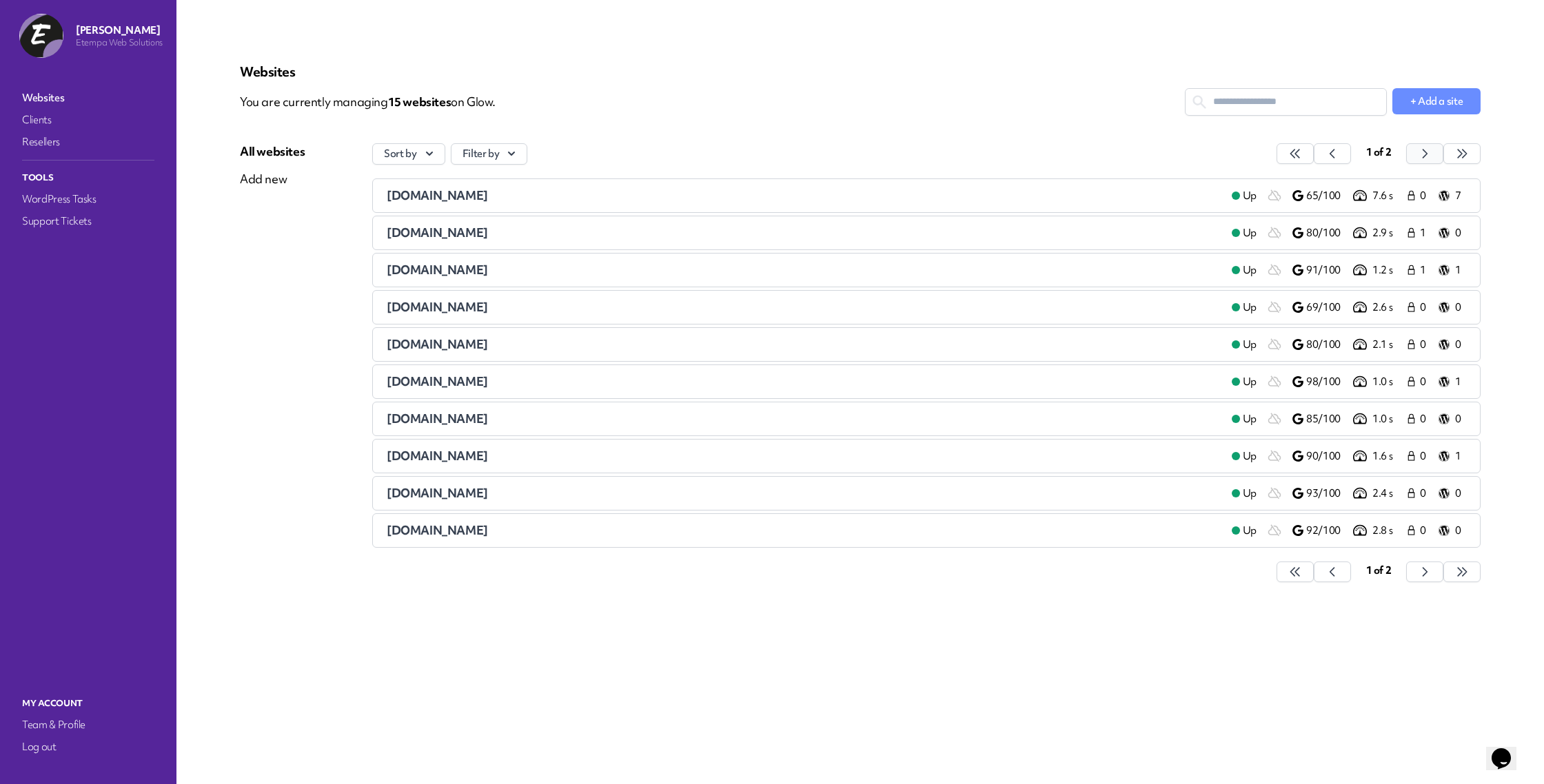
click at [1302, 158] on icon "button" at bounding box center [1295, 153] width 14 height 14
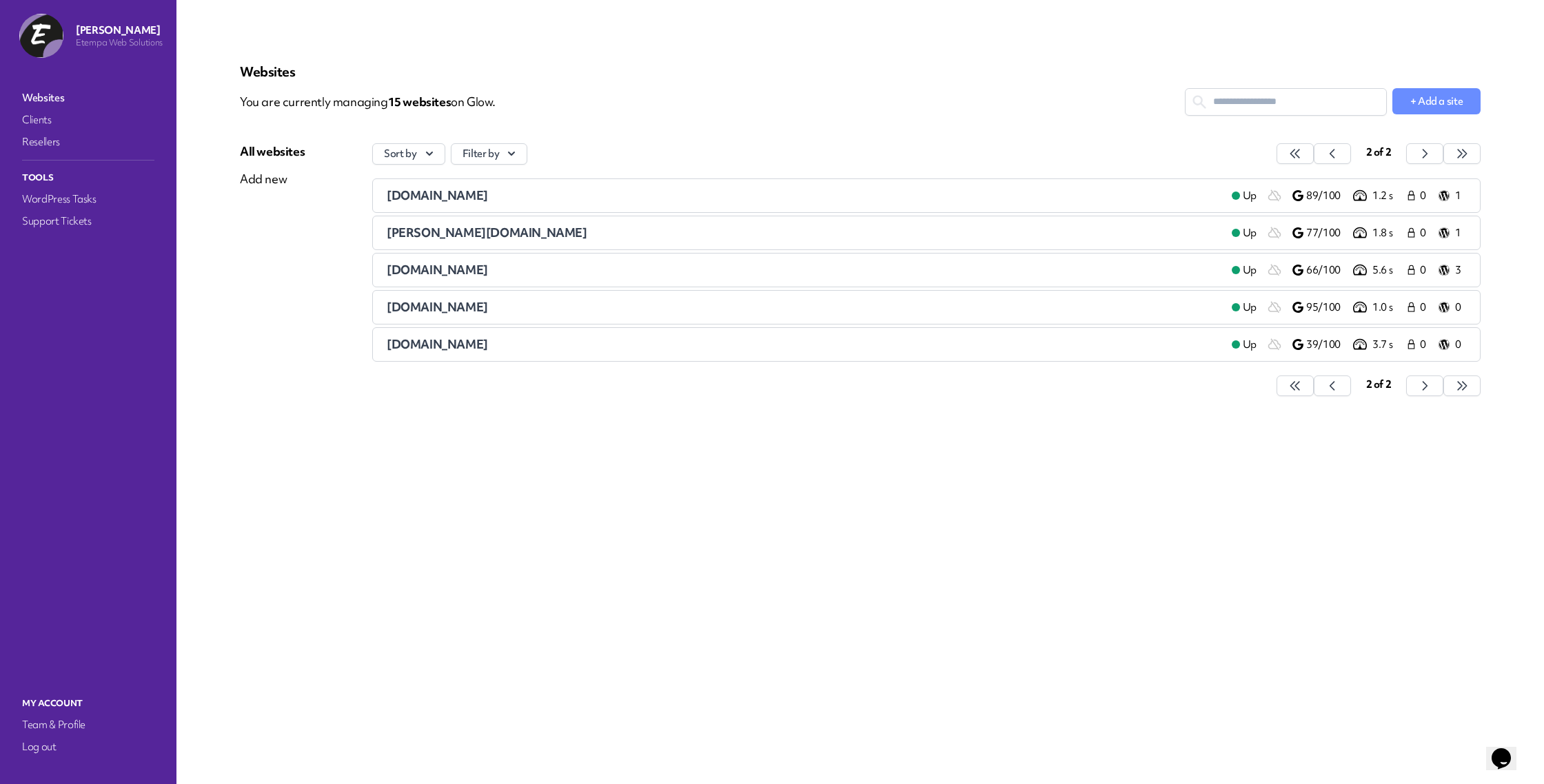
click at [453, 233] on span "[PERSON_NAME][DOMAIN_NAME]" at bounding box center [486, 232] width 200 height 16
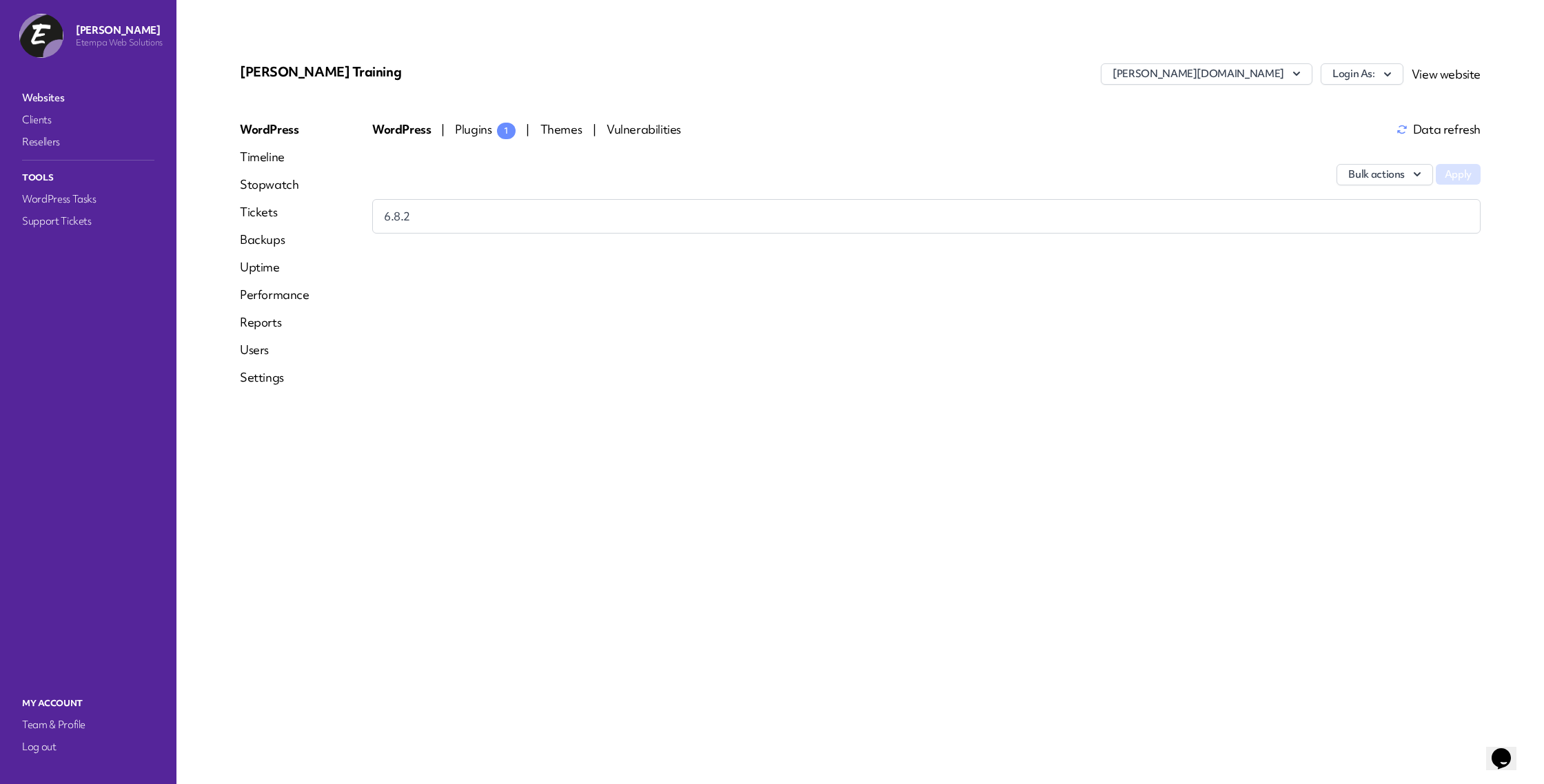
click at [489, 122] on span "Plugins 1" at bounding box center [486, 129] width 61 height 16
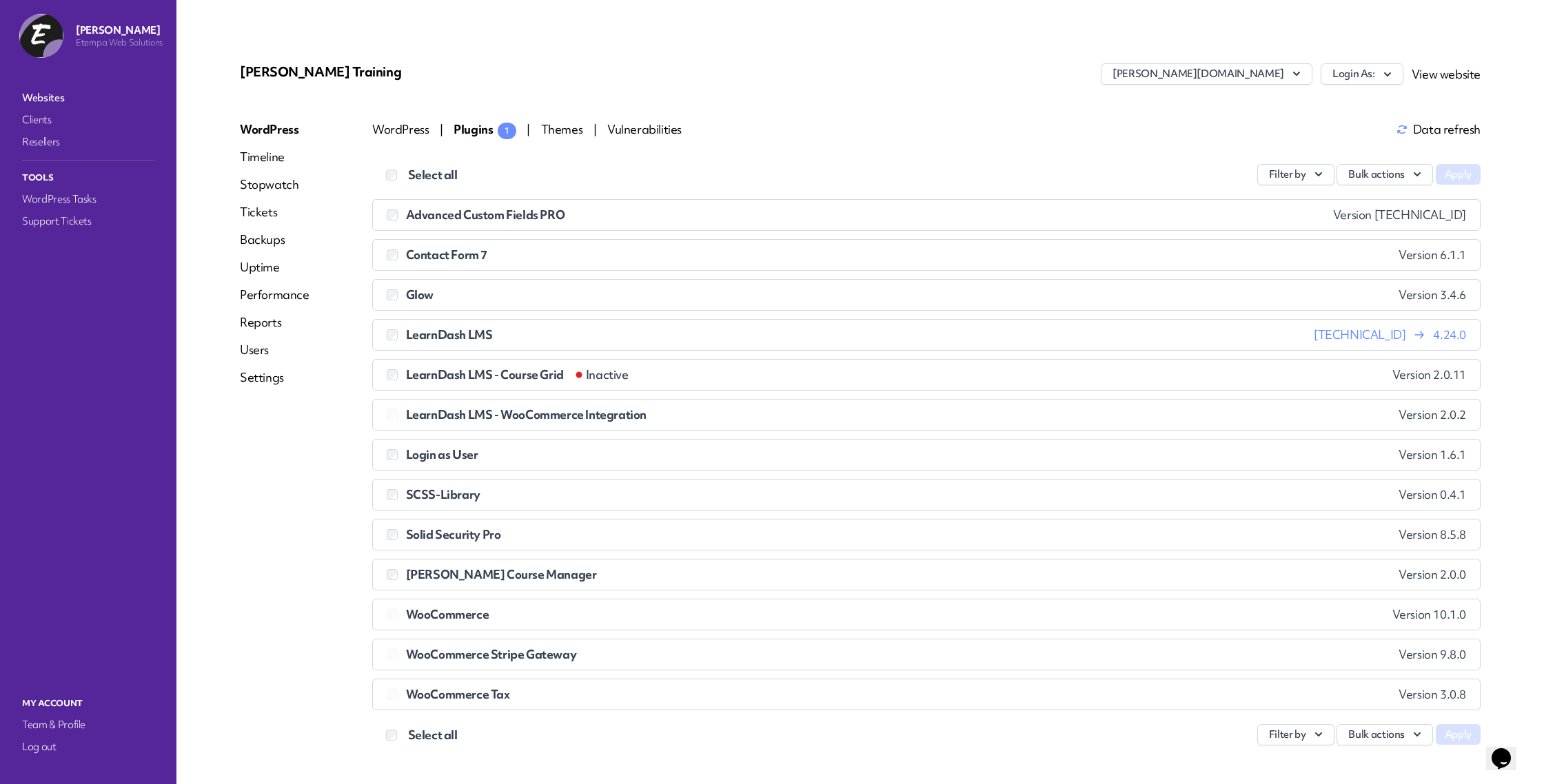
drag, startPoint x: 1394, startPoint y: 334, endPoint x: 476, endPoint y: 335, distance: 918.0
click at [493, 335] on div "LearnDash LMS [TECHNICAL_ID] 4.24.0" at bounding box center [926, 335] width 1079 height 14
click at [1323, 348] on li "LearnDash LMS [TECHNICAL_ID] 4.24.0" at bounding box center [927, 335] width 1109 height 32
click at [1386, 168] on button "Bulk actions" at bounding box center [1384, 174] width 97 height 22
click at [1313, 202] on link "Update" at bounding box center [1356, 207] width 153 height 26
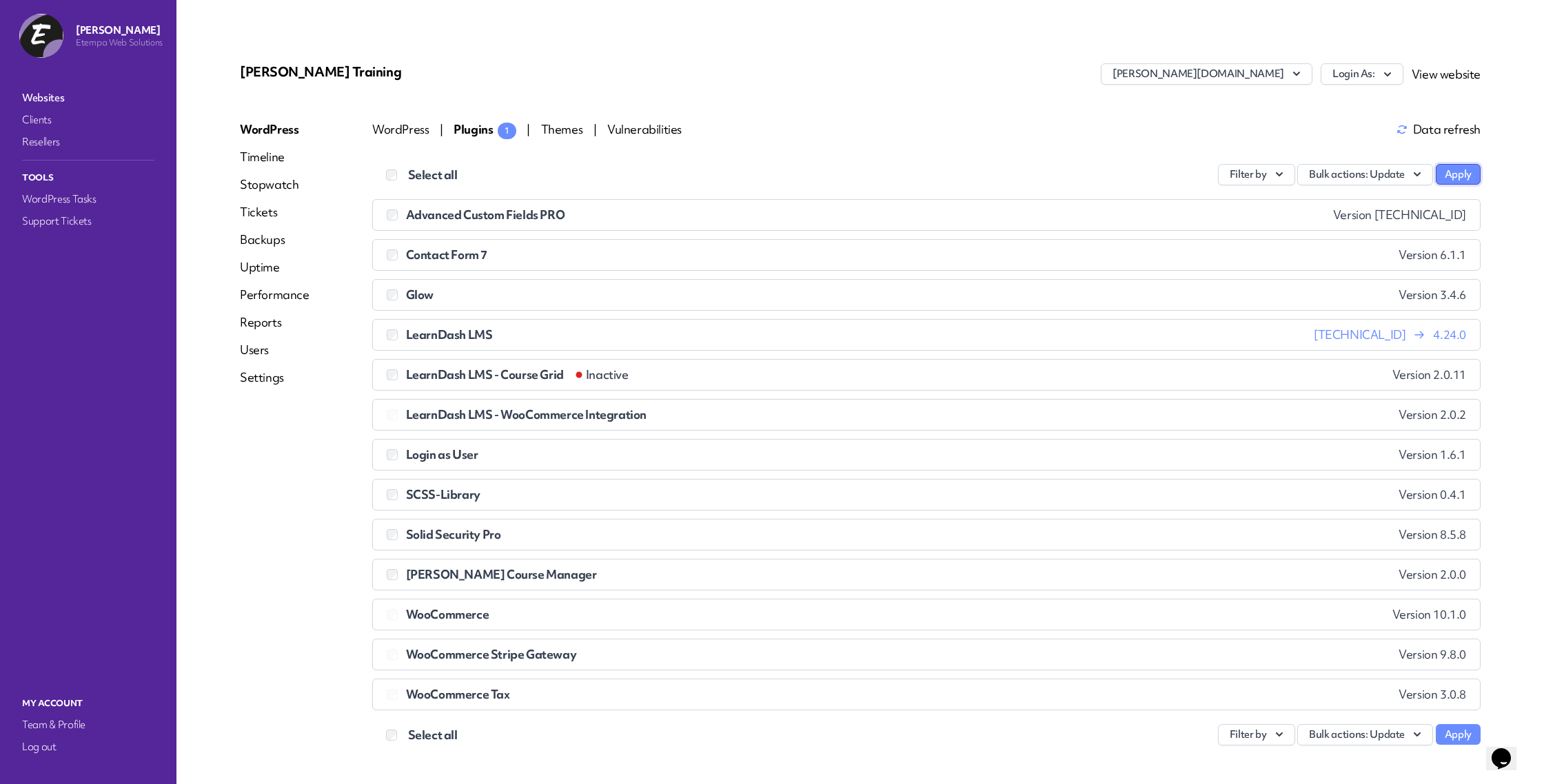
click at [1455, 173] on button "Apply" at bounding box center [1459, 174] width 45 height 21
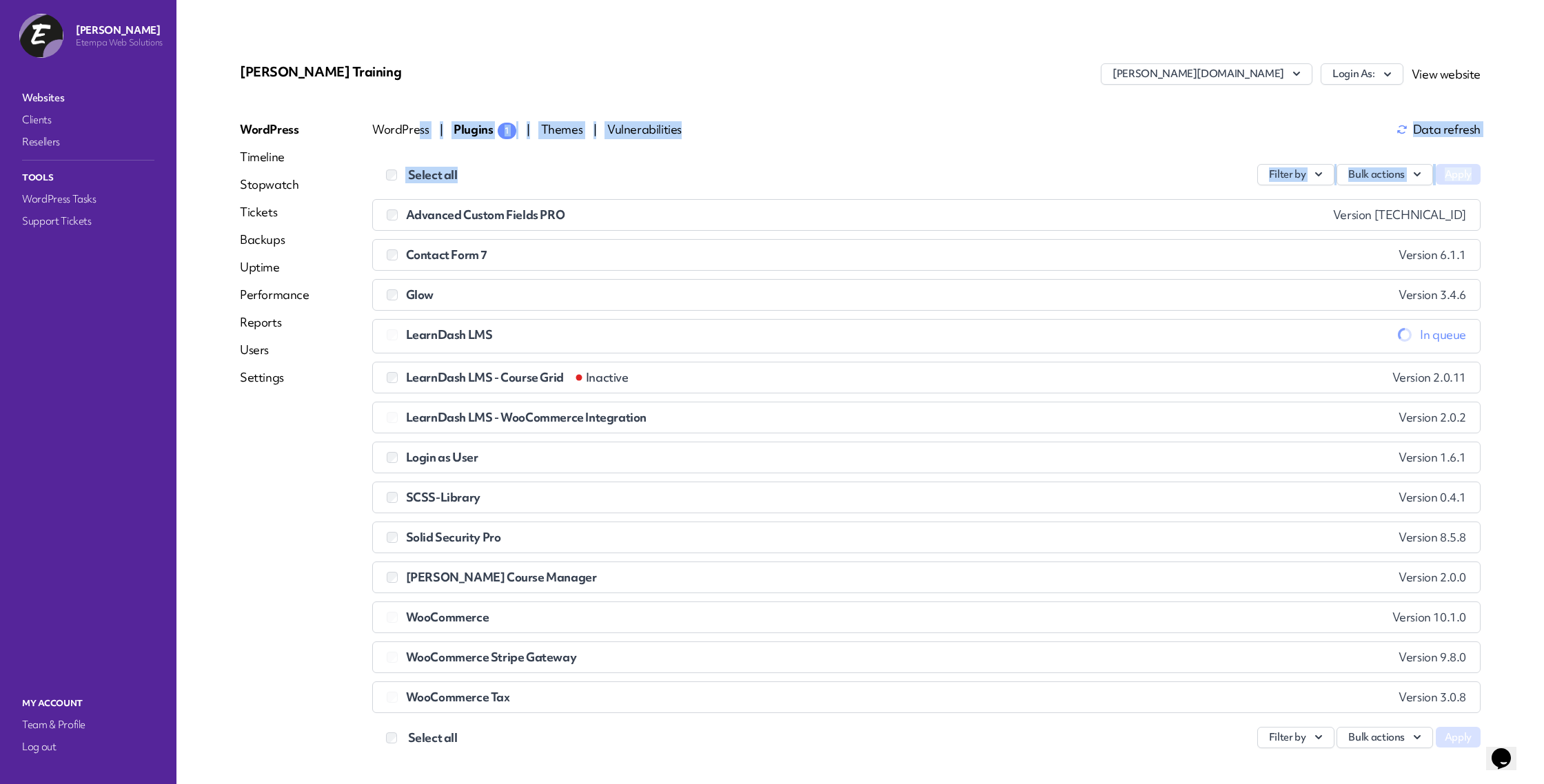
drag, startPoint x: 1433, startPoint y: 96, endPoint x: 1488, endPoint y: 196, distance: 114.1
click at [1483, 198] on div "[PERSON_NAME] Training [PERSON_NAME][DOMAIN_NAME] Login As: View website WordPr…" at bounding box center [860, 406] width 1274 height 718
click at [1509, 188] on div "[PERSON_NAME] Training [PERSON_NAME][DOMAIN_NAME] Login As: View website WordPr…" at bounding box center [860, 406] width 1307 height 746
drag, startPoint x: 1510, startPoint y: 183, endPoint x: 1095, endPoint y: 65, distance: 431.4
click at [1095, 65] on div "[PERSON_NAME] Training [PERSON_NAME][DOMAIN_NAME] Login As: View website WordPr…" at bounding box center [860, 406] width 1307 height 746
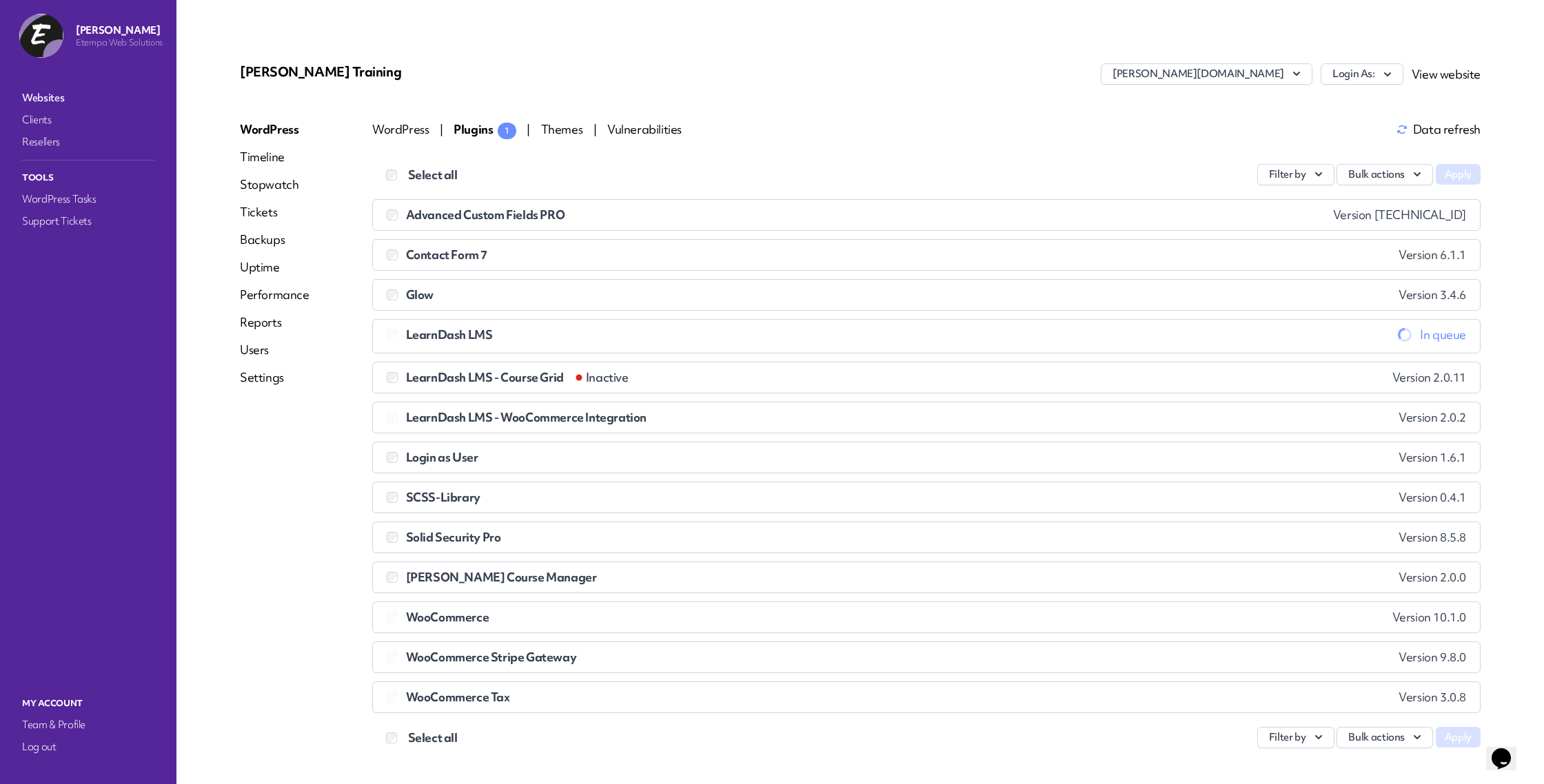
click at [1042, 84] on div "[PERSON_NAME][DOMAIN_NAME] Login As: View website" at bounding box center [1067, 78] width 828 height 30
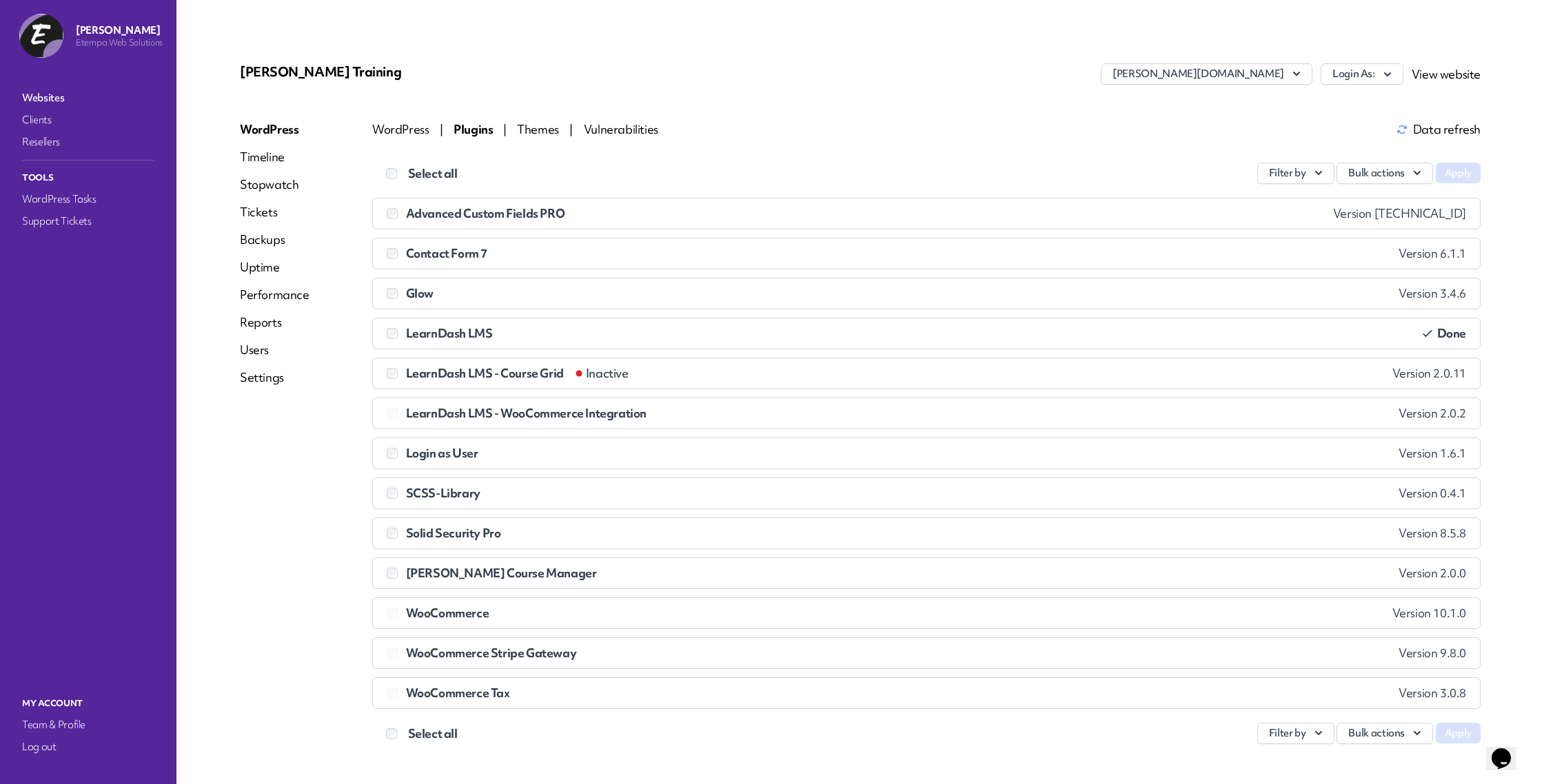
click at [270, 192] on link "Stopwatch" at bounding box center [274, 184] width 69 height 17
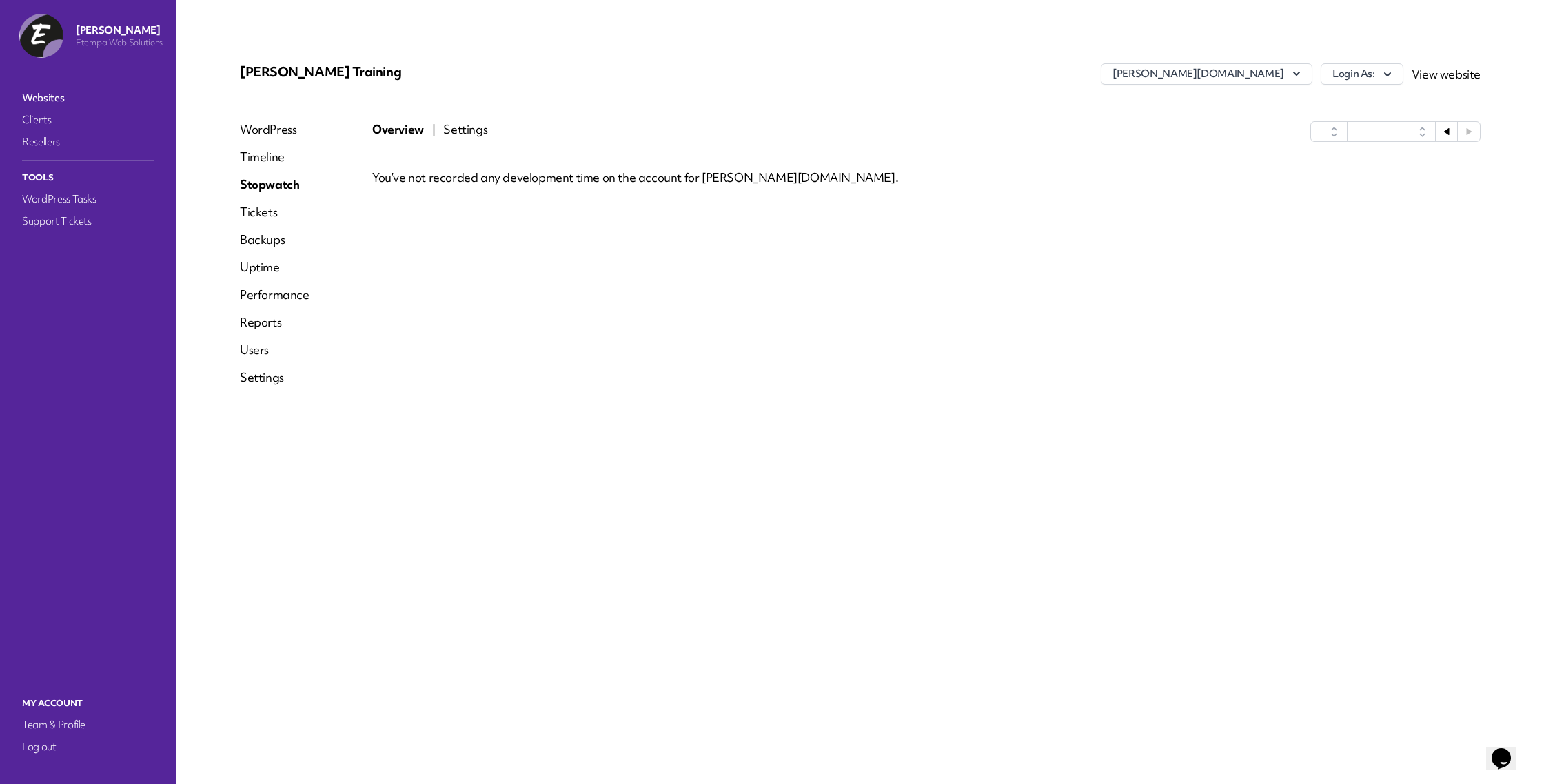
select select "******"
click at [258, 208] on link "Tickets" at bounding box center [274, 212] width 69 height 17
select select "******"
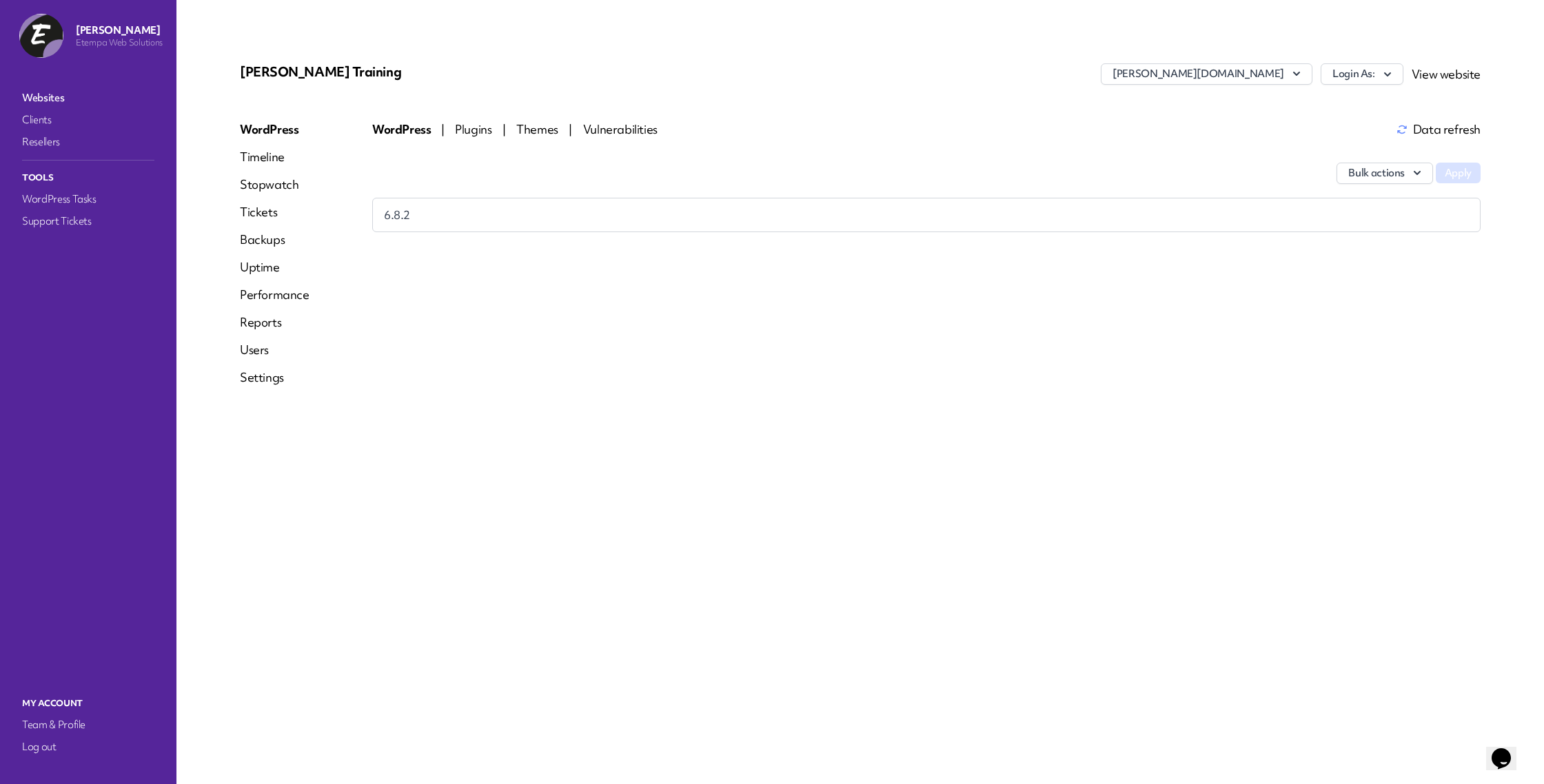
click at [38, 93] on link "Websites" at bounding box center [88, 97] width 138 height 19
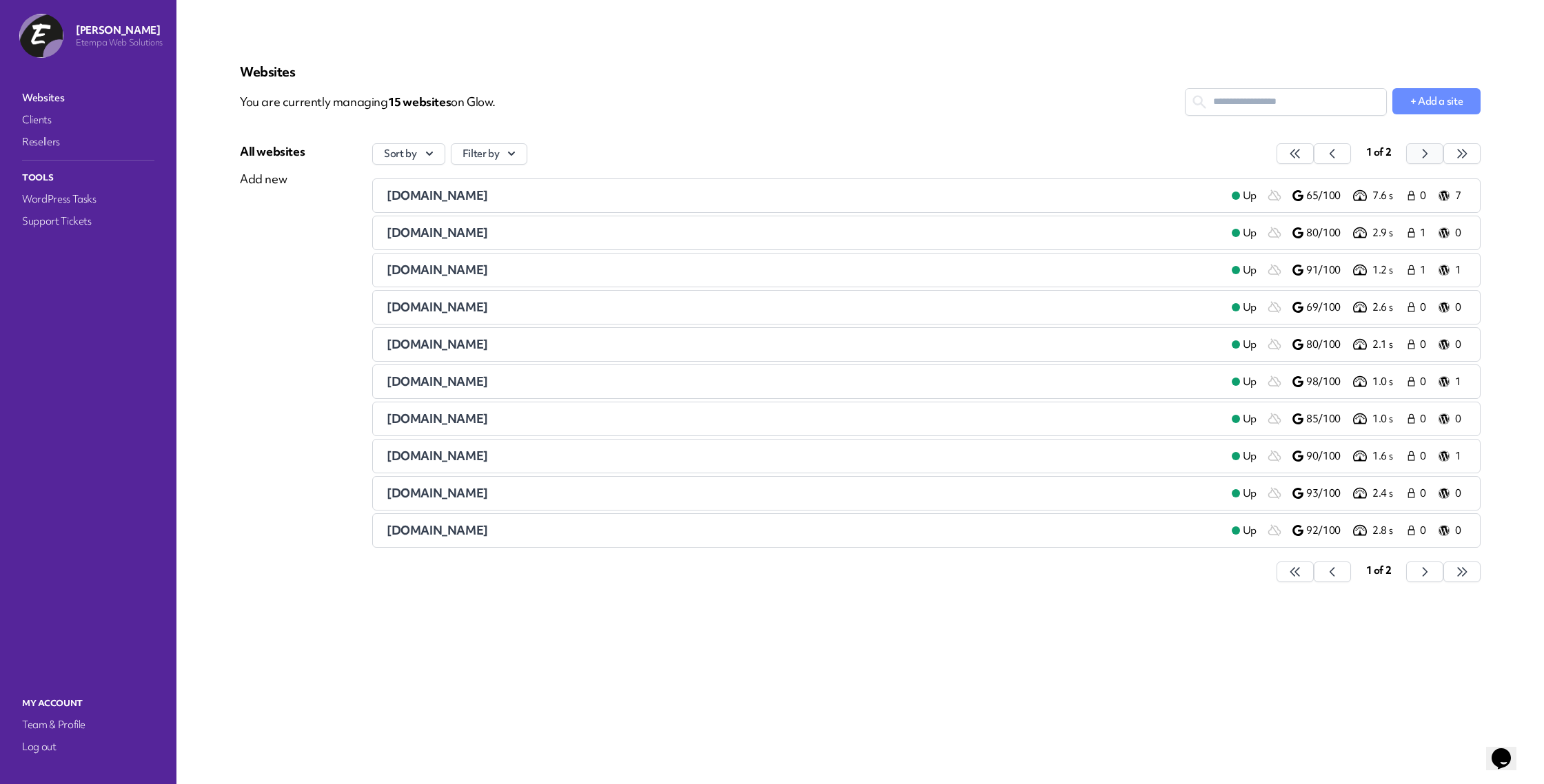
click at [1302, 158] on icon "button" at bounding box center [1295, 153] width 14 height 14
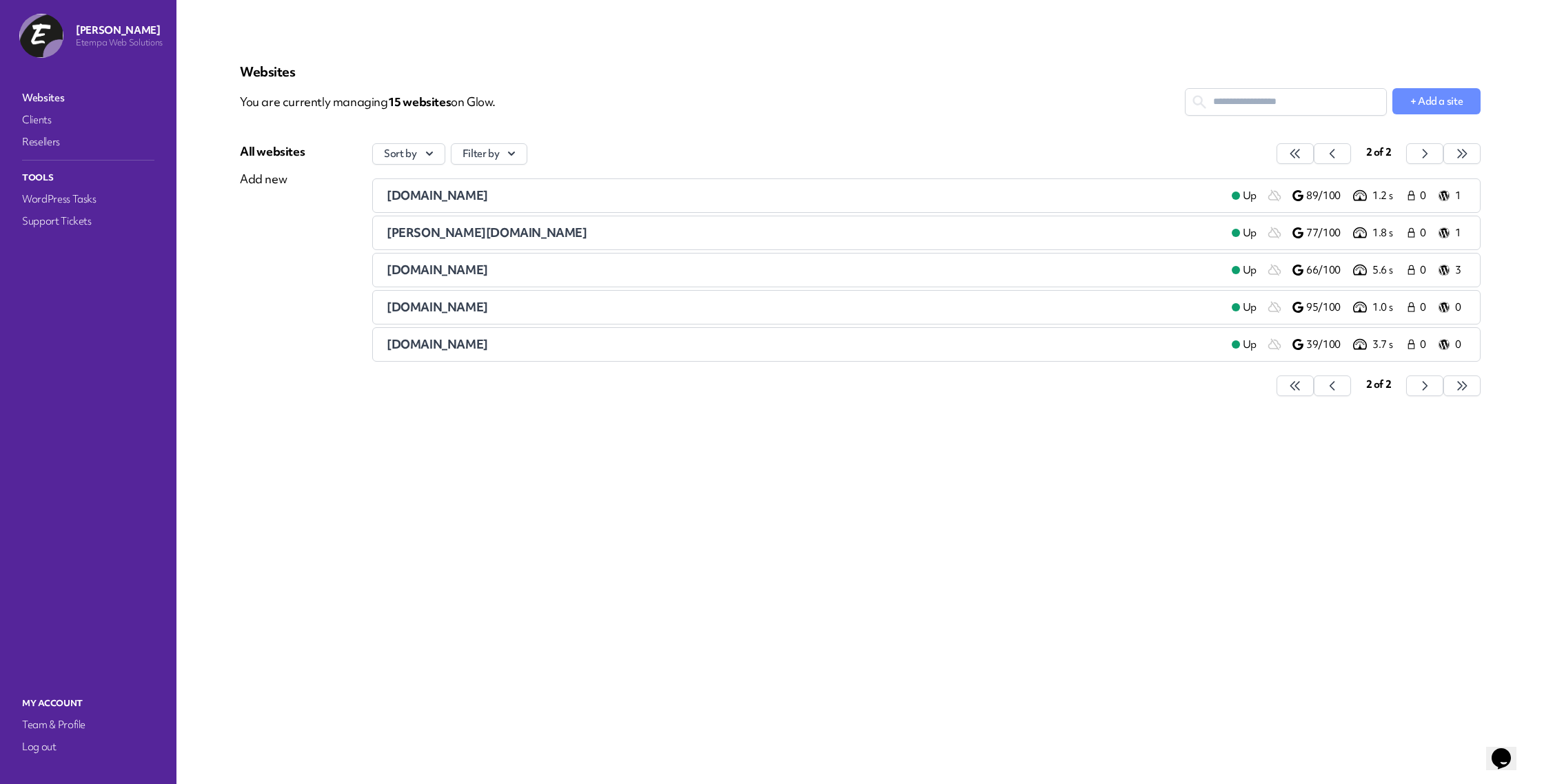
click at [431, 274] on span "[DOMAIN_NAME]" at bounding box center [437, 270] width 101 height 16
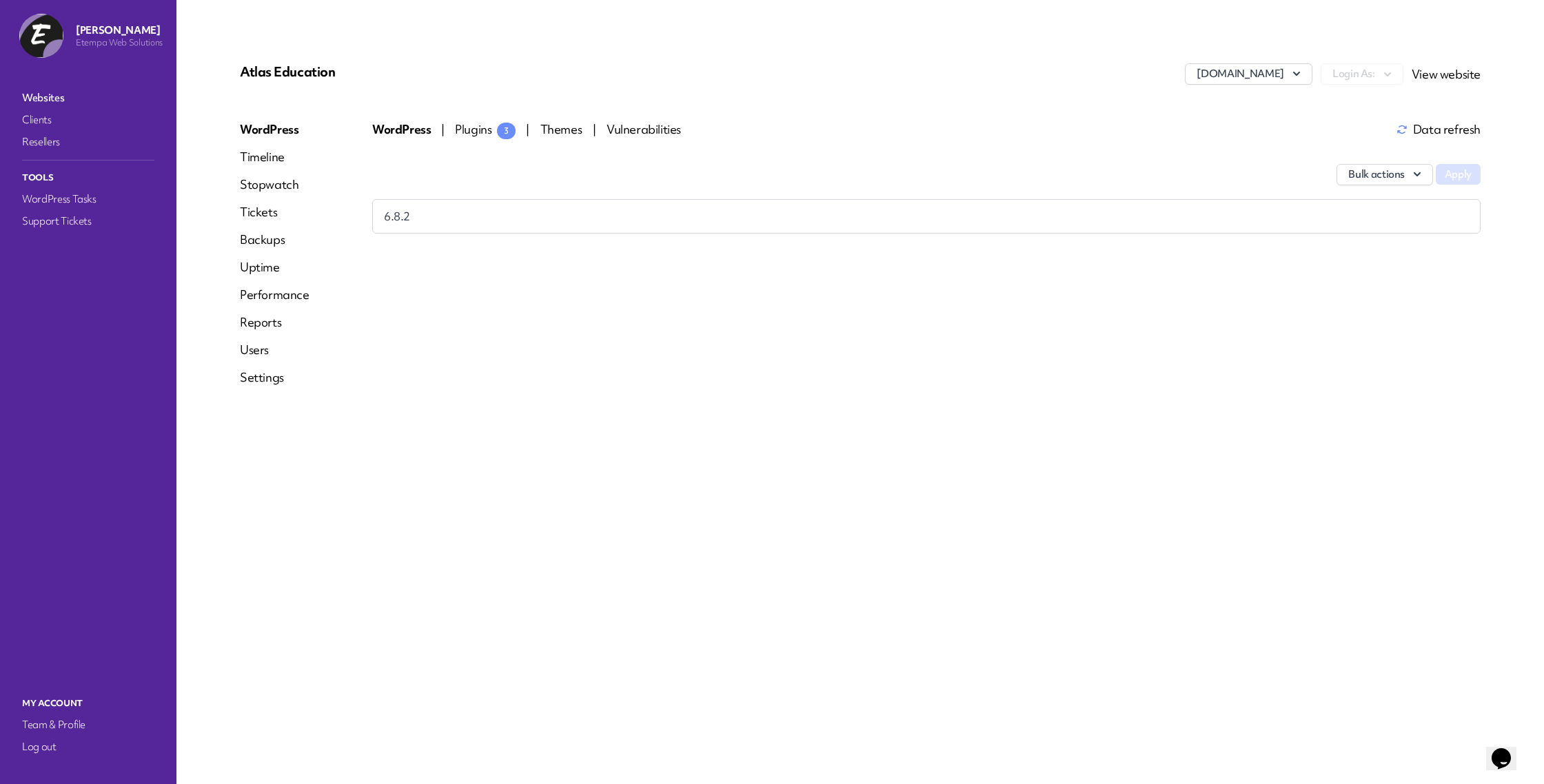
click at [509, 120] on div "Atlas Education [DOMAIN_NAME] Login As: View website WordPress Timeline Stopwat…" at bounding box center [860, 230] width 1274 height 366
click at [482, 133] on span "Plugins 3" at bounding box center [486, 129] width 61 height 16
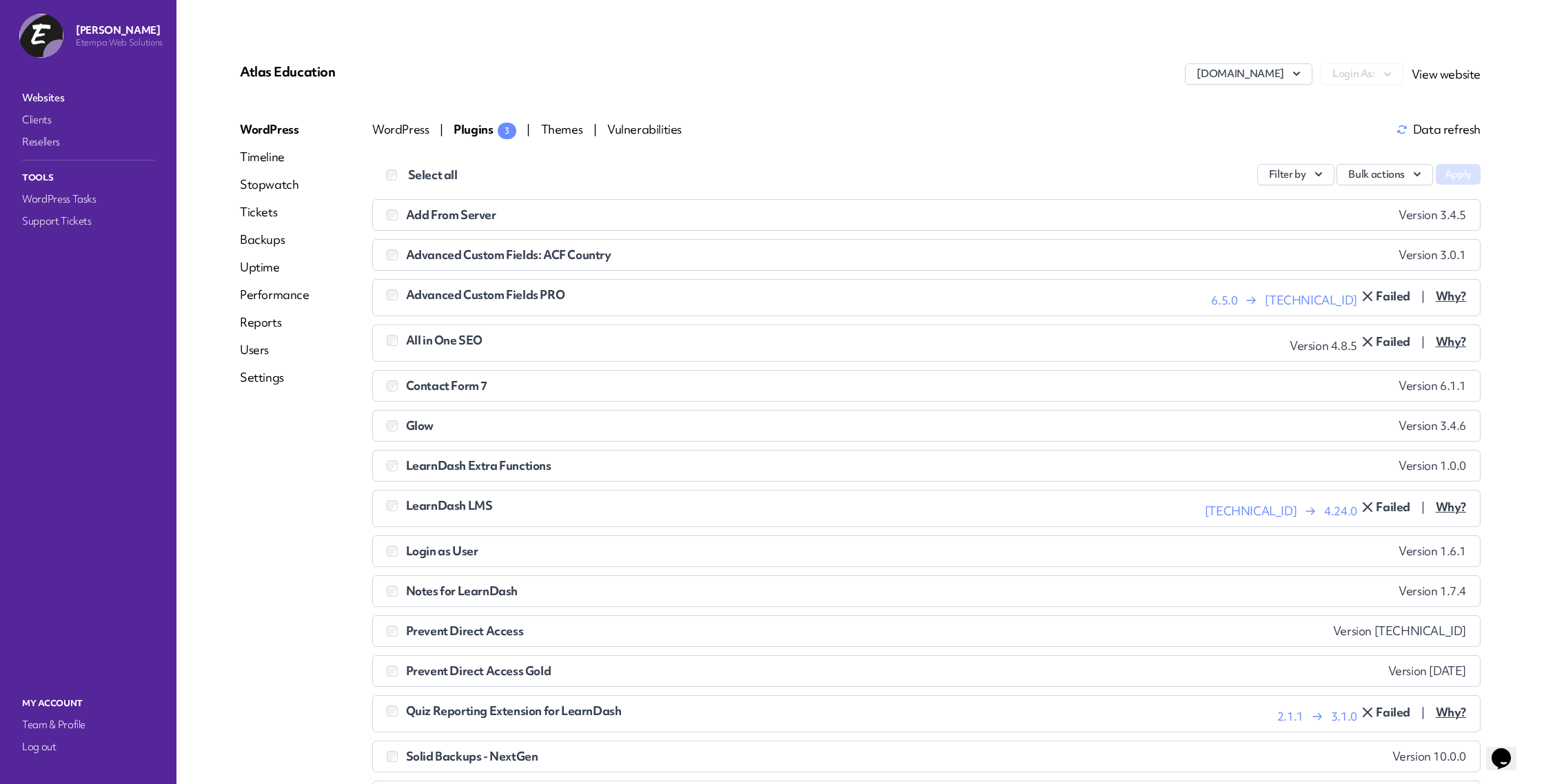
click at [659, 118] on div "Atlas Education [DOMAIN_NAME] Login As: View website WordPress Timeline Stopwat…" at bounding box center [860, 558] width 1274 height 1023
click at [652, 133] on span "Vulnerabilities" at bounding box center [644, 129] width 74 height 16
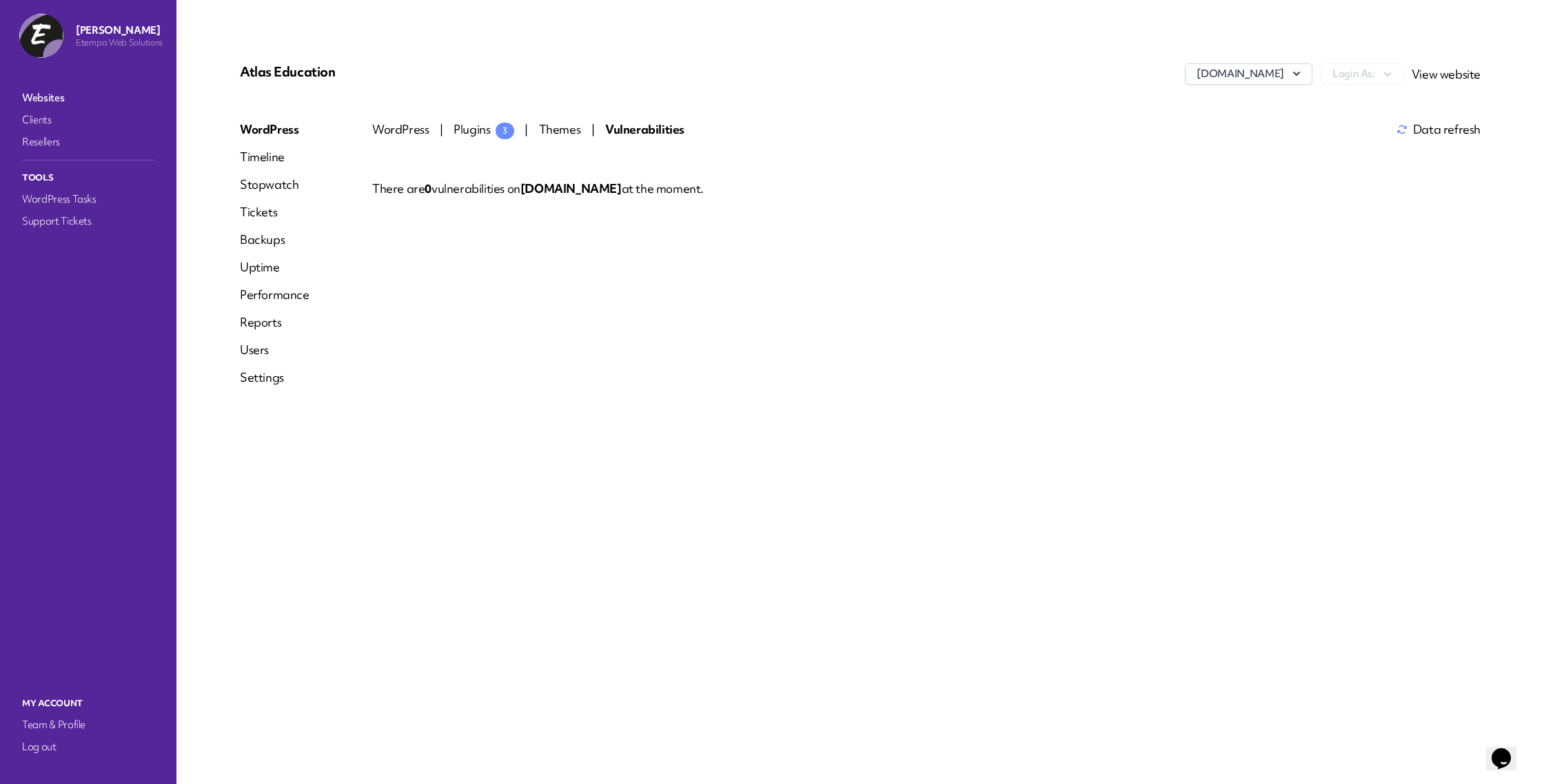
click at [266, 219] on link "Tickets" at bounding box center [274, 212] width 69 height 17
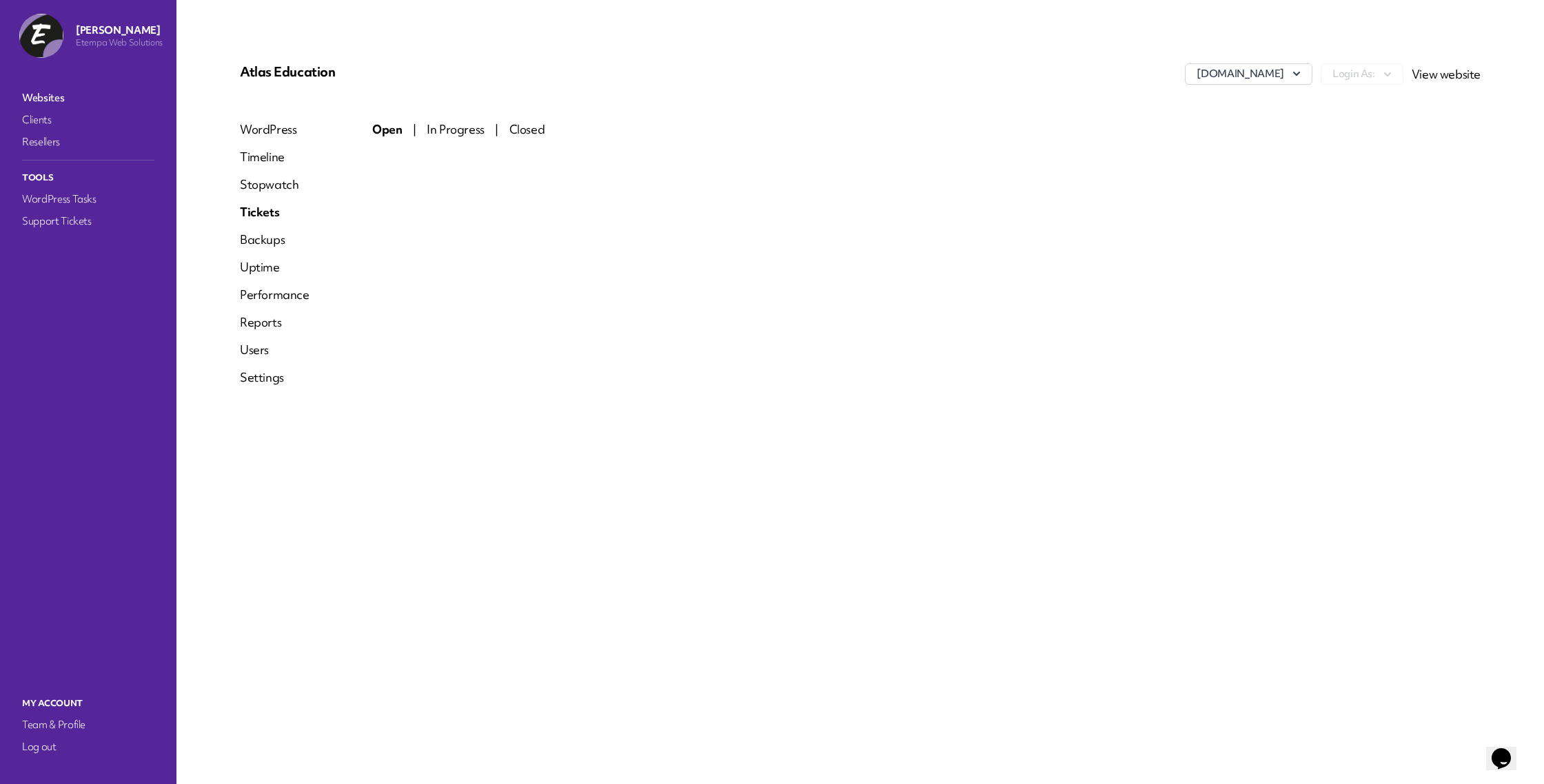
click at [62, 88] on nav "Websites Clients Resellers Tools WordPress Tasks Support Tickets" at bounding box center [88, 378] width 149 height 584
click at [54, 102] on link "Websites" at bounding box center [88, 97] width 138 height 19
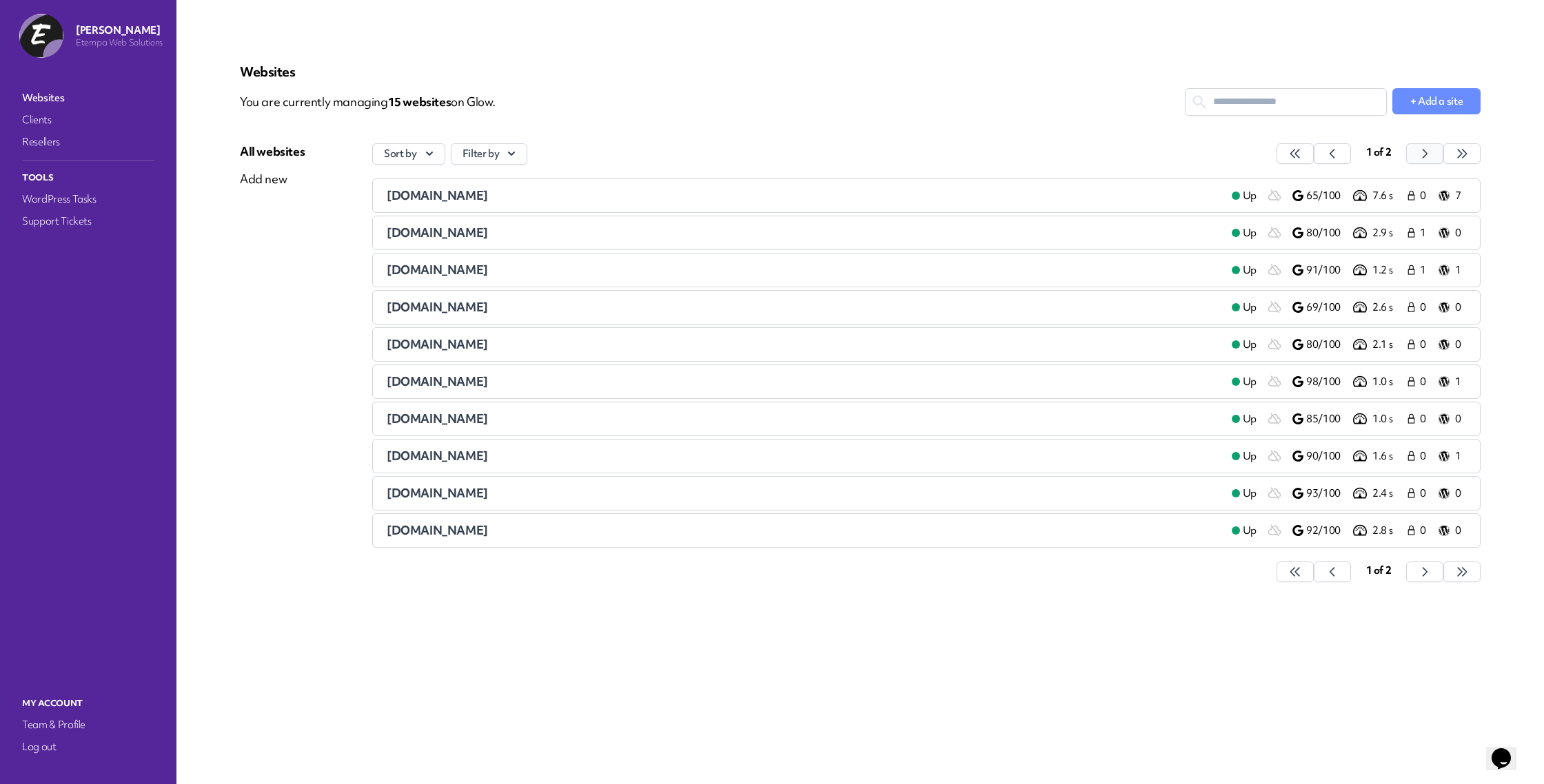
click at [1302, 153] on icon "button" at bounding box center [1295, 153] width 14 height 14
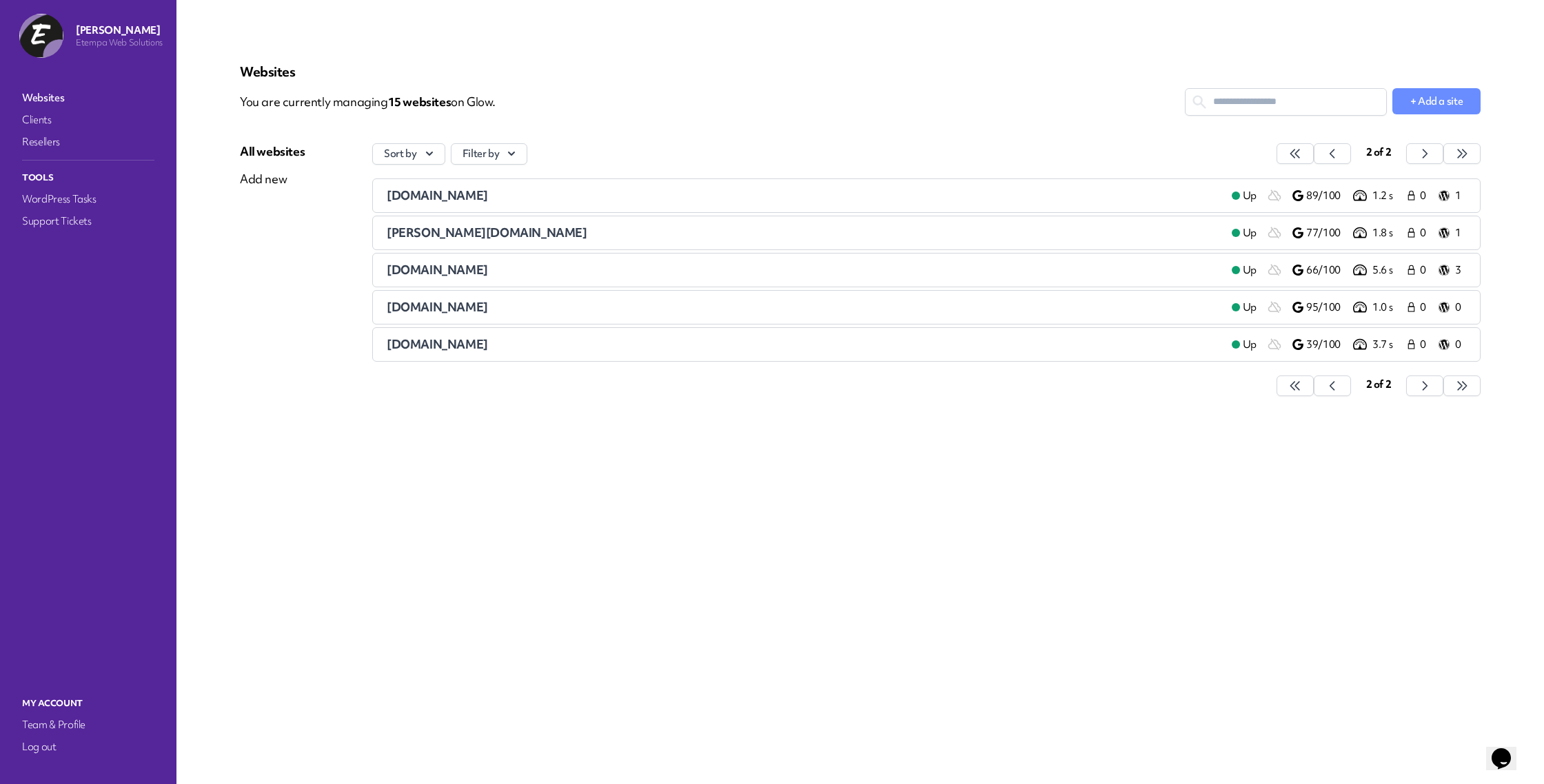
click at [458, 309] on span "[DOMAIN_NAME]" at bounding box center [437, 307] width 101 height 16
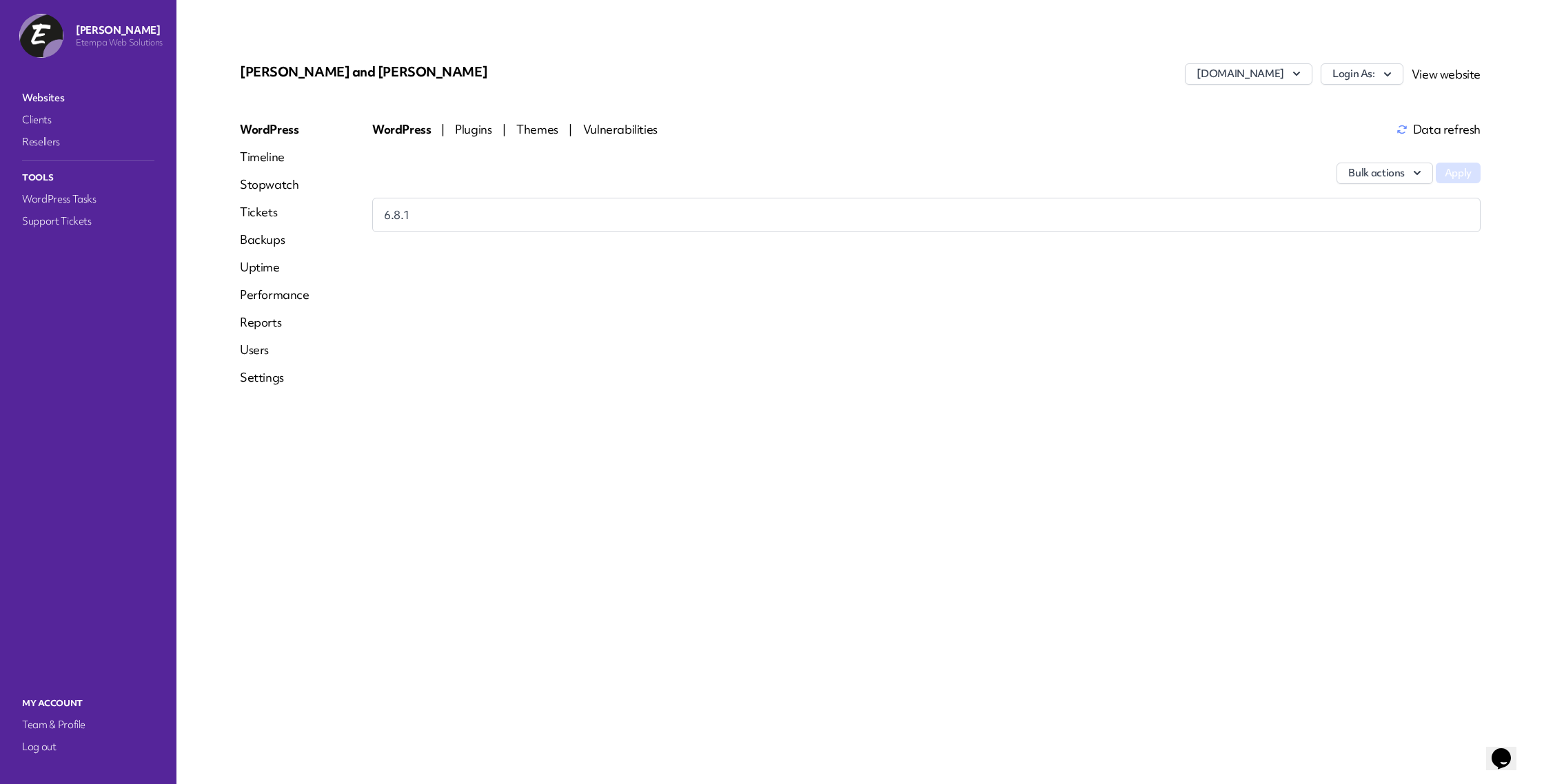
click at [264, 214] on link "Tickets" at bounding box center [274, 212] width 69 height 17
click at [256, 240] on link "Backups" at bounding box center [274, 240] width 69 height 17
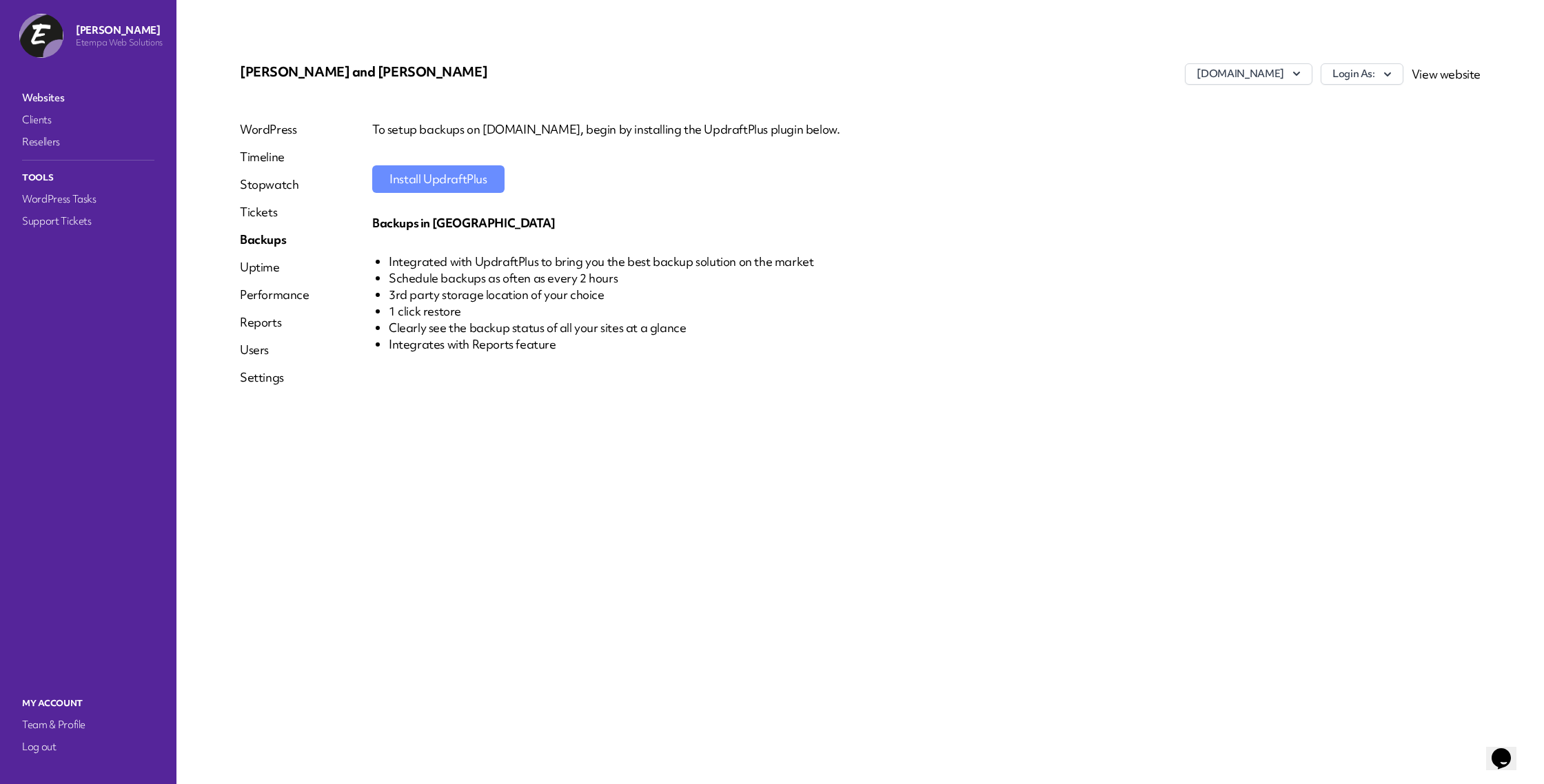
click at [298, 132] on link "WordPress" at bounding box center [274, 129] width 69 height 17
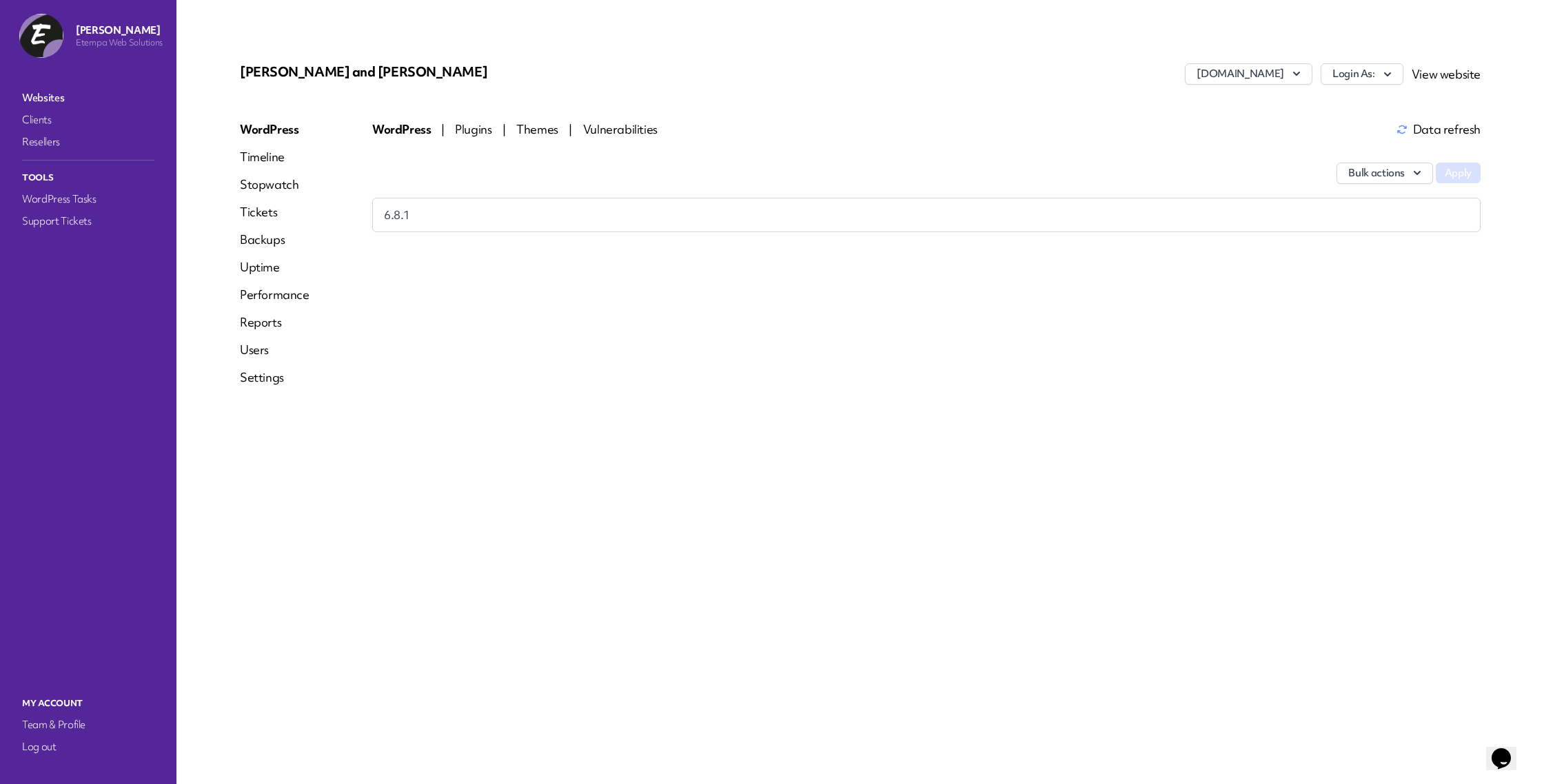
click at [34, 93] on link "Websites" at bounding box center [88, 97] width 138 height 19
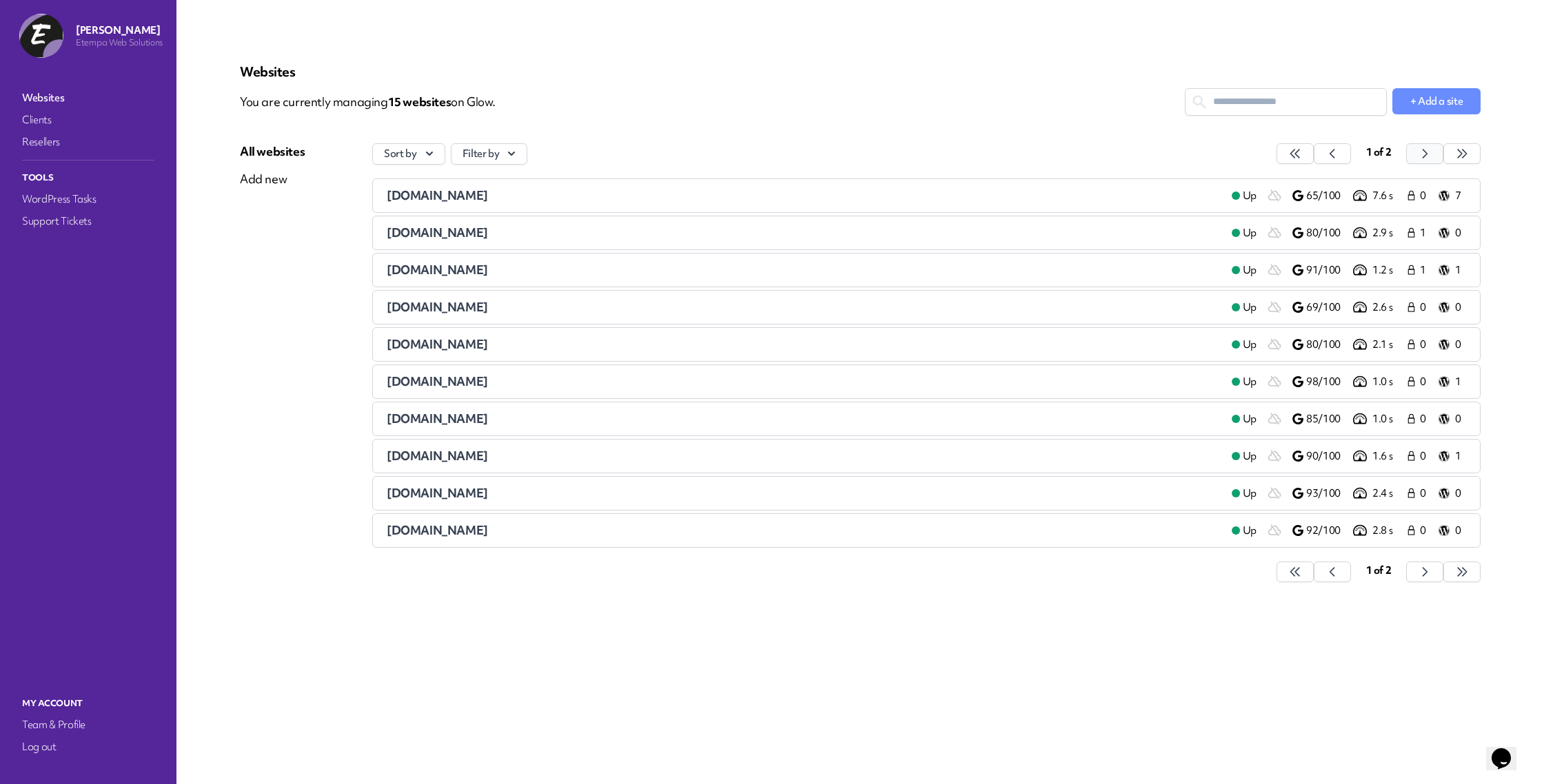
click at [1314, 149] on button "button" at bounding box center [1295, 153] width 38 height 21
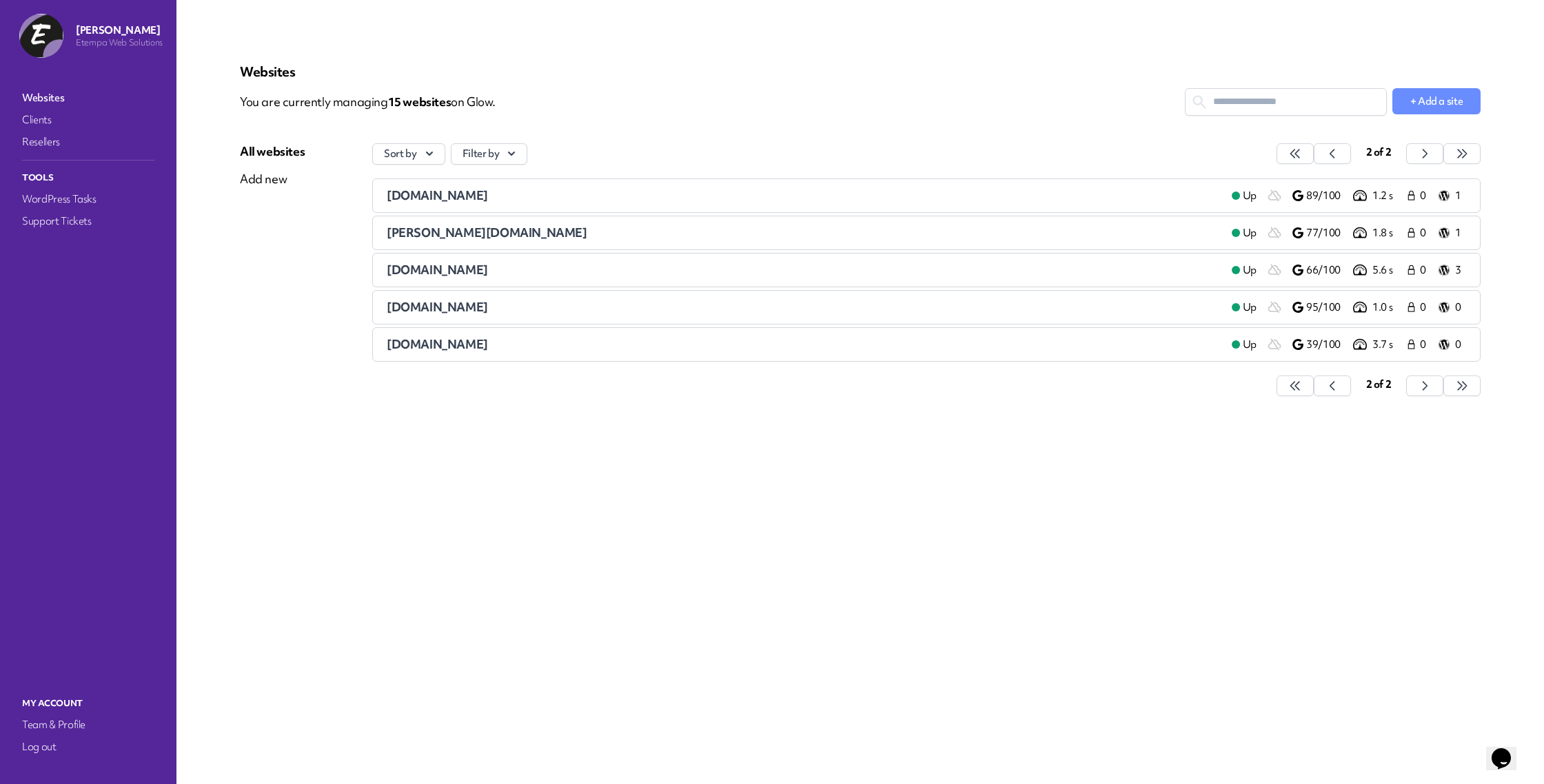
click at [444, 343] on span "[DOMAIN_NAME]" at bounding box center [437, 344] width 101 height 16
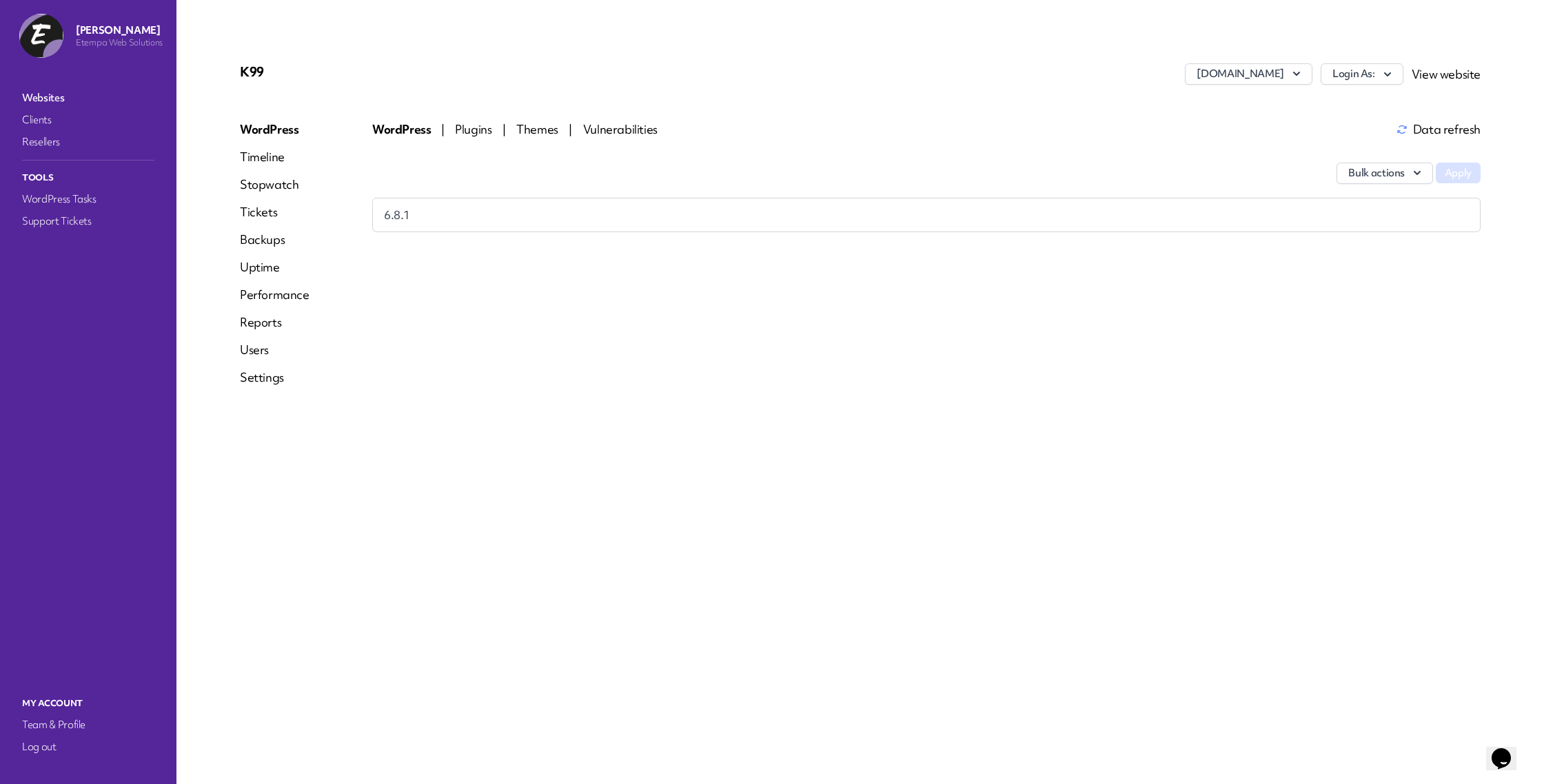
click at [467, 130] on span "Plugins" at bounding box center [474, 129] width 39 height 16
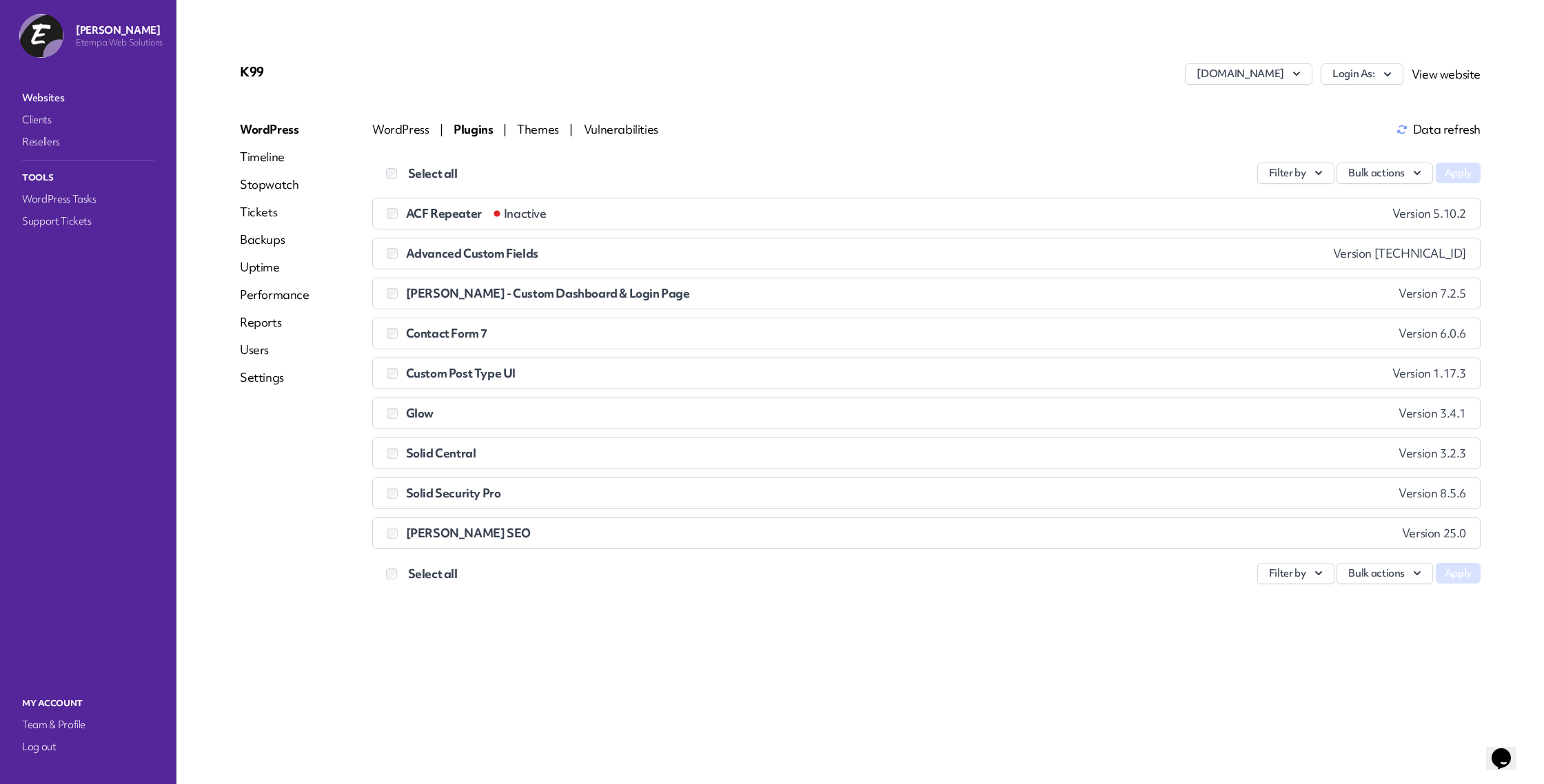
click at [553, 134] on span "Themes" at bounding box center [538, 129] width 44 height 16
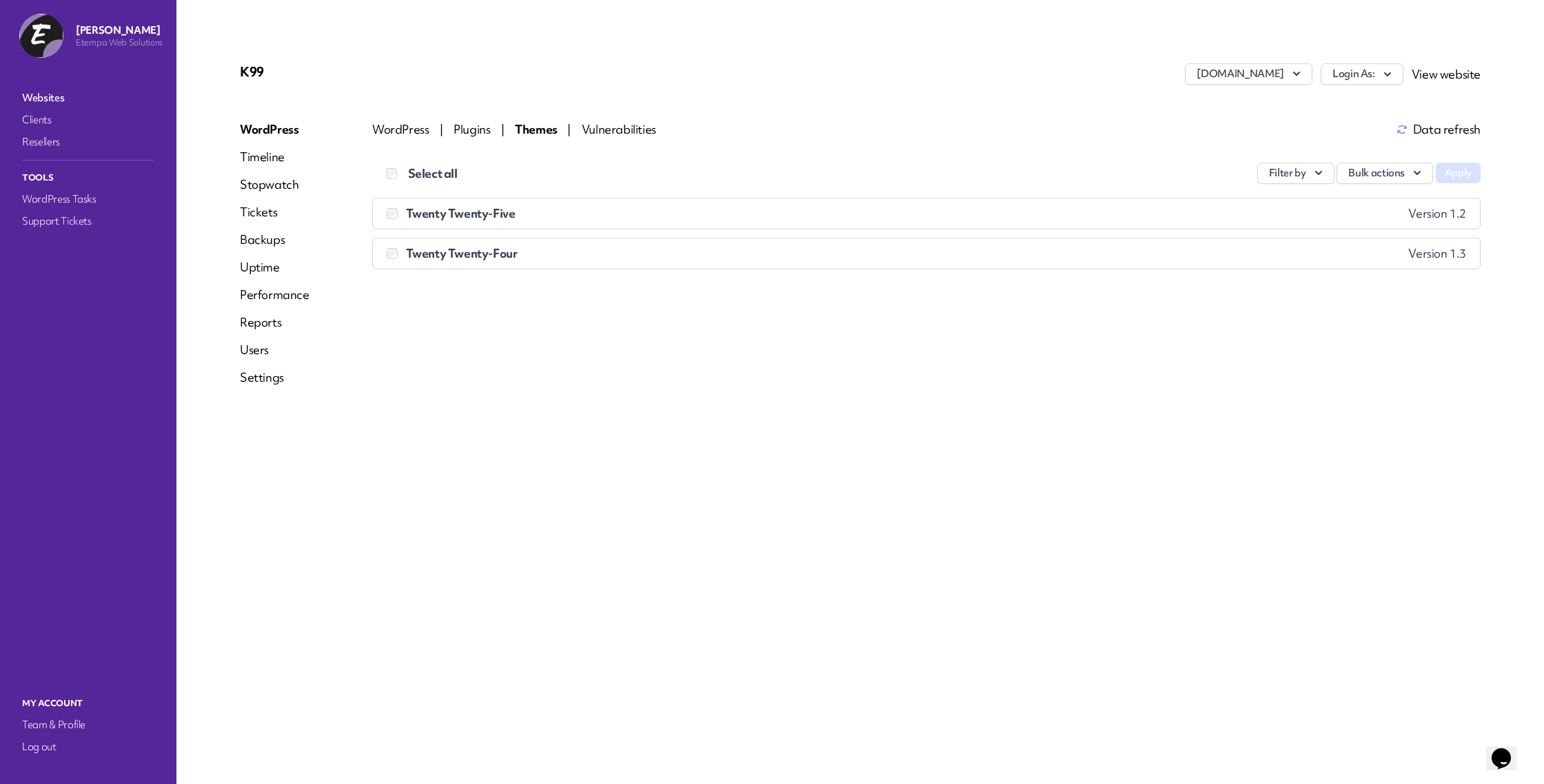
click at [622, 136] on span "Vulnerabilities" at bounding box center [618, 129] width 74 height 16
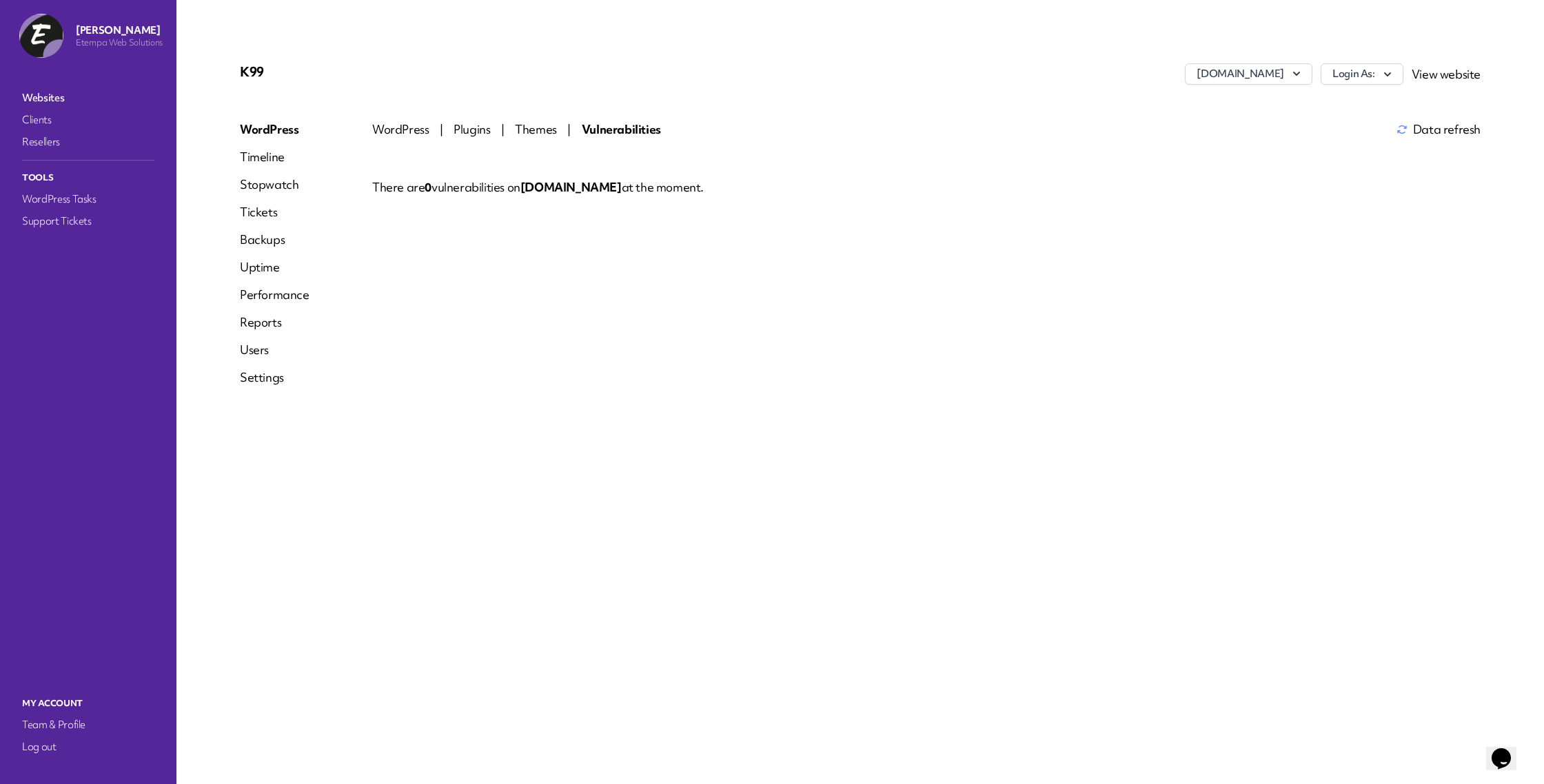
click at [245, 154] on link "Timeline" at bounding box center [274, 156] width 69 height 17
select select "******"
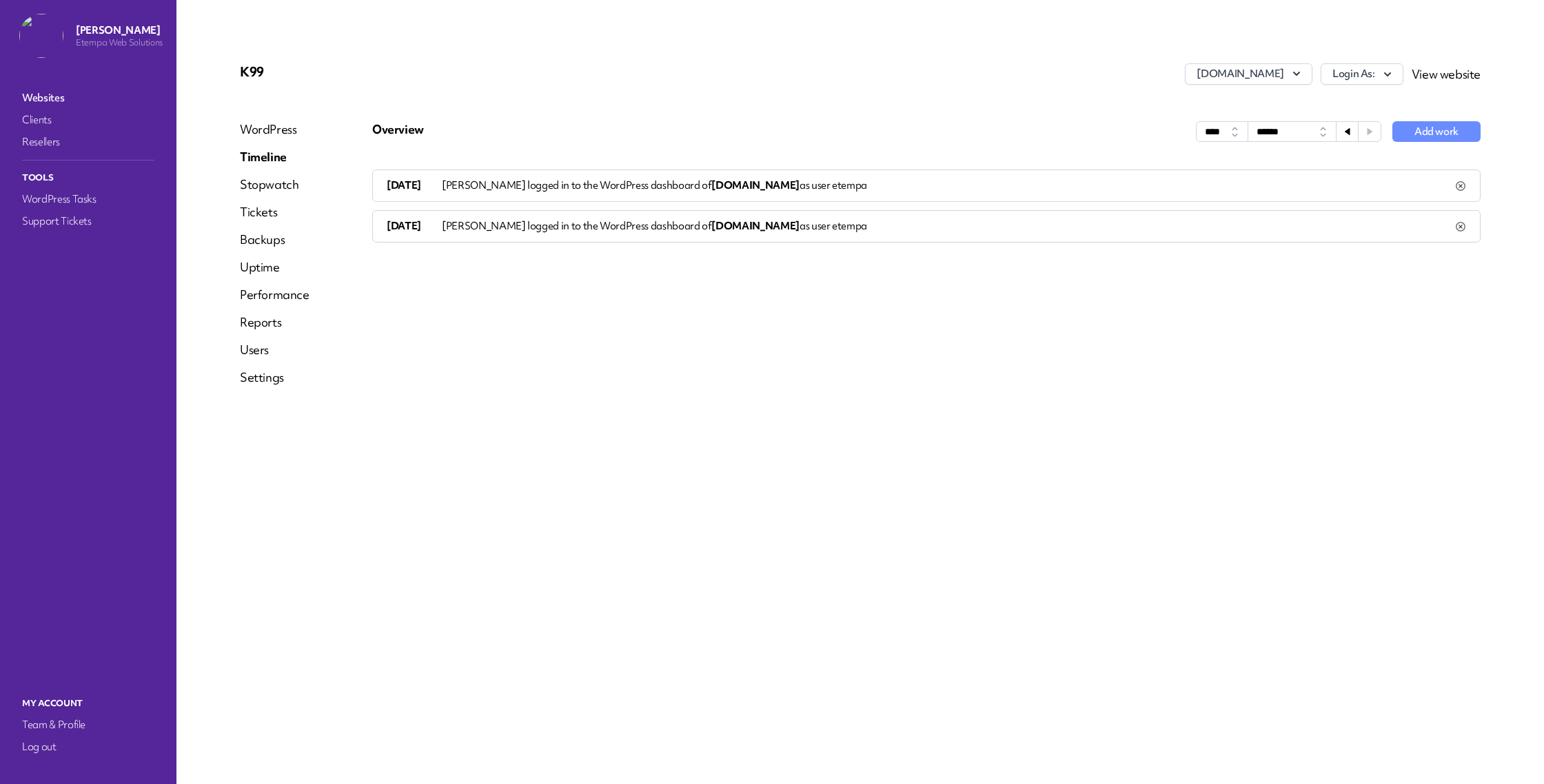
select select "******"
